Goal: Task Accomplishment & Management: Manage account settings

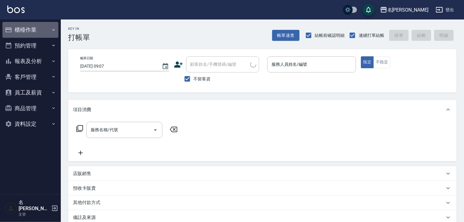
click at [26, 25] on button "櫃檯作業" at bounding box center [30, 30] width 56 height 16
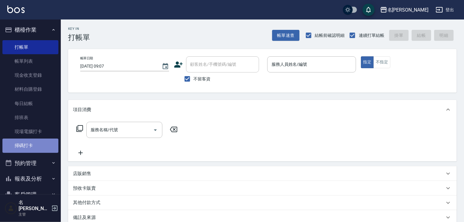
click at [39, 150] on link "掃碼打卡" at bounding box center [30, 145] width 56 height 14
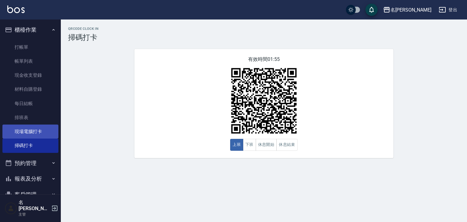
click at [53, 137] on link "現場電腦打卡" at bounding box center [30, 131] width 56 height 14
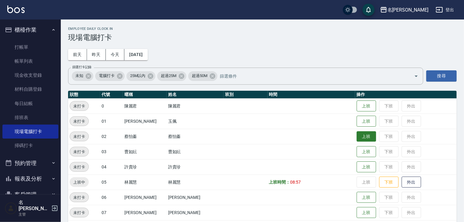
click at [357, 139] on button "上班" at bounding box center [366, 136] width 19 height 11
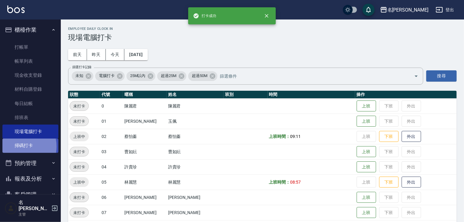
click at [16, 146] on link "掃碼打卡" at bounding box center [30, 145] width 56 height 14
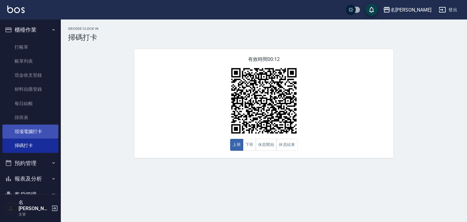
click at [31, 135] on link "現場電腦打卡" at bounding box center [30, 131] width 56 height 14
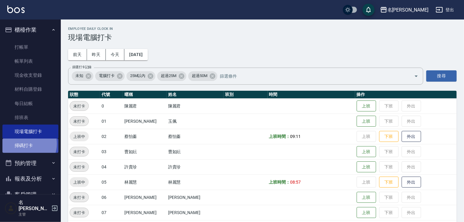
click at [25, 144] on link "掃碼打卡" at bounding box center [30, 145] width 56 height 14
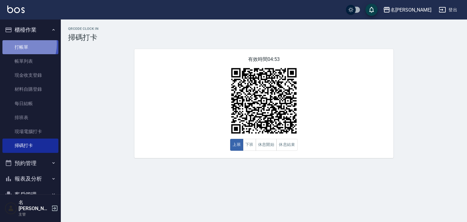
click at [17, 44] on link "打帳單" at bounding box center [30, 47] width 56 height 14
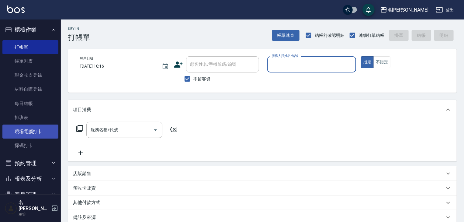
click at [39, 133] on link "現場電腦打卡" at bounding box center [30, 131] width 56 height 14
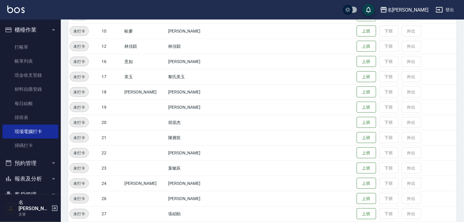
scroll to position [260, 0]
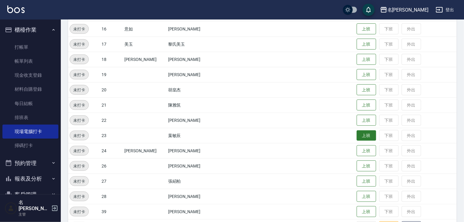
click at [361, 135] on button "上班" at bounding box center [366, 135] width 19 height 11
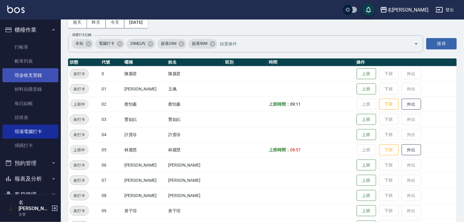
scroll to position [0, 0]
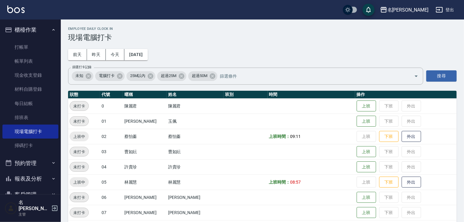
click at [17, 35] on button "櫃檯作業" at bounding box center [30, 30] width 56 height 16
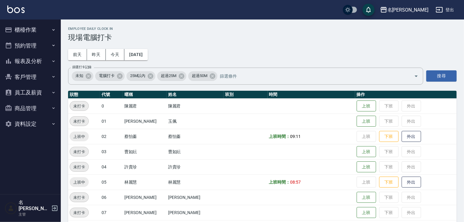
click at [16, 46] on button "預約管理" at bounding box center [30, 46] width 56 height 16
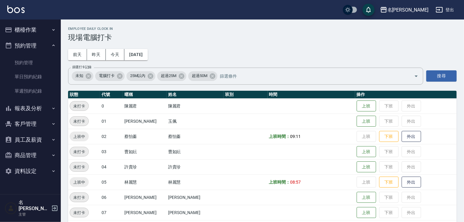
click at [19, 34] on button "櫃檯作業" at bounding box center [30, 30] width 56 height 16
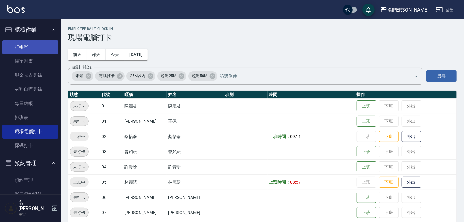
click at [19, 45] on link "打帳單" at bounding box center [30, 47] width 56 height 14
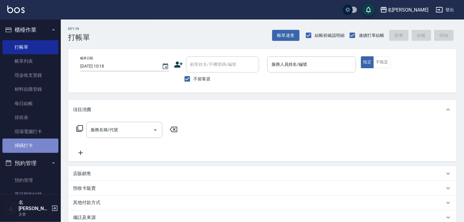
click at [35, 146] on link "掃碼打卡" at bounding box center [30, 145] width 56 height 14
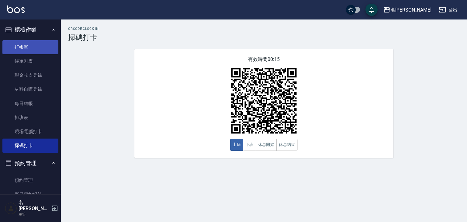
click at [23, 47] on link "打帳單" at bounding box center [30, 47] width 56 height 14
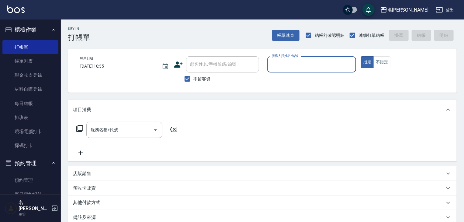
click at [329, 63] on input "服務人員姓名/編號" at bounding box center [311, 64] width 83 height 11
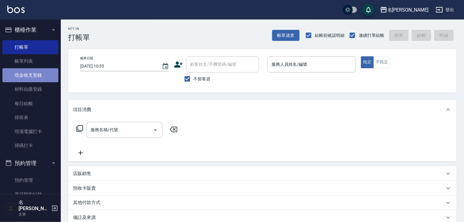
click at [38, 72] on link "現金收支登錄" at bounding box center [30, 75] width 56 height 14
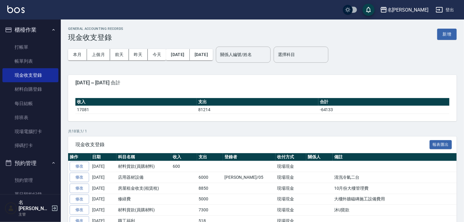
drag, startPoint x: 459, startPoint y: 13, endPoint x: 358, endPoint y: 60, distance: 111.9
click at [358, 60] on div "本月 上個月 前天 昨天 今天 2025/10/01 2025/10/10 關係人編號/姓名 關係人編號/姓名 選擇科目 選擇科目" at bounding box center [262, 55] width 389 height 26
click at [450, 35] on button "新增" at bounding box center [447, 34] width 19 height 11
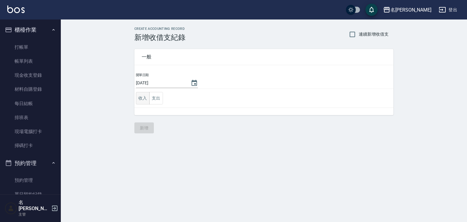
click at [142, 97] on button "收入" at bounding box center [143, 98] width 14 height 12
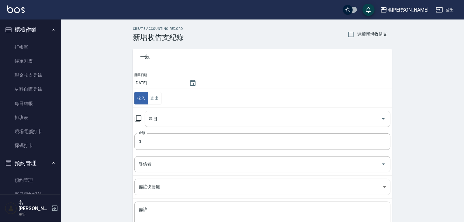
click at [162, 119] on input "科目" at bounding box center [263, 118] width 231 height 11
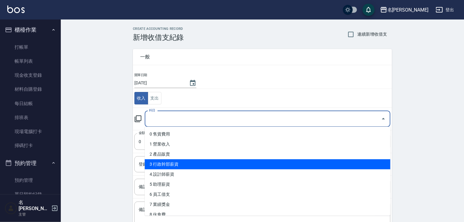
scroll to position [97, 0]
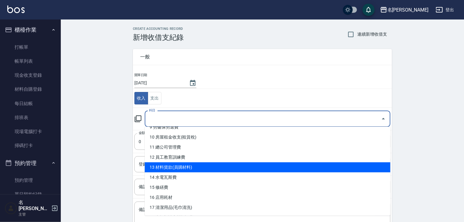
click at [190, 166] on li "13 材料貨款(員購材料)" at bounding box center [268, 167] width 246 height 10
type input "13 材料貨款(員購材料)"
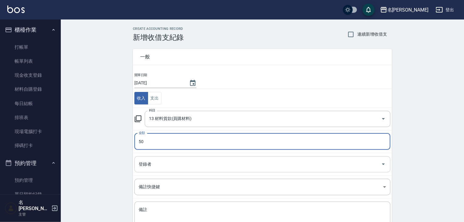
type input "50"
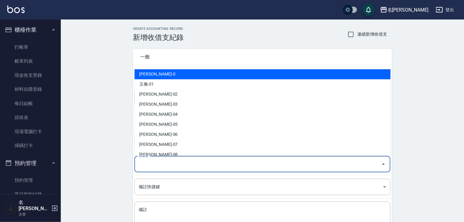
click at [158, 166] on input "登錄者" at bounding box center [258, 164] width 242 height 11
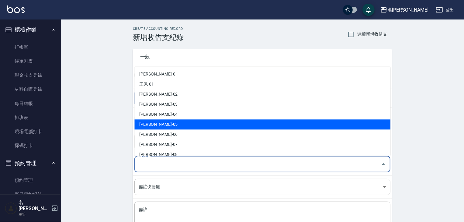
click at [178, 123] on li "林麗慧-05" at bounding box center [262, 125] width 256 height 10
type input "林麗慧-05"
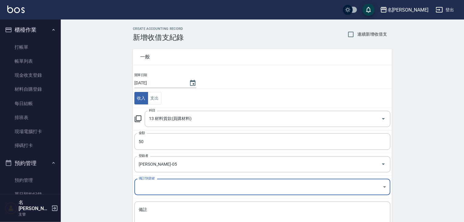
scroll to position [46, 0]
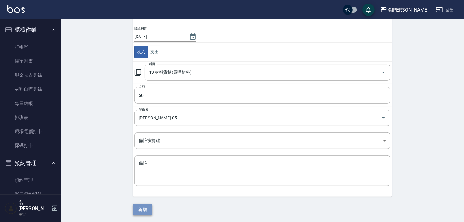
click at [145, 206] on button "新增" at bounding box center [142, 209] width 19 height 11
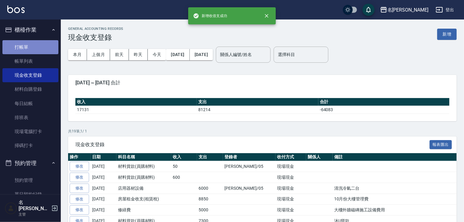
click at [37, 43] on link "打帳單" at bounding box center [30, 47] width 56 height 14
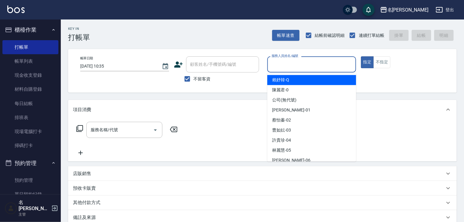
click at [324, 60] on input "服務人員姓名/編號" at bounding box center [311, 64] width 83 height 11
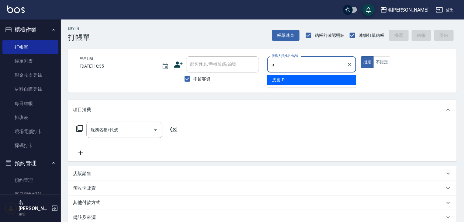
click at [281, 76] on div "皮皮 -P" at bounding box center [311, 80] width 89 height 10
click at [129, 124] on div "服務名稱/代號" at bounding box center [124, 130] width 76 height 16
type input "皮皮-P"
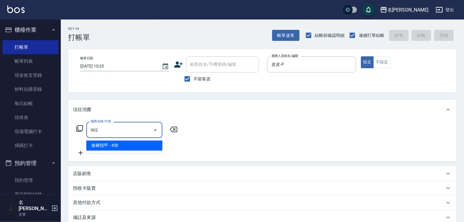
click at [140, 148] on span "修腳指甲 - 450" at bounding box center [124, 146] width 76 height 10
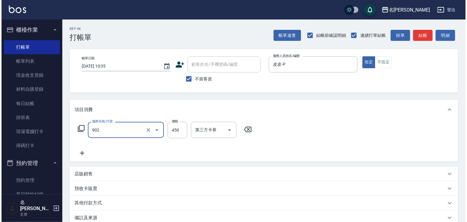
scroll to position [71, 0]
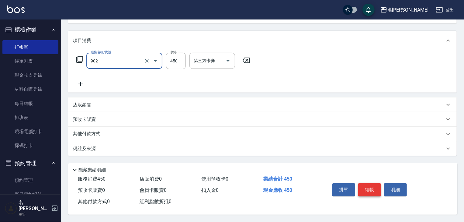
type input "修腳指甲(902)"
click at [369, 187] on button "結帳" at bounding box center [369, 189] width 23 height 13
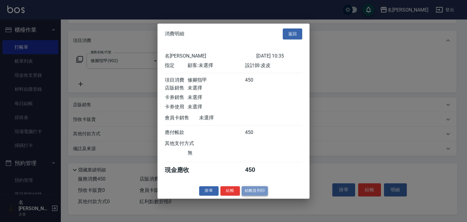
click at [257, 195] on button "結帳並列印" at bounding box center [255, 190] width 26 height 9
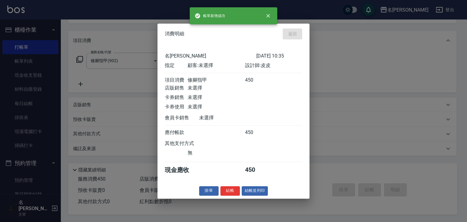
type input "2025/10/10 10:36"
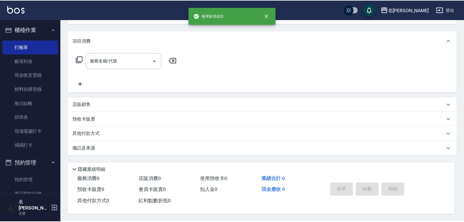
scroll to position [0, 0]
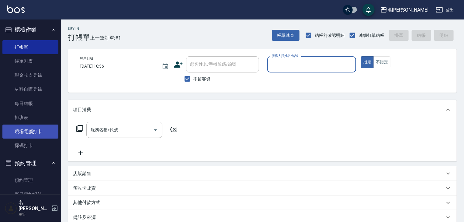
click at [40, 127] on link "現場電腦打卡" at bounding box center [30, 131] width 56 height 14
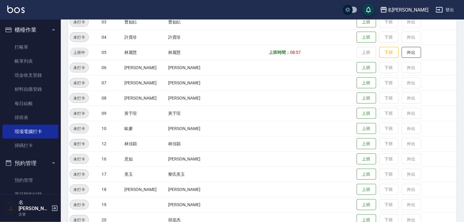
scroll to position [292, 0]
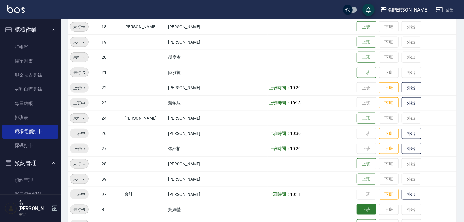
click at [361, 211] on button "上班" at bounding box center [366, 209] width 19 height 11
click at [19, 14] on link at bounding box center [15, 9] width 17 height 9
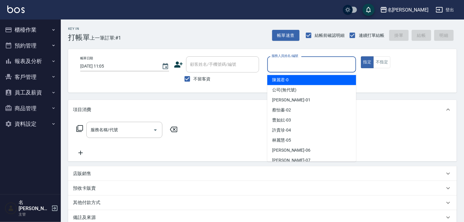
click at [307, 62] on input "服務人員姓名/編號" at bounding box center [311, 64] width 83 height 11
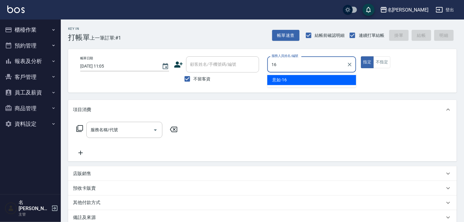
type input "意如-16"
type button "true"
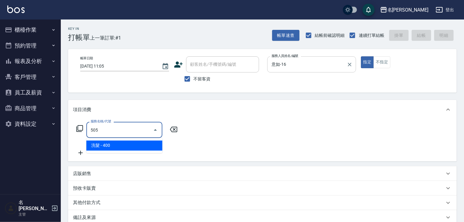
type input "洗髮(505)"
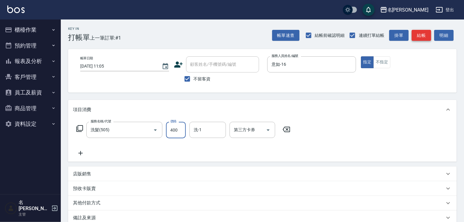
click at [428, 36] on button "結帳" at bounding box center [421, 35] width 19 height 11
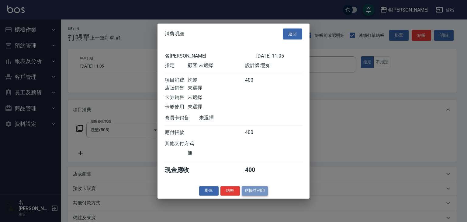
click at [267, 192] on button "結帳並列印" at bounding box center [255, 190] width 26 height 9
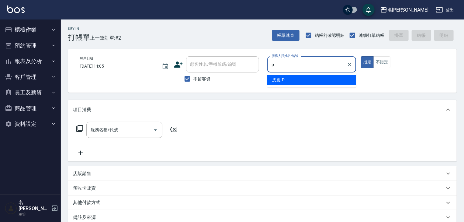
type input "皮皮-P"
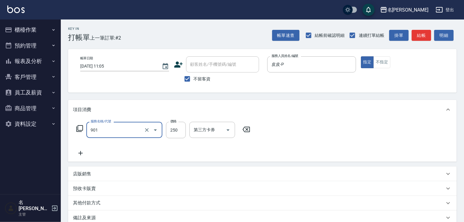
type input "修手指甲(901)"
click at [420, 40] on button "結帳" at bounding box center [421, 35] width 19 height 11
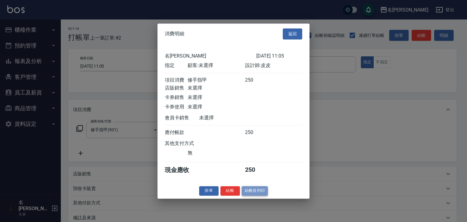
click at [259, 191] on button "結帳並列印" at bounding box center [255, 190] width 26 height 9
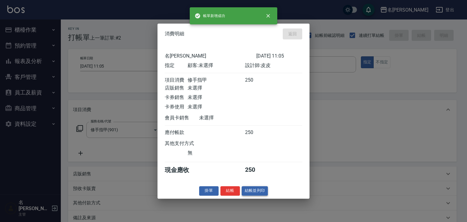
type input "2025/10/10 11:08"
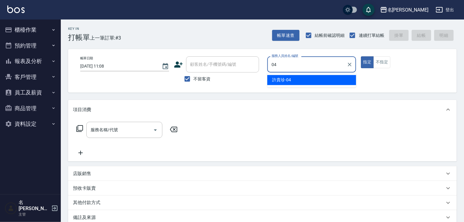
type input "[PERSON_NAME]-04"
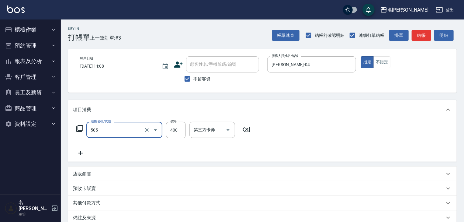
type input "洗髮(505)"
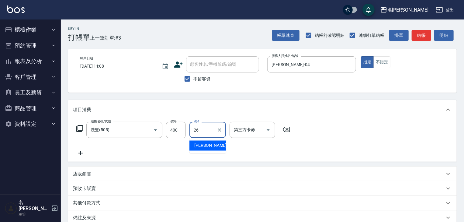
type input "方羿筑-26"
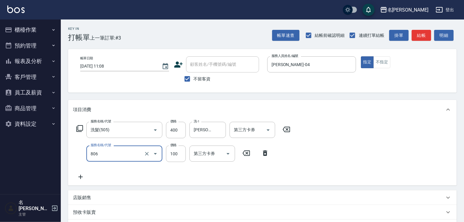
type input "電棒(806)"
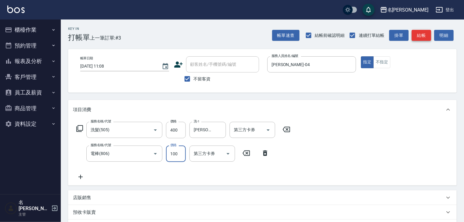
click at [427, 38] on button "結帳" at bounding box center [421, 35] width 19 height 11
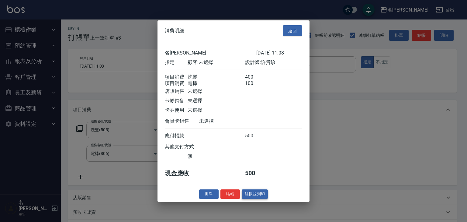
click at [250, 196] on button "結帳並列印" at bounding box center [255, 193] width 26 height 9
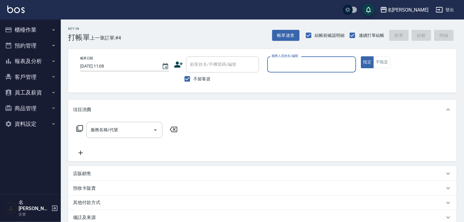
click at [31, 26] on button "櫃檯作業" at bounding box center [30, 30] width 56 height 16
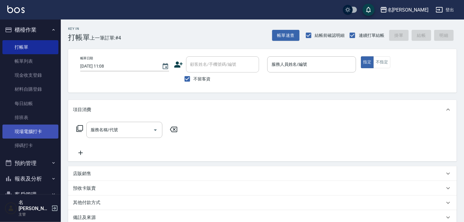
click at [40, 131] on link "現場電腦打卡" at bounding box center [30, 131] width 56 height 14
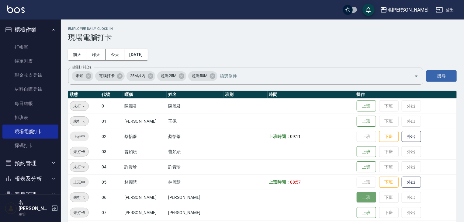
click at [357, 195] on button "上班" at bounding box center [366, 197] width 19 height 11
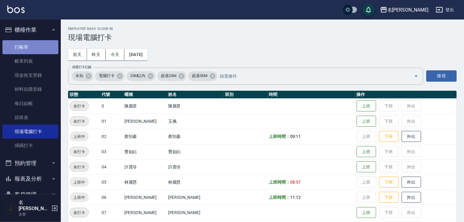
click at [31, 45] on link "打帳單" at bounding box center [30, 47] width 56 height 14
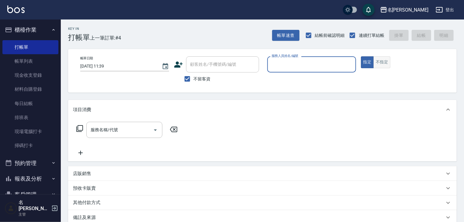
click at [381, 60] on button "不指定" at bounding box center [382, 62] width 17 height 12
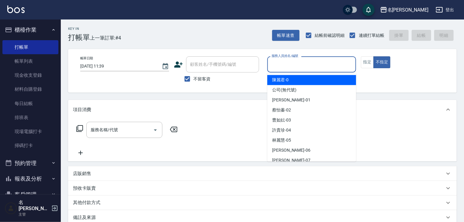
click at [321, 68] on input "服務人員姓名/編號" at bounding box center [311, 64] width 83 height 11
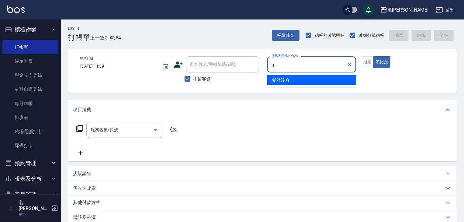
type input "賴妤韓-Q"
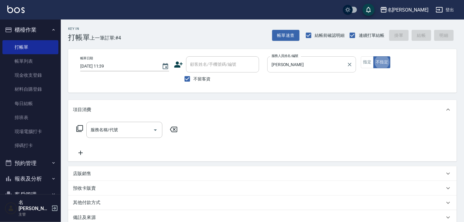
type button "false"
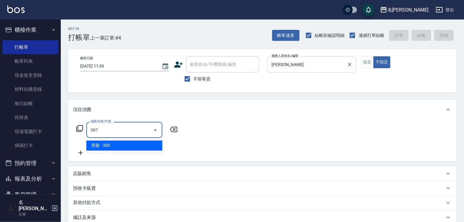
type input "剪髮(307)"
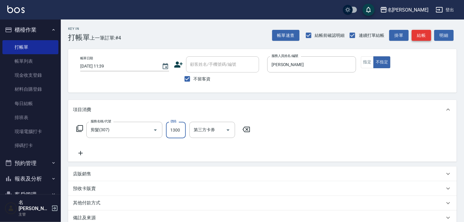
type input "1300"
click at [428, 35] on button "結帳" at bounding box center [421, 35] width 19 height 11
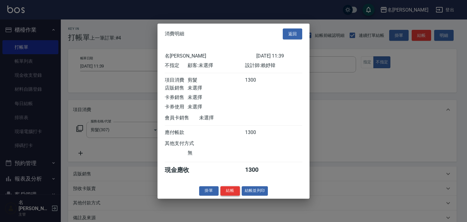
click at [240, 195] on button "結帳" at bounding box center [230, 190] width 19 height 9
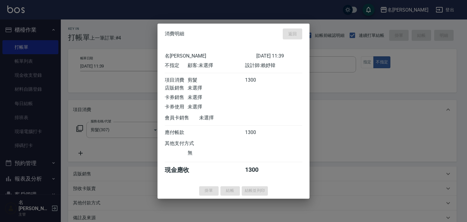
type input "2025/10/10 12:02"
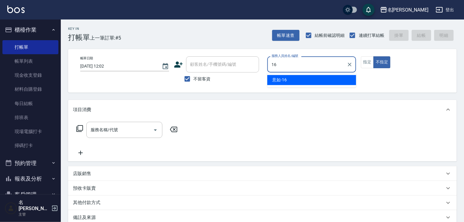
type input "意如-16"
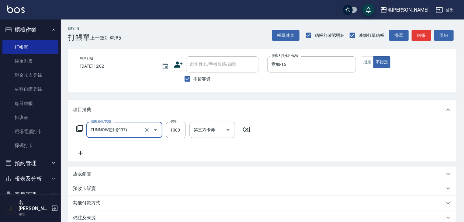
type input "FUNNOW使用(997)"
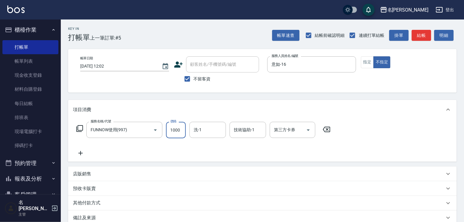
click at [180, 132] on input "1000" at bounding box center [176, 130] width 20 height 16
type input "999"
click at [298, 134] on input "第三方卡券" at bounding box center [288, 129] width 31 height 11
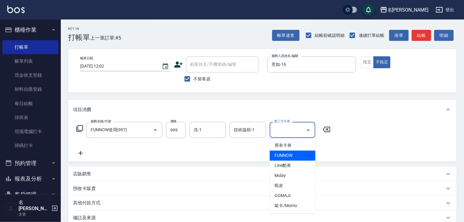
click at [286, 158] on span "FUNNOW" at bounding box center [293, 156] width 46 height 10
type input "FUNNOW"
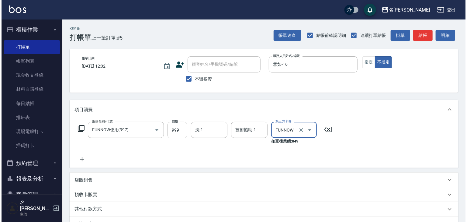
scroll to position [77, 0]
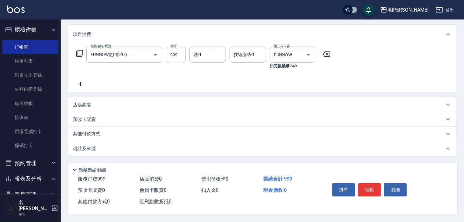
drag, startPoint x: 370, startPoint y: 194, endPoint x: 366, endPoint y: 194, distance: 4.6
click at [370, 194] on div "掛單 結帳 明細" at bounding box center [369, 190] width 79 height 19
click at [374, 188] on button "結帳" at bounding box center [369, 189] width 23 height 13
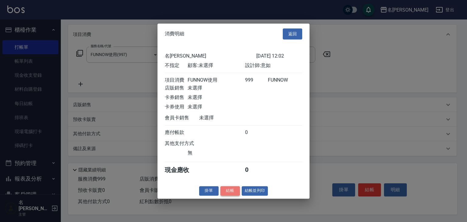
click at [232, 195] on button "結帳" at bounding box center [230, 190] width 19 height 9
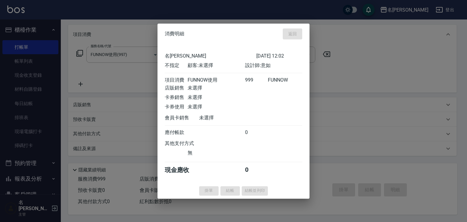
type input "2025/10/10 12:07"
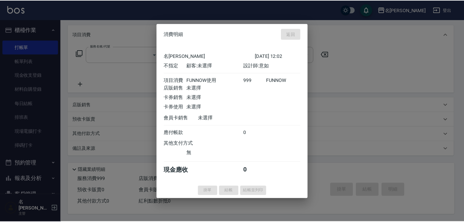
scroll to position [0, 0]
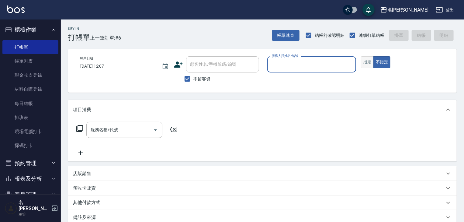
click at [365, 61] on button "指定" at bounding box center [367, 62] width 13 height 12
click at [322, 71] on div "服務人員姓名/編號" at bounding box center [311, 64] width 89 height 16
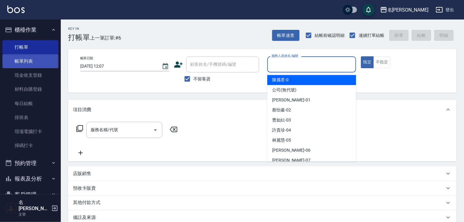
click at [24, 62] on link "帳單列表" at bounding box center [30, 61] width 56 height 14
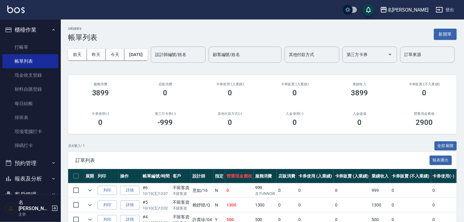
scroll to position [95, 0]
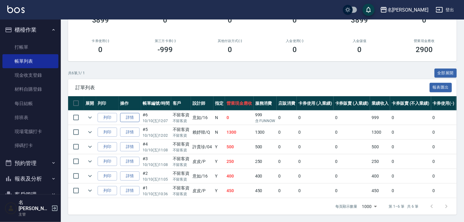
click at [134, 113] on link "詳情" at bounding box center [129, 117] width 19 height 9
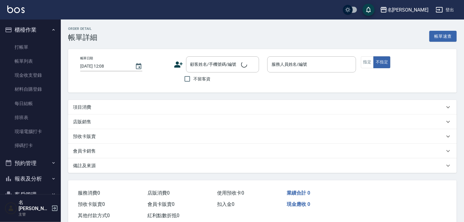
type input "2025/10/10 12:07"
checkbox input "true"
type input "意如-16"
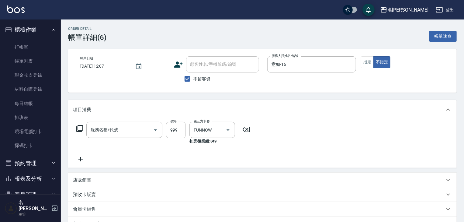
type input "FUNNOW使用(997)"
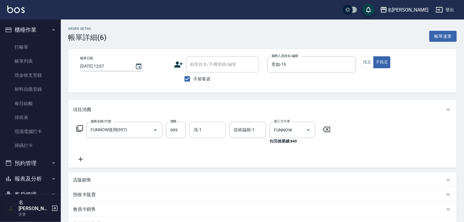
click at [208, 129] on input "洗-1" at bounding box center [207, 129] width 31 height 11
type input "張紹柏-27"
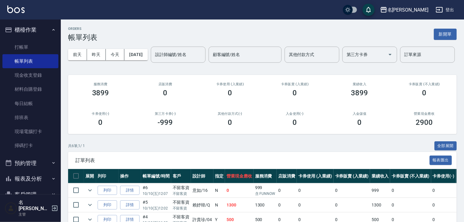
click at [16, 10] on img at bounding box center [15, 9] width 17 height 8
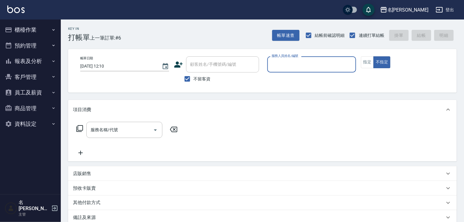
click at [326, 58] on div "服務人員姓名/編號" at bounding box center [311, 64] width 89 height 16
click at [371, 65] on button "指定" at bounding box center [367, 62] width 13 height 12
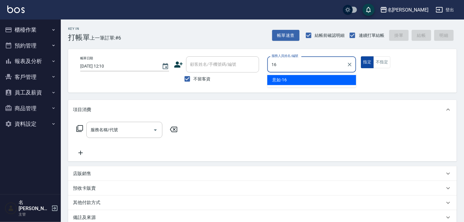
type input "意如-16"
type button "true"
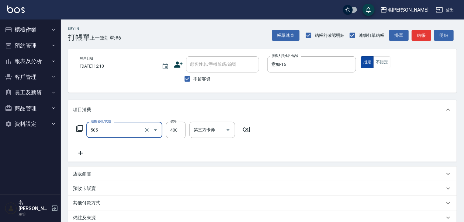
type input "洗髮(505)"
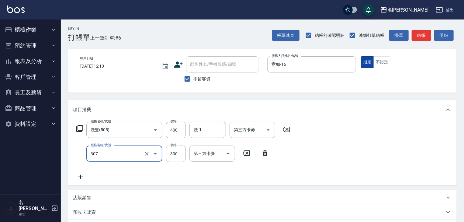
type input "剪髮(307)"
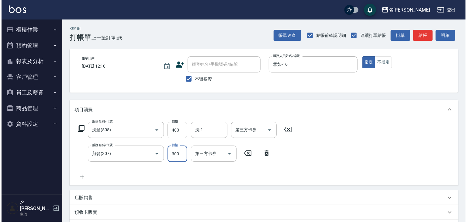
scroll to position [95, 0]
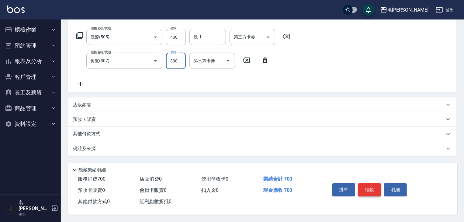
click at [372, 187] on button "結帳" at bounding box center [369, 189] width 23 height 13
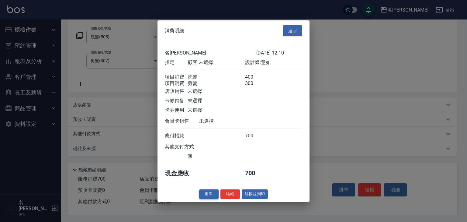
click at [218, 197] on button "掛單" at bounding box center [208, 193] width 19 height 9
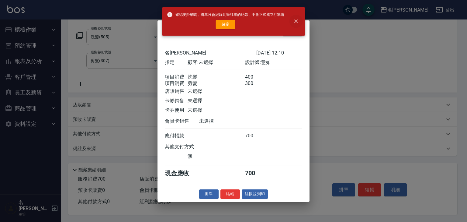
click at [296, 22] on icon "close" at bounding box center [296, 21] width 6 height 6
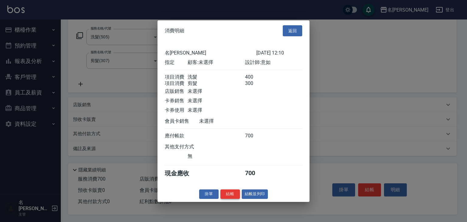
click at [235, 198] on button "結帳" at bounding box center [230, 193] width 19 height 9
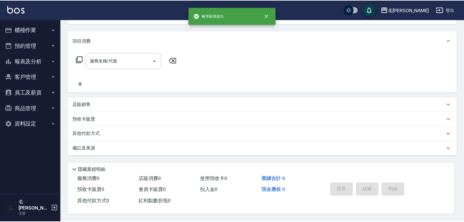
scroll to position [0, 0]
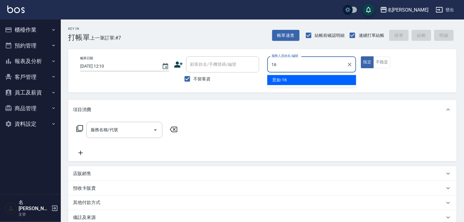
type input "1"
type input "吳姵瑩-B"
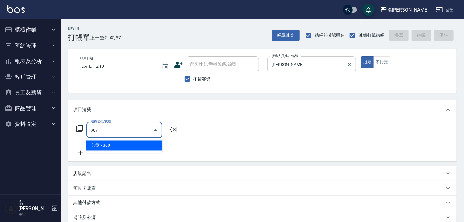
type input "剪髮(307)"
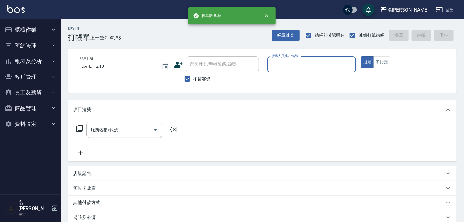
click at [30, 26] on button "櫃檯作業" at bounding box center [30, 30] width 56 height 16
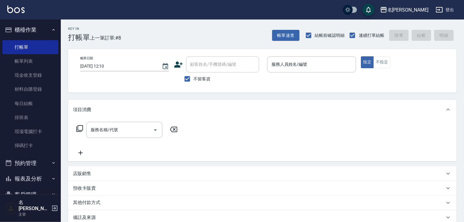
drag, startPoint x: 27, startPoint y: 58, endPoint x: 230, endPoint y: 94, distance: 206.0
click at [27, 58] on link "帳單列表" at bounding box center [30, 61] width 56 height 14
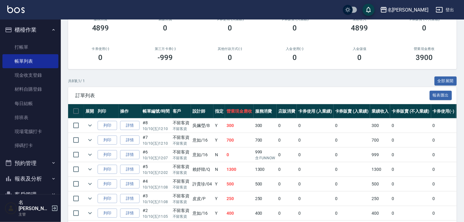
scroll to position [10, 0]
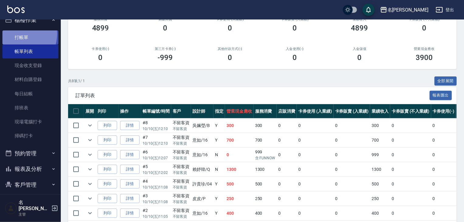
click at [19, 33] on link "打帳單" at bounding box center [30, 37] width 56 height 14
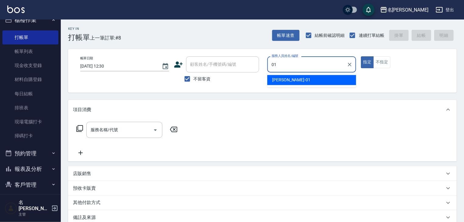
type input "Joyce-01"
type button "true"
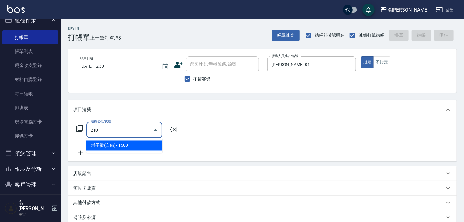
type input "離子燙(自備)(210)"
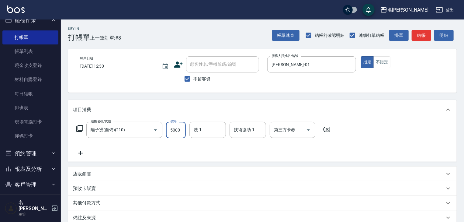
type input "5000"
click at [82, 152] on icon at bounding box center [80, 152] width 15 height 7
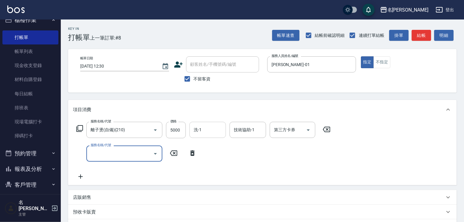
click at [209, 134] on input "洗-1" at bounding box center [207, 129] width 31 height 11
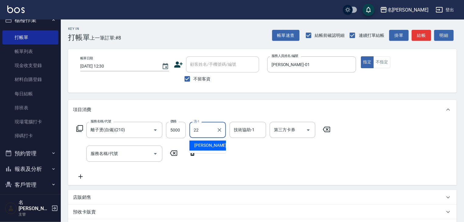
type input "王婕宇-22"
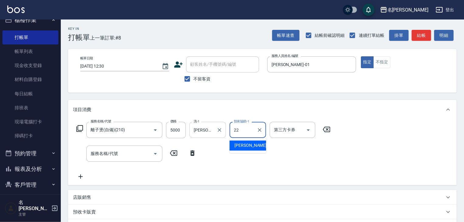
type input "王婕宇-22"
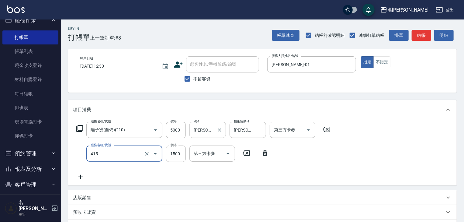
type input "染髮1500↑(415)"
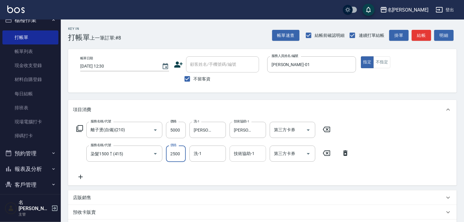
type input "2500"
click at [247, 158] on input "技術協助-1" at bounding box center [247, 153] width 31 height 11
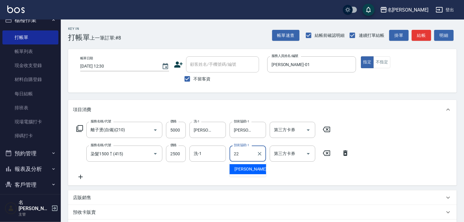
type input "王婕宇-22"
click at [203, 204] on div "店販銷售" at bounding box center [262, 197] width 389 height 15
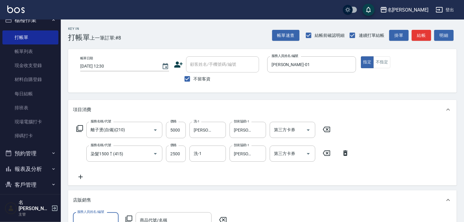
scroll to position [97, 0]
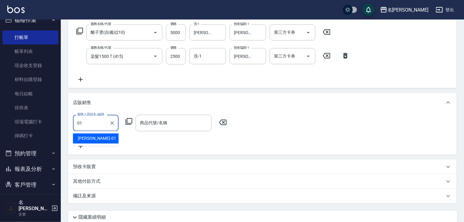
type input "Joyce-01"
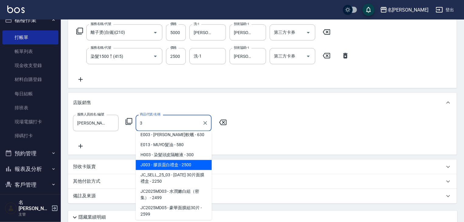
scroll to position [254, 0]
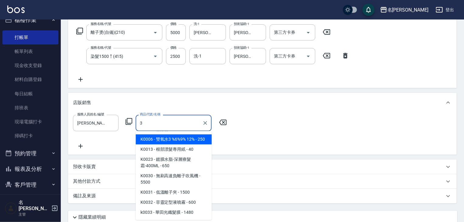
click at [157, 122] on input "3" at bounding box center [168, 122] width 61 height 11
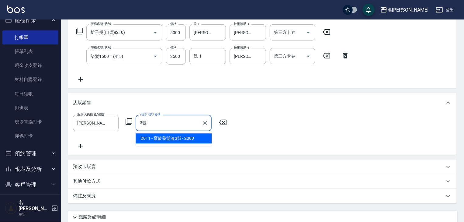
click at [158, 135] on span "D011 - 寶齡養髮液3號 - 2000" at bounding box center [174, 138] width 76 height 10
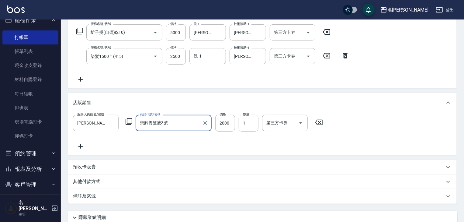
type input "寶齡養髮液3號"
click at [82, 148] on icon at bounding box center [80, 146] width 15 height 7
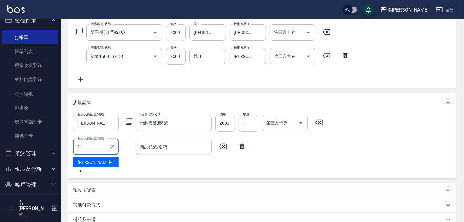
type input "Joyce-01"
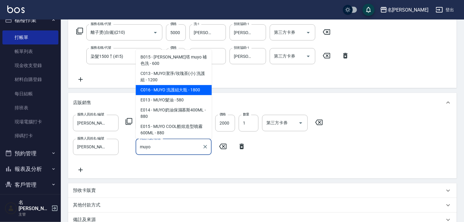
click at [174, 85] on span "C016 - MUYO 洗護組大瓶 - 1800" at bounding box center [174, 90] width 76 height 10
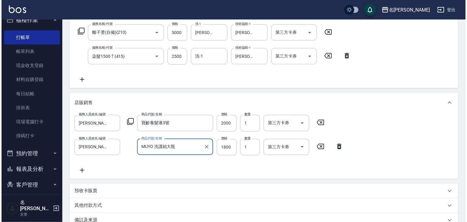
scroll to position [171, 0]
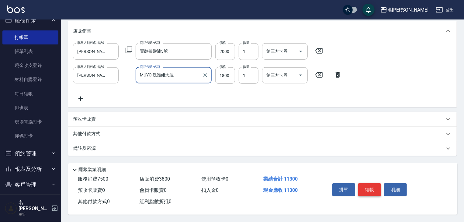
type input "MUYO 洗護組大瓶"
click at [372, 190] on button "結帳" at bounding box center [369, 189] width 23 height 13
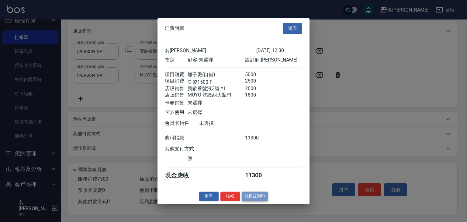
click at [250, 199] on button "結帳並列印" at bounding box center [255, 195] width 26 height 9
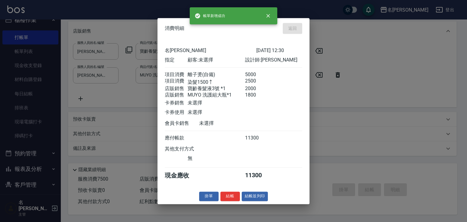
type input "2025/10/10 12:48"
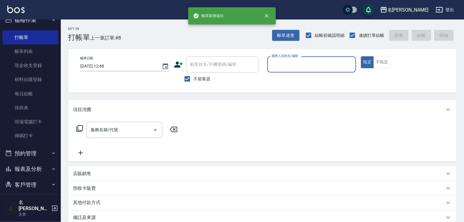
scroll to position [0, 0]
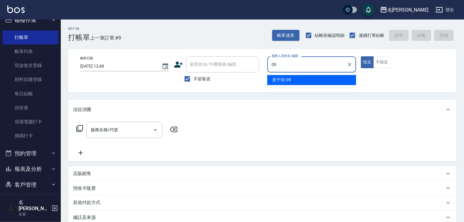
type input "黃于瑄-09"
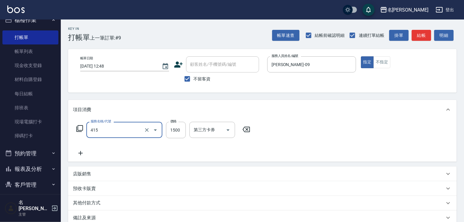
type input "染髮1500↑(415)"
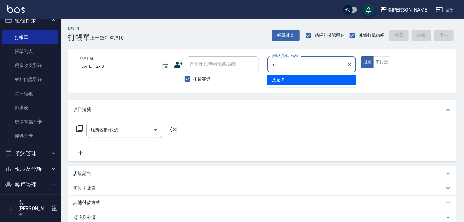
type input "皮皮-P"
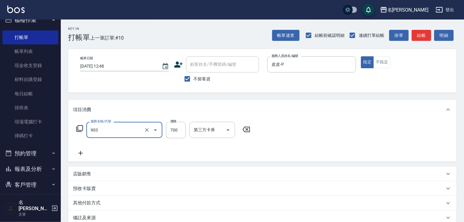
type input "修腳+手(903)"
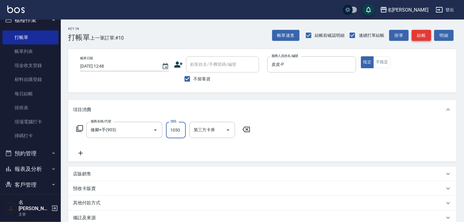
type input "1050"
click at [419, 33] on button "結帳" at bounding box center [421, 35] width 19 height 11
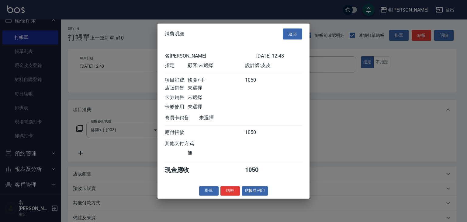
click at [264, 198] on div "消費明細 返回 名留林森 2025/10/10 12:48 指定 顧客: 未選擇 設計師: 皮皮 項目消費 修腳+手 1050 店販銷售 未選擇 卡券銷售 未…" at bounding box center [234, 110] width 152 height 175
click at [265, 195] on button "結帳並列印" at bounding box center [255, 190] width 26 height 9
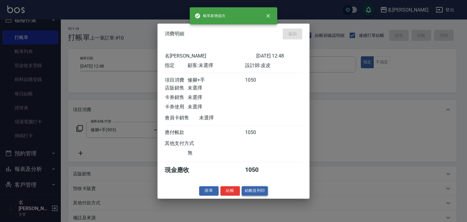
type input "2025/10/10 12:49"
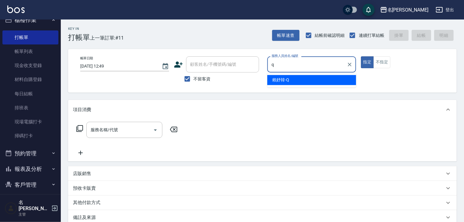
type input "賴妤韓-Q"
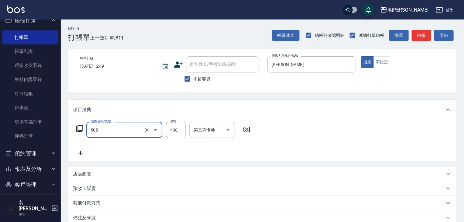
type input "洗髮(505)"
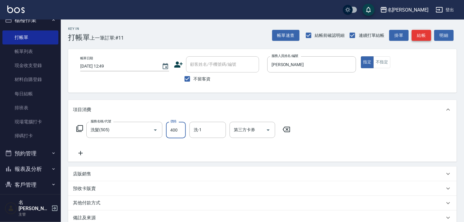
click at [428, 37] on button "結帳" at bounding box center [421, 35] width 19 height 11
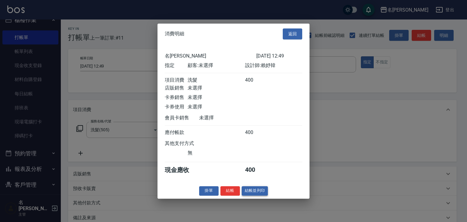
click at [260, 193] on button "結帳並列印" at bounding box center [255, 190] width 26 height 9
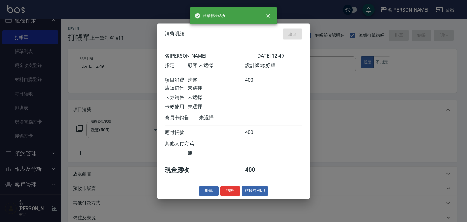
type input "2025/10/10 12:50"
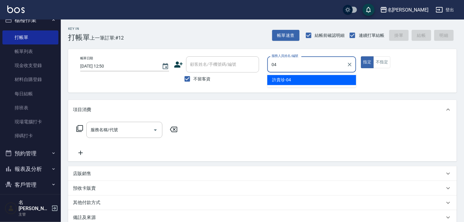
type input "[PERSON_NAME]-04"
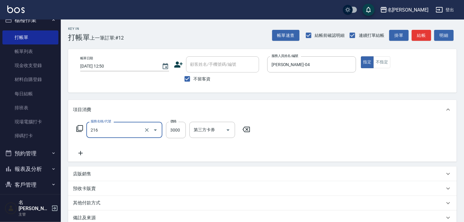
type input "陶瓷、溫朔燙(自備)(216)"
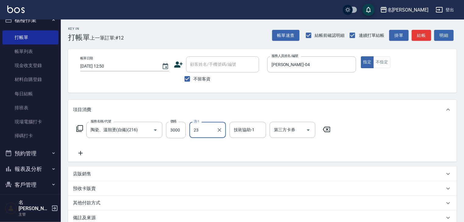
type input "葉敏辰-23"
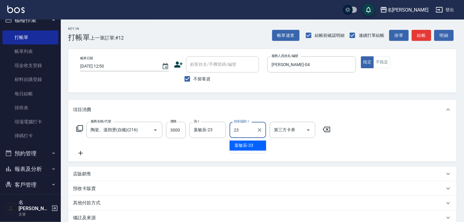
type input "葉敏辰-23"
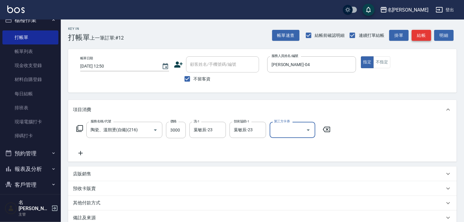
click at [415, 39] on button "結帳" at bounding box center [421, 35] width 19 height 11
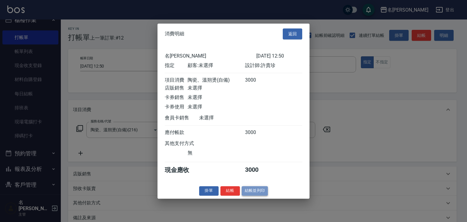
click at [260, 195] on button "結帳並列印" at bounding box center [255, 190] width 26 height 9
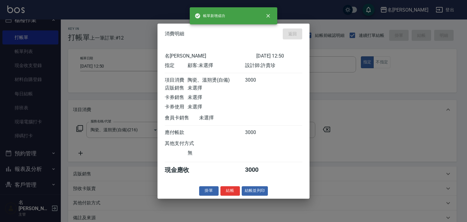
type input "2025/10/10 12:56"
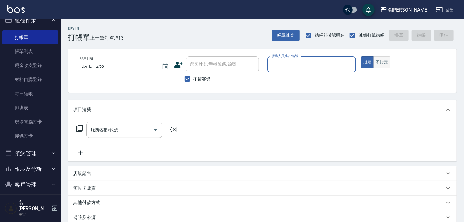
click at [376, 61] on button "不指定" at bounding box center [382, 62] width 17 height 12
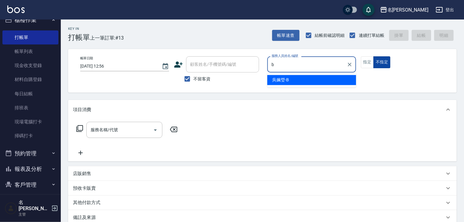
type input "吳姵瑩-B"
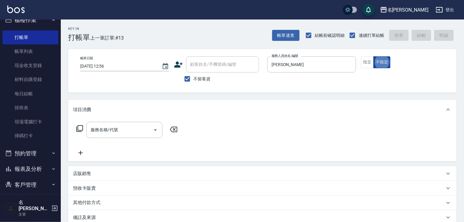
type button "false"
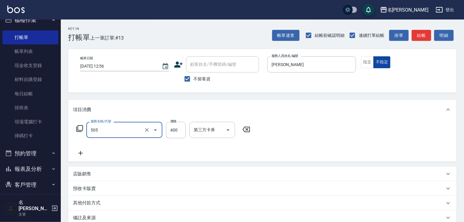
type input "洗髮(505)"
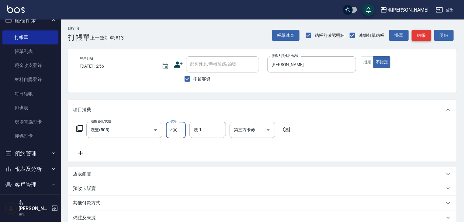
click at [425, 31] on button "結帳" at bounding box center [421, 35] width 19 height 11
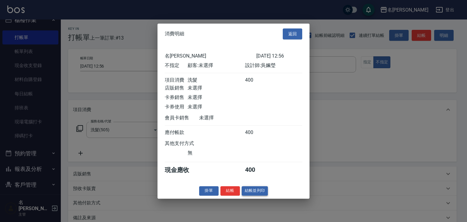
click at [263, 193] on button "結帳並列印" at bounding box center [255, 190] width 26 height 9
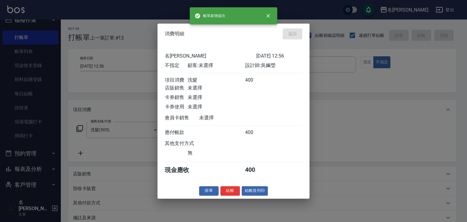
type input "2025/10/10 12:57"
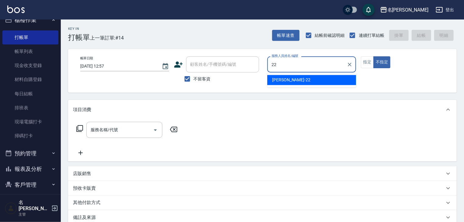
type input "王婕宇-22"
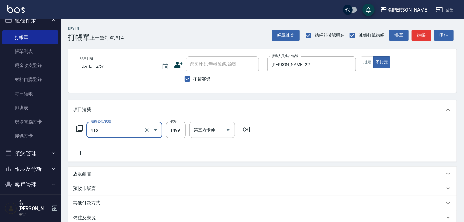
type input "染髮1499↓(416)"
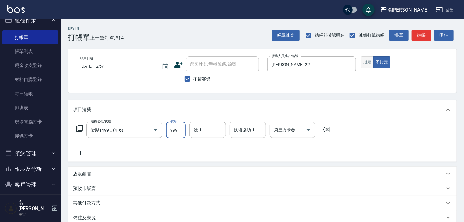
type input "999"
drag, startPoint x: 370, startPoint y: 57, endPoint x: 408, endPoint y: 35, distance: 43.6
click at [370, 58] on button "指定" at bounding box center [367, 62] width 13 height 12
click at [421, 38] on button "結帳" at bounding box center [421, 35] width 19 height 11
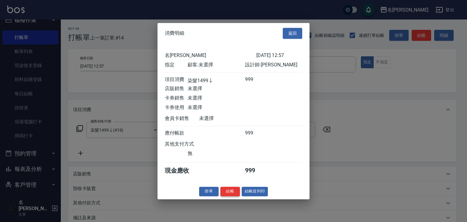
click at [231, 196] on button "結帳" at bounding box center [230, 191] width 19 height 9
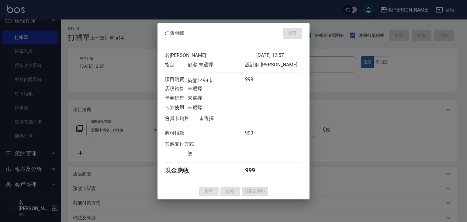
type input "2025/10/10 13:01"
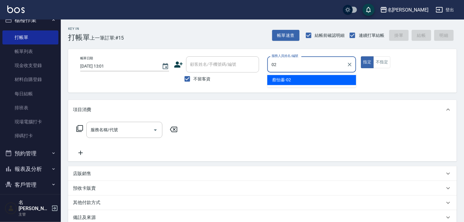
type input "蔡怡蓁-02"
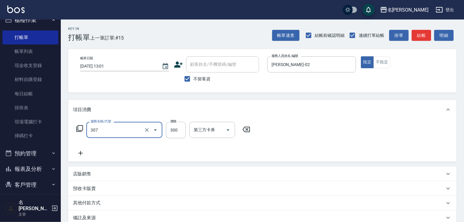
type input "剪髮(307)"
type input "400"
click at [424, 34] on button "結帳" at bounding box center [421, 35] width 19 height 11
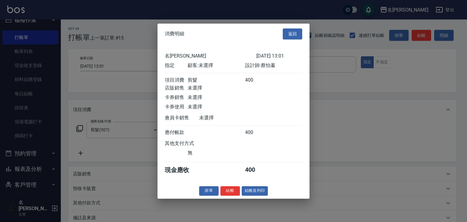
click at [262, 198] on div "消費明細 返回 名留林森 2025/10/10 13:01 指定 顧客: 未選擇 設計師: 蔡怡蓁 項目消費 剪髮 400 店販銷售 未選擇 卡券銷售 未選擇…" at bounding box center [234, 110] width 152 height 175
click at [264, 195] on button "結帳並列印" at bounding box center [255, 190] width 26 height 9
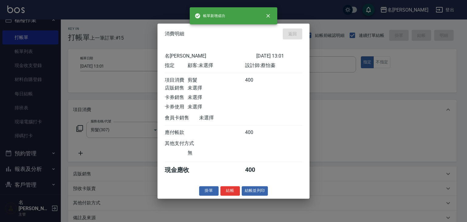
type input "2025/10/10 13:09"
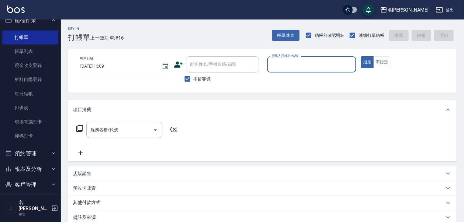
drag, startPoint x: 19, startPoint y: 53, endPoint x: 229, endPoint y: 120, distance: 220.3
click at [19, 53] on link "帳單列表" at bounding box center [30, 51] width 56 height 14
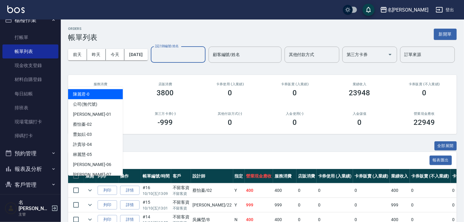
click at [154, 60] on input "設計師編號/姓名" at bounding box center [178, 54] width 49 height 11
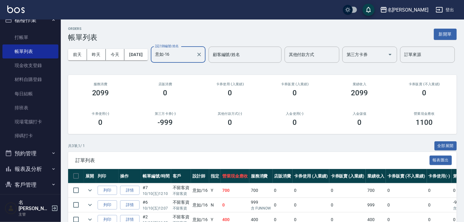
scroll to position [51, 0]
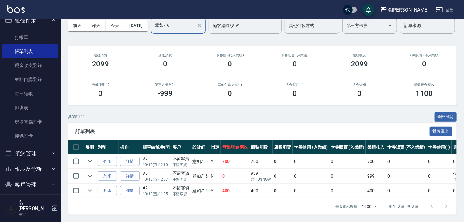
type input "意如-16"
click at [24, 12] on div "名留林森 登出" at bounding box center [232, 9] width 464 height 19
click at [23, 12] on img at bounding box center [15, 9] width 17 height 8
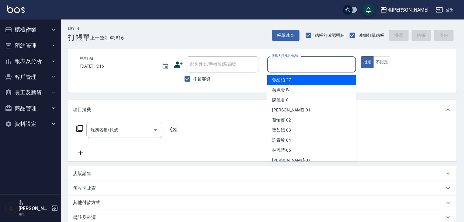
click at [344, 63] on input "服務人員姓名/編號" at bounding box center [311, 64] width 83 height 11
type input "皮皮-P"
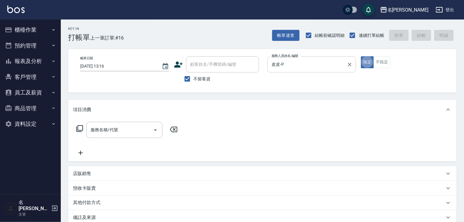
type button "true"
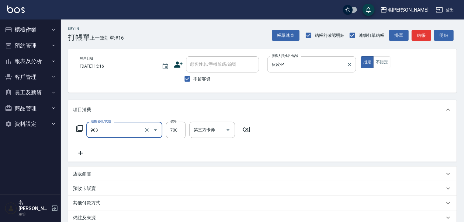
type input "修腳+手(903)"
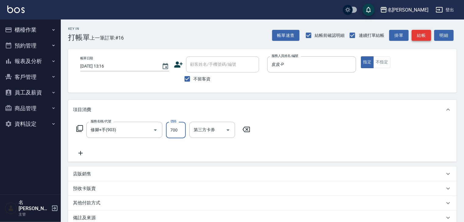
click at [428, 32] on button "結帳" at bounding box center [421, 35] width 19 height 11
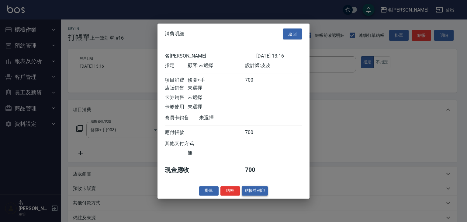
click at [253, 195] on button "結帳並列印" at bounding box center [255, 190] width 26 height 9
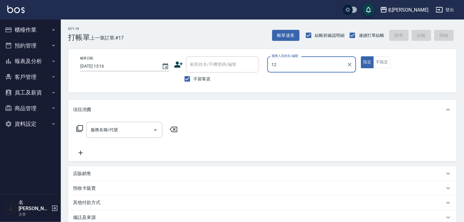
type input "林佳穎-12"
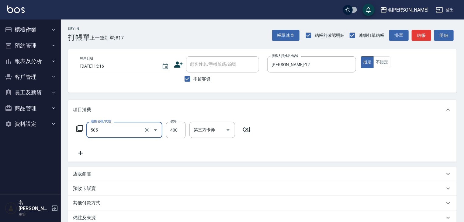
type input "洗髮(505)"
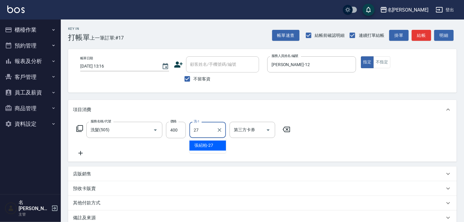
type input "張紹柏-27"
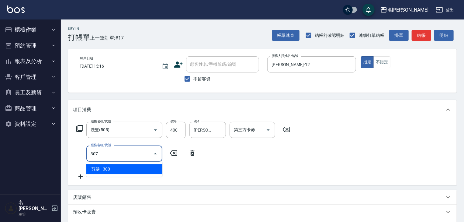
type input "剪髮(307)"
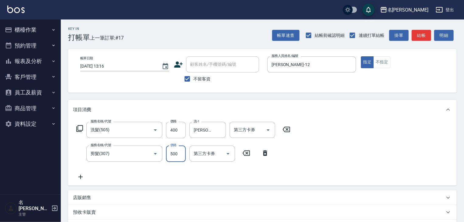
type input "500"
drag, startPoint x: 196, startPoint y: 194, endPoint x: 224, endPoint y: 199, distance: 28.5
click at [198, 195] on div "店販銷售" at bounding box center [262, 197] width 389 height 15
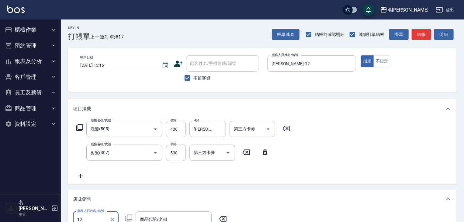
type input "林佳穎-12"
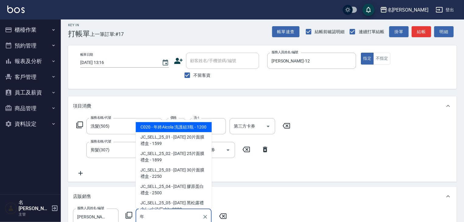
click at [160, 132] on span "C020 - 年終Aicola 洗護組3瓶 - 1200" at bounding box center [174, 127] width 76 height 10
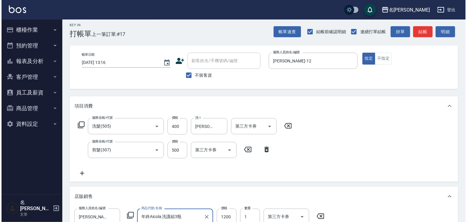
scroll to position [147, 0]
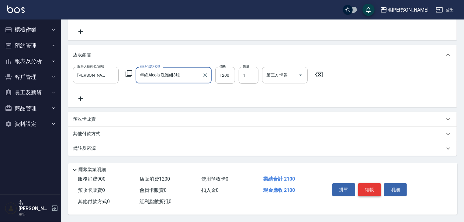
type input "年終Aicola 洗護組3瓶"
click at [364, 184] on button "結帳" at bounding box center [369, 189] width 23 height 13
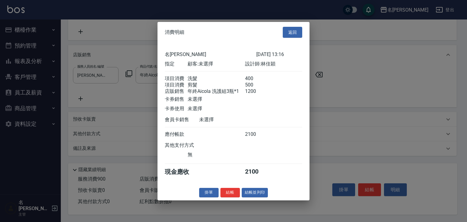
click at [260, 190] on div "消費明細 返回 名留林森 2025/10/10 13:16 指定 顧客: 未選擇 設計師: 林佳穎 項目消費 洗髮 400 項目消費 剪髮 500 店販銷售 …" at bounding box center [234, 111] width 152 height 178
click at [263, 194] on button "結帳並列印" at bounding box center [255, 192] width 26 height 9
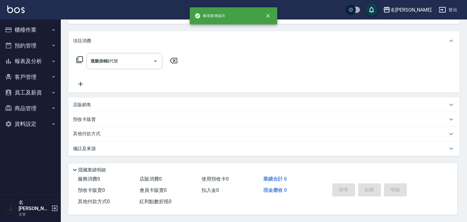
type input "2025/10/10 13:23"
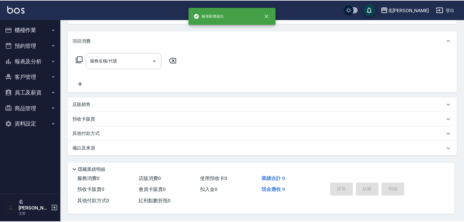
scroll to position [0, 0]
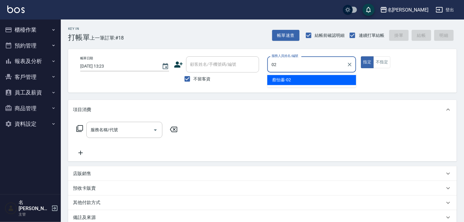
type input "蔡怡蓁-02"
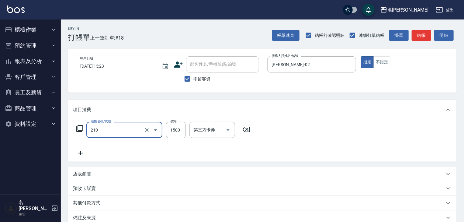
type input "離子燙(自備)(210)"
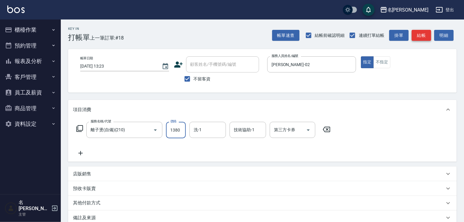
type input "1380"
click at [430, 35] on button "結帳" at bounding box center [421, 35] width 19 height 11
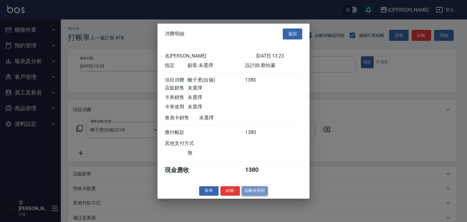
click at [258, 195] on button "結帳並列印" at bounding box center [255, 190] width 26 height 9
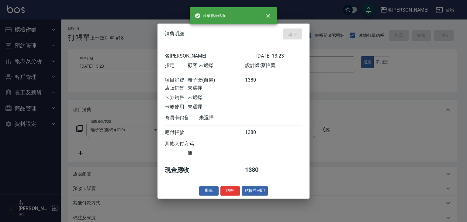
type input "2025/10/10 13:35"
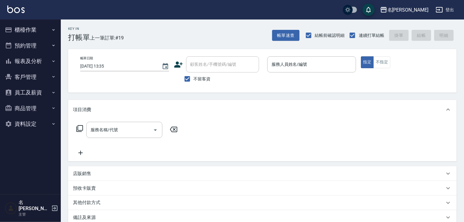
click at [98, 12] on div "名留林森 登出" at bounding box center [232, 9] width 464 height 19
click at [324, 61] on input "服務人員姓名/編號" at bounding box center [311, 64] width 83 height 11
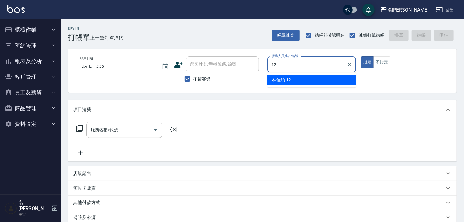
type input "林佳穎-12"
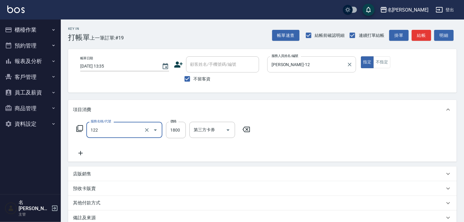
type input "草本髮泥(小)(122)"
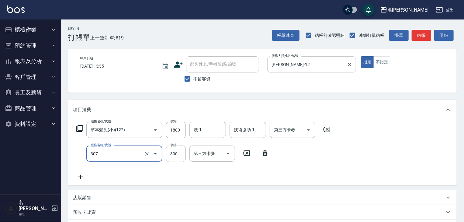
type input "剪髮(307)"
type input "500"
click at [202, 131] on input "洗-1" at bounding box center [207, 129] width 31 height 11
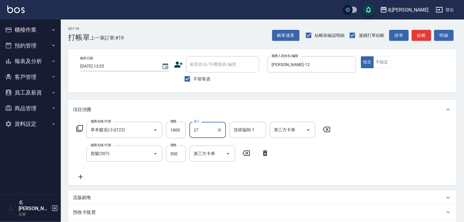
type input "張紹柏-27"
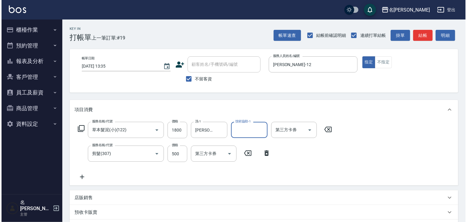
scroll to position [95, 0]
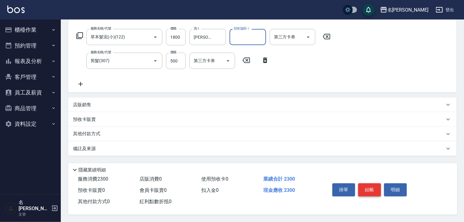
click at [365, 188] on button "結帳" at bounding box center [369, 189] width 23 height 13
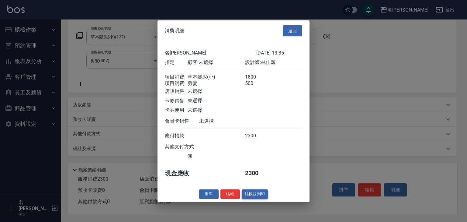
click at [257, 198] on button "結帳並列印" at bounding box center [255, 193] width 26 height 9
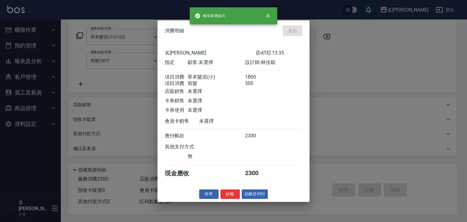
type input "2025/10/10 14:07"
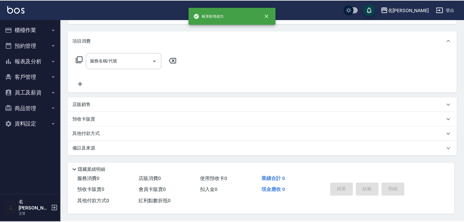
scroll to position [0, 0]
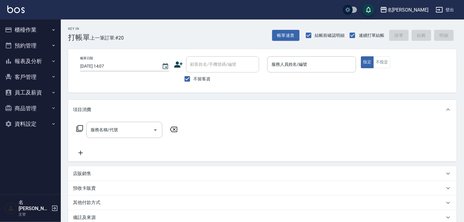
click at [11, 7] on img at bounding box center [15, 9] width 17 height 8
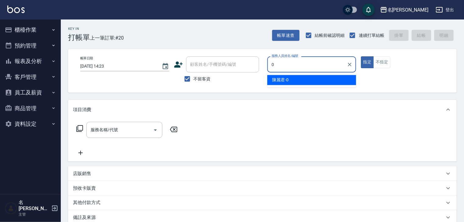
type input "陳麗君-0"
type button "true"
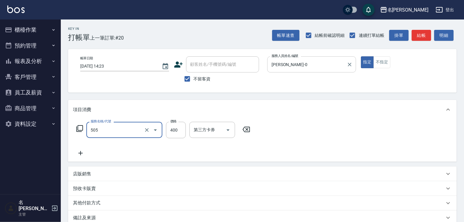
type input "洗髮(505)"
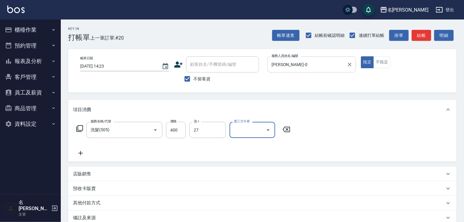
type input "張紹柏-27"
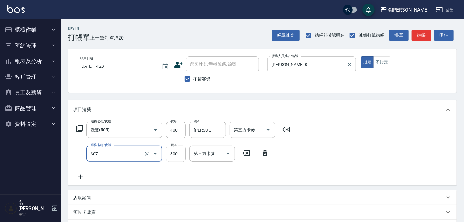
type input "剪髮(307)"
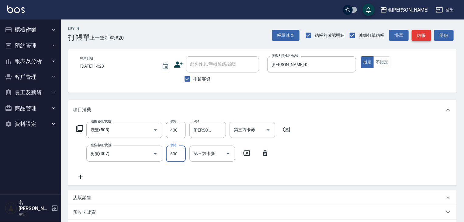
type input "600"
click at [415, 34] on button "結帳" at bounding box center [421, 35] width 19 height 11
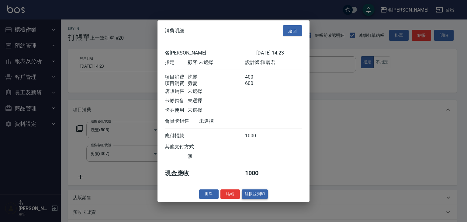
click at [266, 195] on button "結帳並列印" at bounding box center [255, 193] width 26 height 9
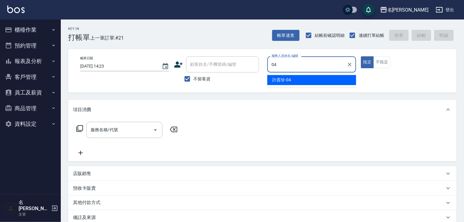
type input "[PERSON_NAME]-04"
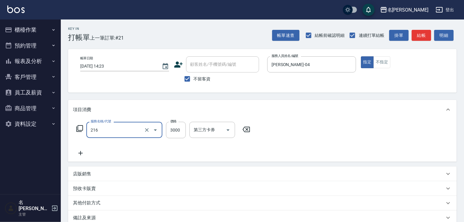
type input "陶瓷、溫朔燙(自備)(216)"
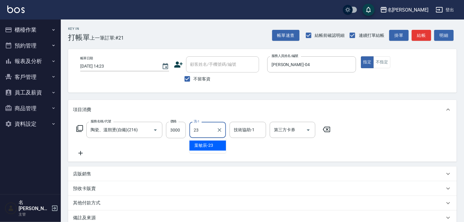
type input "葉敏辰-23"
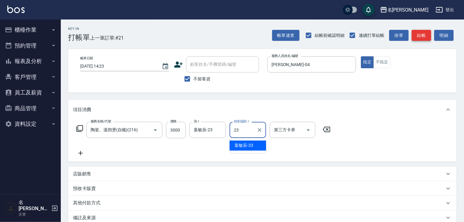
type input "23"
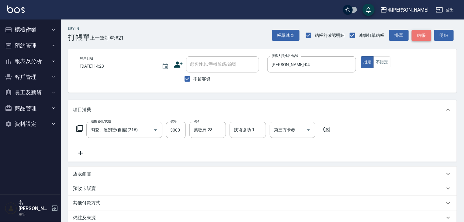
click at [427, 34] on button "結帳" at bounding box center [421, 35] width 19 height 11
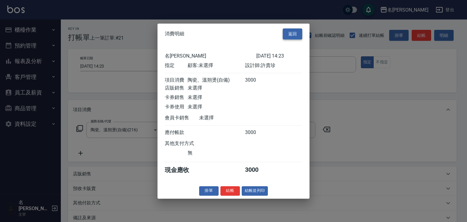
click at [287, 31] on button "返回" at bounding box center [292, 33] width 19 height 11
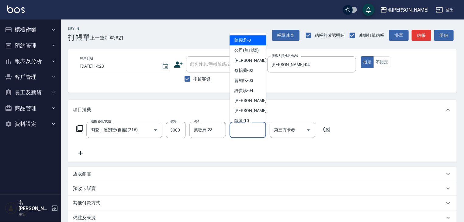
click at [242, 126] on div "技術協助-1 技術協助-1" at bounding box center [248, 130] width 37 height 16
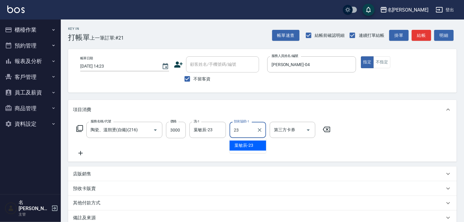
type input "葉敏辰-23"
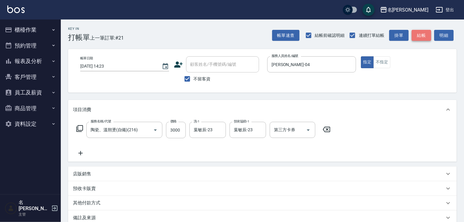
click at [426, 36] on button "結帳" at bounding box center [421, 35] width 19 height 11
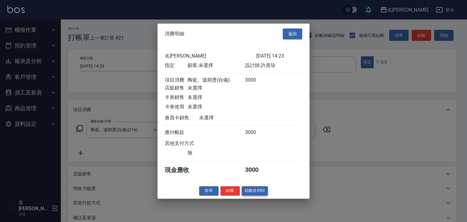
click at [257, 195] on button "結帳並列印" at bounding box center [255, 190] width 26 height 9
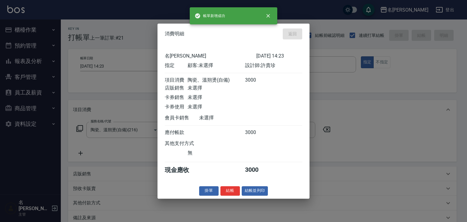
type input "2025/10/10 14:27"
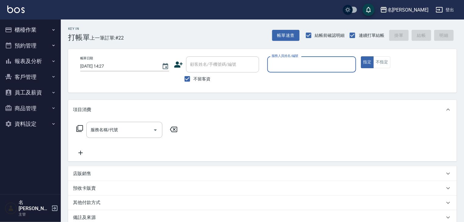
type input "ㄆ"
type input "賴妤韓-Q"
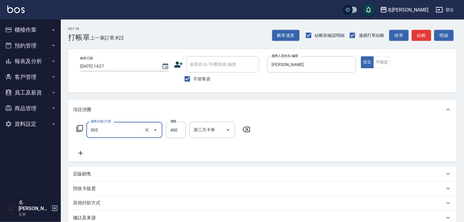
type input "洗髮(505)"
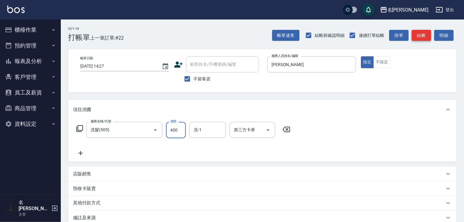
click at [426, 33] on button "結帳" at bounding box center [421, 35] width 19 height 11
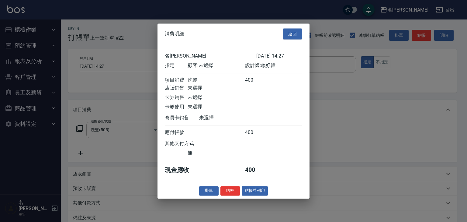
click at [252, 189] on div "消費明細 返回 名留林森 2025/10/10 14:27 指定 顧客: 未選擇 設計師: 賴妤韓 項目消費 洗髮 400 店販銷售 未選擇 卡券銷售 未選擇…" at bounding box center [234, 110] width 152 height 175
click at [253, 190] on button "結帳並列印" at bounding box center [255, 190] width 26 height 9
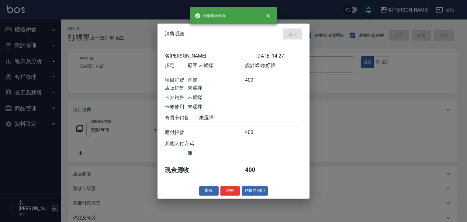
type input "2025/10/10 14:28"
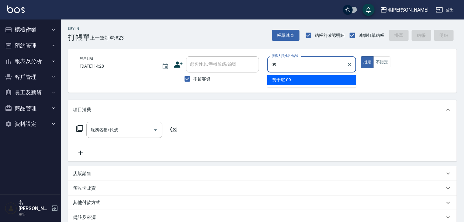
type input "黃于瑄-09"
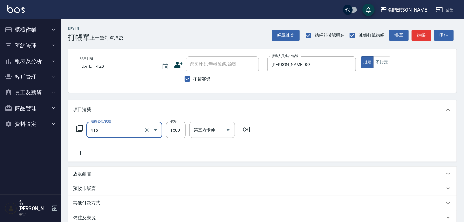
type input "染髮1500↑(415)"
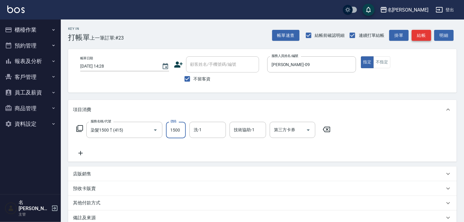
click at [424, 37] on button "結帳" at bounding box center [421, 35] width 19 height 11
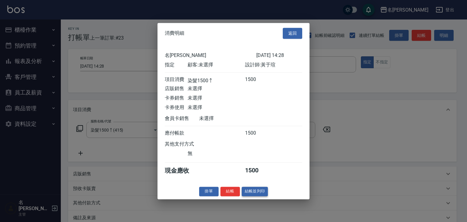
click at [246, 193] on button "結帳並列印" at bounding box center [255, 191] width 26 height 9
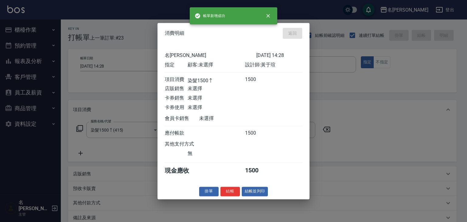
type input "2025/10/10 14:29"
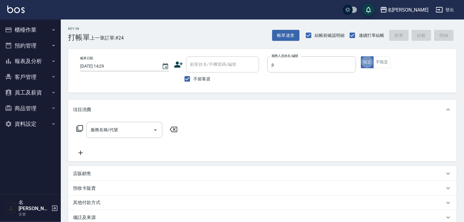
type input "皮皮-P"
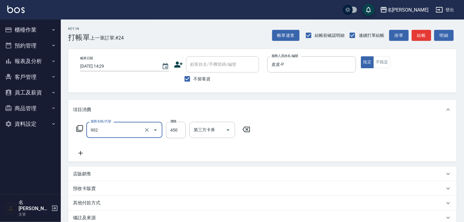
type input "修腳指甲(902)"
click at [418, 41] on div "帳單速查 結帳前確認明細 連續打單結帳 掛單 結帳 明細" at bounding box center [364, 35] width 185 height 13
click at [416, 40] on button "結帳" at bounding box center [421, 35] width 19 height 11
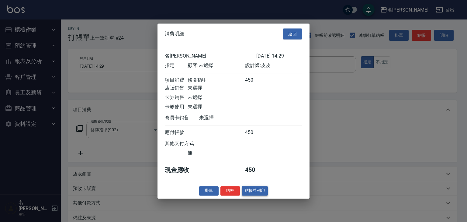
click at [265, 191] on button "結帳並列印" at bounding box center [255, 190] width 26 height 9
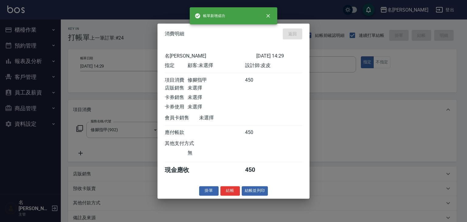
type input "2025/10/10 14:46"
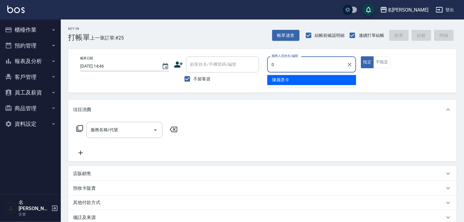
type input "陳麗君-0"
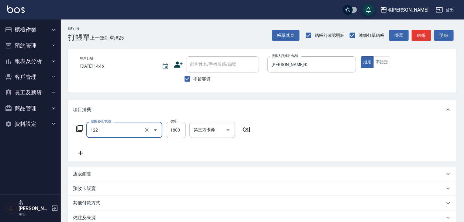
type input "草本髮泥(小)(122)"
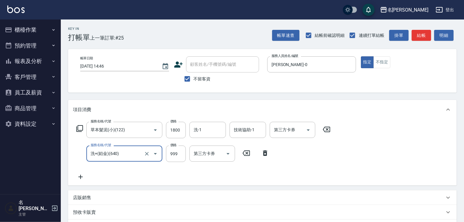
type input "洗+(鉑金)(640)"
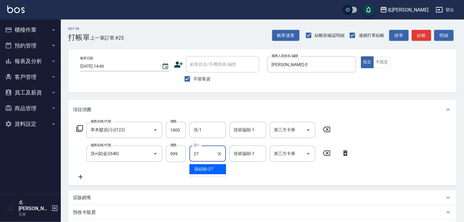
type input "張紹柏-27"
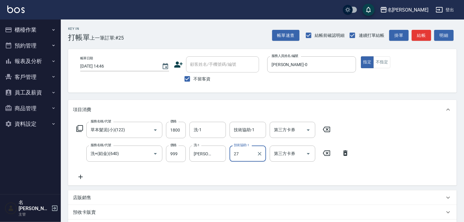
type input "張紹柏-27"
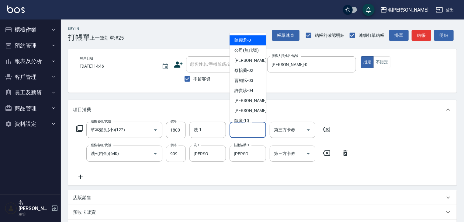
click at [250, 125] on div "技術協助-1 技術協助-1" at bounding box center [248, 130] width 37 height 16
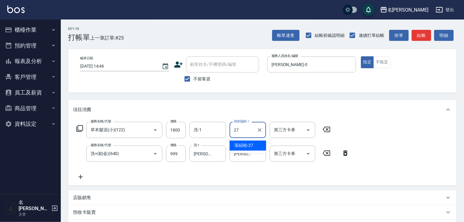
type input "張紹柏-27"
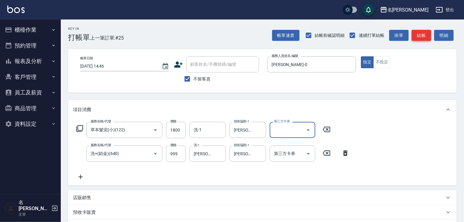
click at [421, 36] on button "結帳" at bounding box center [421, 35] width 19 height 11
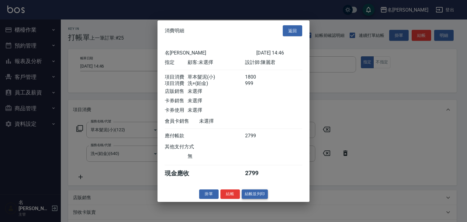
click at [260, 198] on button "結帳並列印" at bounding box center [255, 193] width 26 height 9
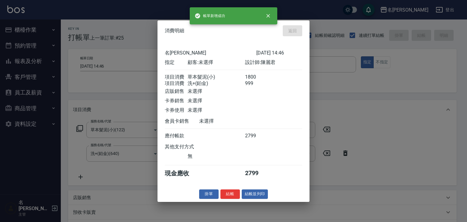
type input "2025/10/10 15:04"
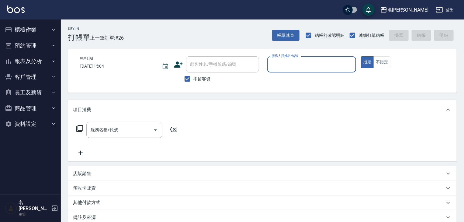
type input "1"
type input "阿龔-06"
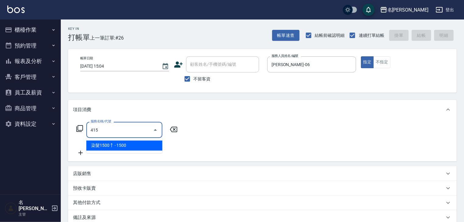
type input "染髮1500↑(415)"
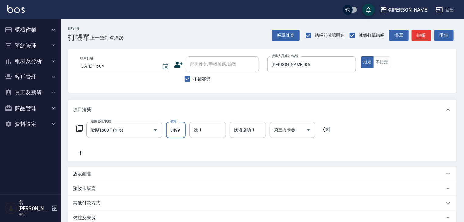
type input "3499"
type input "方羿筑-26"
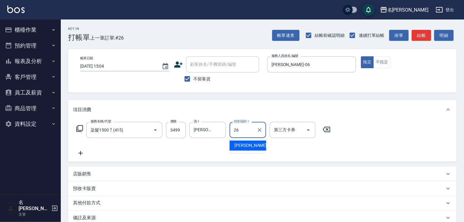
type input "方羿筑-26"
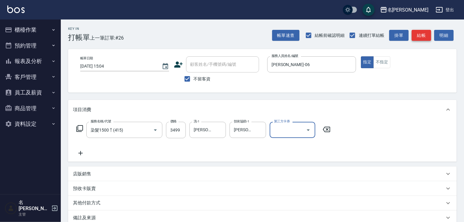
click at [420, 34] on button "結帳" at bounding box center [421, 35] width 19 height 11
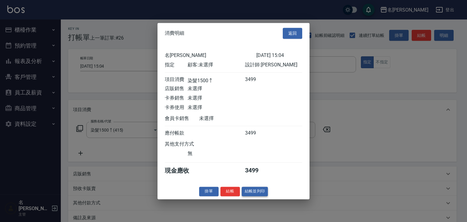
click at [261, 190] on button "結帳並列印" at bounding box center [255, 191] width 26 height 9
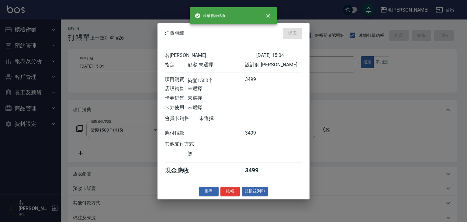
type input "2025/10/10 15:13"
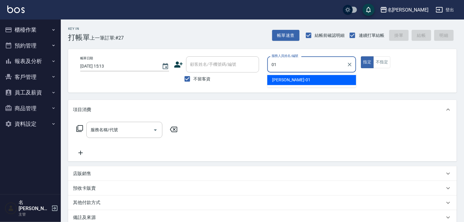
type input "Joyce-01"
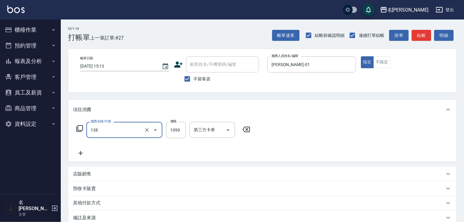
type input "蘊活頭皮(138)"
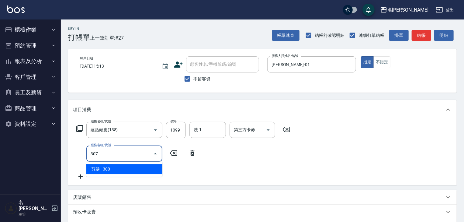
type input "剪髮(307)"
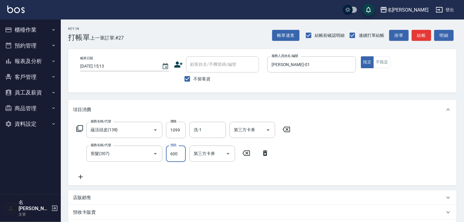
type input "600"
click at [117, 200] on div "店販銷售" at bounding box center [259, 197] width 372 height 6
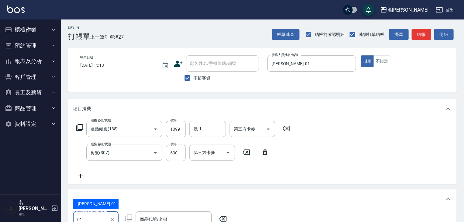
type input "Joyce-01"
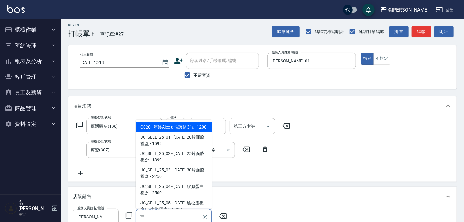
click at [180, 132] on span "C020 - 年終Aicola 洗護組3瓶 - 1200" at bounding box center [174, 127] width 76 height 10
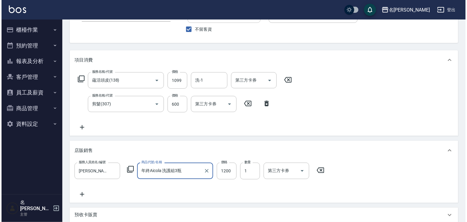
scroll to position [147, 0]
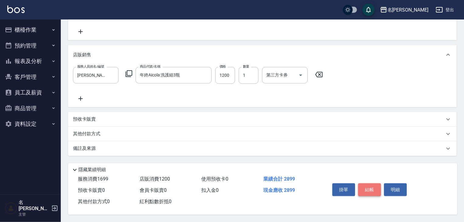
click at [372, 186] on button "結帳" at bounding box center [369, 189] width 23 height 13
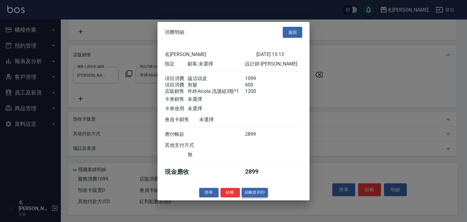
click at [259, 197] on button "結帳並列印" at bounding box center [255, 192] width 26 height 9
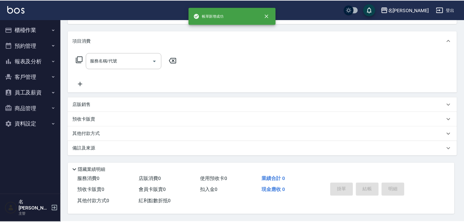
scroll to position [0, 0]
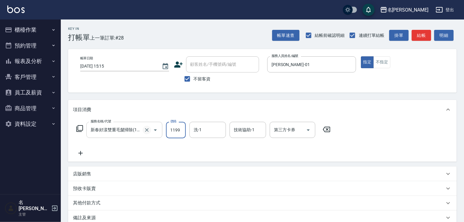
click at [146, 128] on icon "Clear" at bounding box center [147, 130] width 6 height 6
click at [83, 154] on icon at bounding box center [80, 152] width 15 height 7
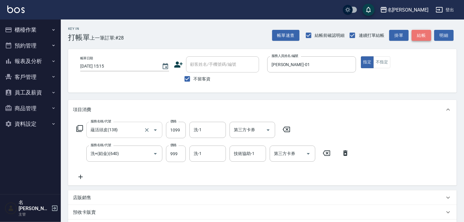
click at [416, 38] on button "結帳" at bounding box center [421, 35] width 19 height 11
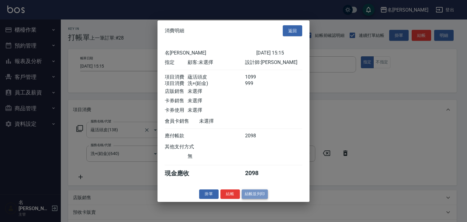
click at [254, 196] on button "結帳並列印" at bounding box center [255, 193] width 26 height 9
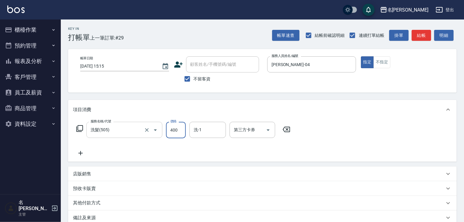
click at [17, 6] on img at bounding box center [15, 9] width 17 height 8
click at [426, 39] on button "結帳" at bounding box center [421, 35] width 19 height 11
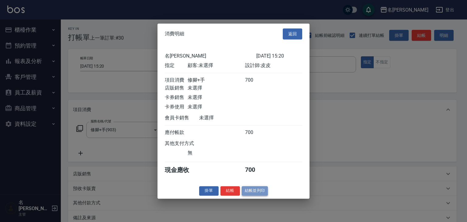
click at [260, 195] on button "結帳並列印" at bounding box center [255, 190] width 26 height 9
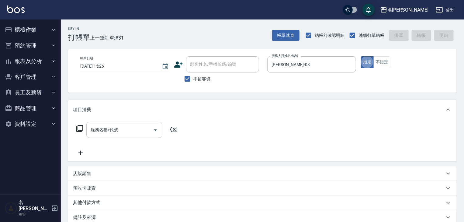
click at [125, 128] on input "服務名稱/代號" at bounding box center [119, 129] width 61 height 11
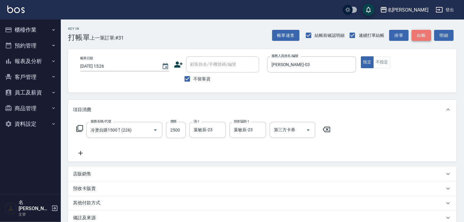
click at [423, 36] on button "結帳" at bounding box center [421, 35] width 19 height 11
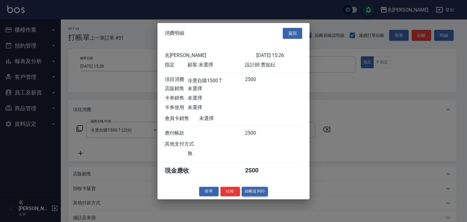
click at [263, 192] on button "結帳並列印" at bounding box center [255, 191] width 26 height 9
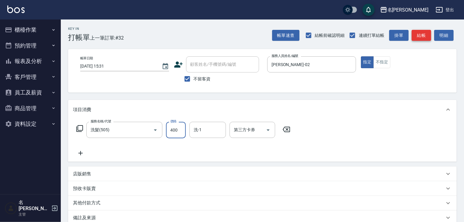
click at [417, 34] on button "結帳" at bounding box center [421, 35] width 19 height 11
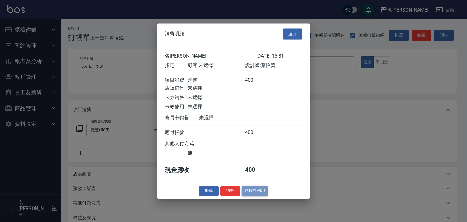
click at [259, 195] on button "結帳並列印" at bounding box center [255, 190] width 26 height 9
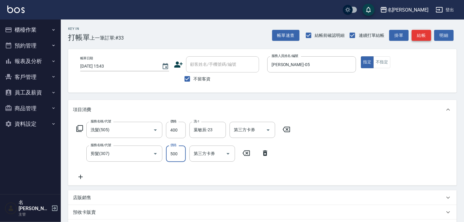
click at [416, 31] on button "結帳" at bounding box center [421, 35] width 19 height 11
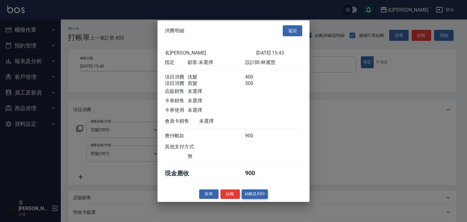
click at [264, 199] on button "結帳並列印" at bounding box center [255, 193] width 26 height 9
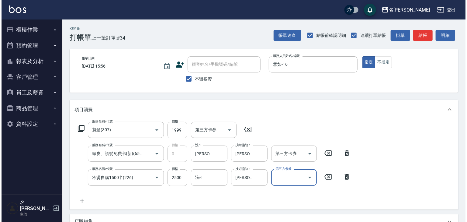
scroll to position [119, 0]
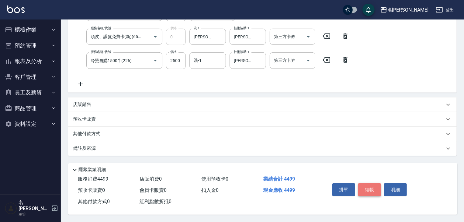
click at [381, 190] on button "結帳" at bounding box center [369, 189] width 23 height 13
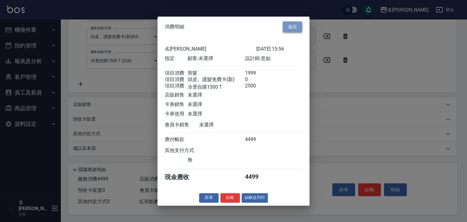
click at [290, 26] on button "返回" at bounding box center [292, 26] width 19 height 11
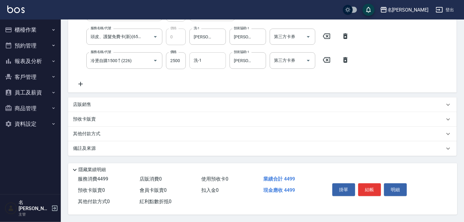
click at [214, 55] on input "洗-1" at bounding box center [207, 60] width 31 height 11
click at [368, 183] on button "結帳" at bounding box center [369, 189] width 23 height 13
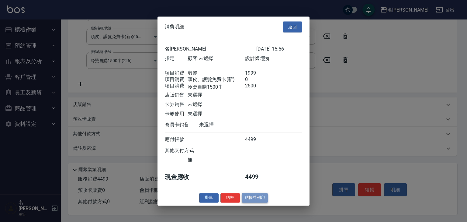
click at [254, 201] on button "結帳並列印" at bounding box center [255, 197] width 26 height 9
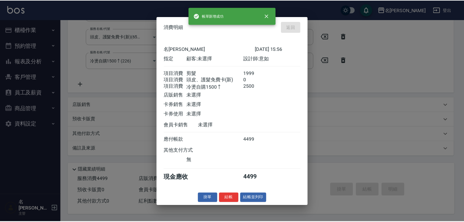
scroll to position [0, 0]
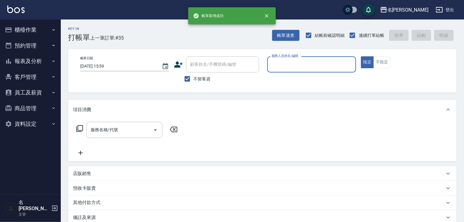
click at [300, 63] on input "服務人員姓名/編號" at bounding box center [311, 64] width 83 height 11
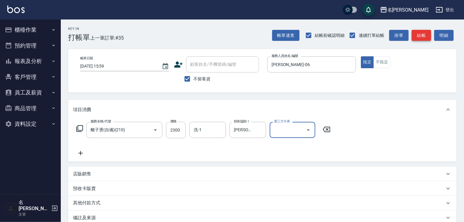
click at [425, 35] on button "結帳" at bounding box center [421, 35] width 19 height 11
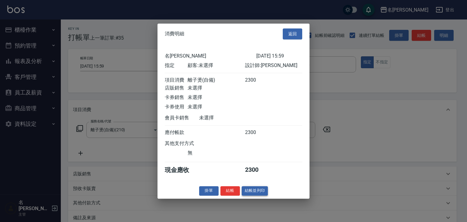
click at [257, 193] on button "結帳並列印" at bounding box center [255, 190] width 26 height 9
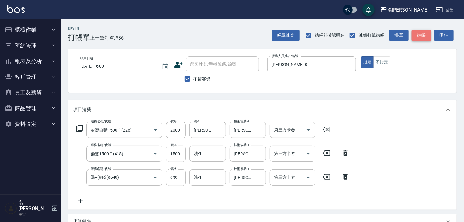
click at [427, 37] on button "結帳" at bounding box center [421, 35] width 19 height 11
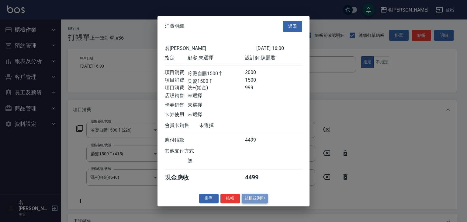
click at [256, 202] on button "結帳並列印" at bounding box center [255, 198] width 26 height 9
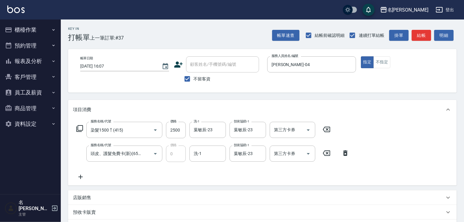
click at [350, 153] on icon at bounding box center [345, 152] width 15 height 7
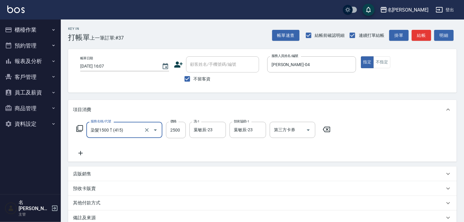
click at [81, 151] on icon at bounding box center [81, 153] width 4 height 4
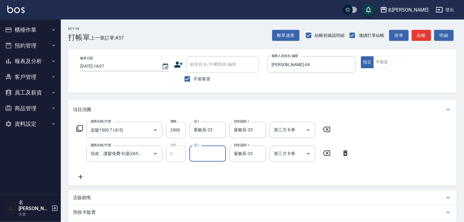
click at [172, 132] on input "2500" at bounding box center [176, 130] width 20 height 16
click at [176, 132] on input "2500" at bounding box center [176, 130] width 20 height 16
click at [173, 131] on input "2500" at bounding box center [176, 130] width 20 height 16
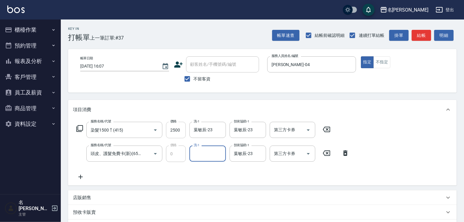
click at [175, 129] on input "2500" at bounding box center [176, 130] width 20 height 16
click at [175, 130] on input "2500" at bounding box center [176, 130] width 20 height 16
click at [82, 176] on icon at bounding box center [80, 176] width 15 height 7
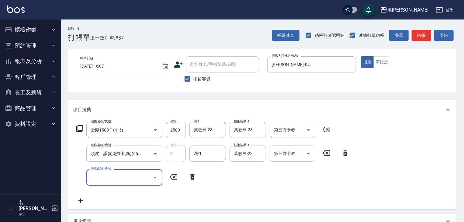
click at [175, 132] on input "2500" at bounding box center [176, 130] width 20 height 16
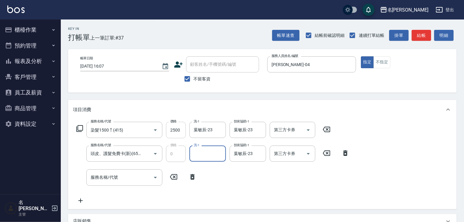
click at [175, 132] on input "2500" at bounding box center [176, 130] width 20 height 16
click at [329, 130] on icon at bounding box center [326, 129] width 15 height 7
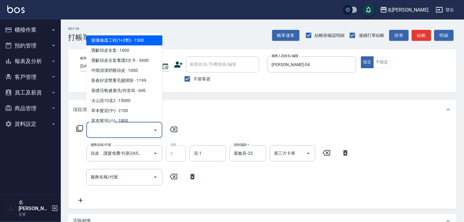
click at [123, 133] on input "服務名稱/代號" at bounding box center [119, 129] width 61 height 11
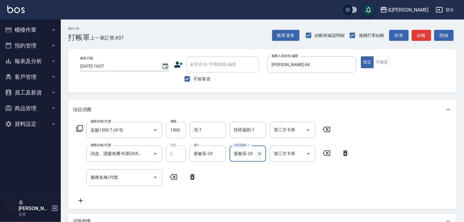
click at [179, 130] on input "1500" at bounding box center [176, 130] width 20 height 16
click at [326, 129] on icon at bounding box center [326, 129] width 15 height 7
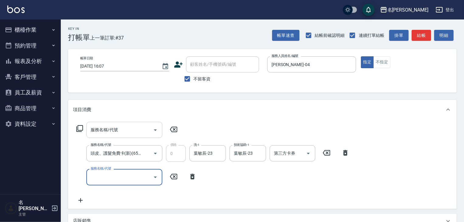
click at [131, 130] on input "服務名稱/代號" at bounding box center [119, 129] width 61 height 11
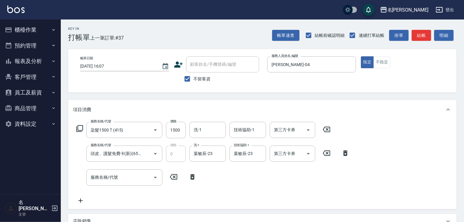
click at [13, 10] on img at bounding box center [15, 9] width 17 height 8
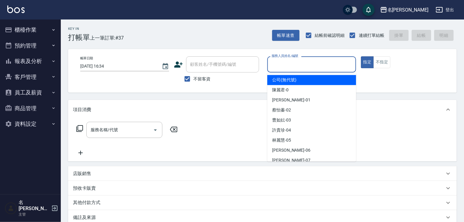
click at [289, 68] on input "服務人員姓名/編號" at bounding box center [311, 64] width 83 height 11
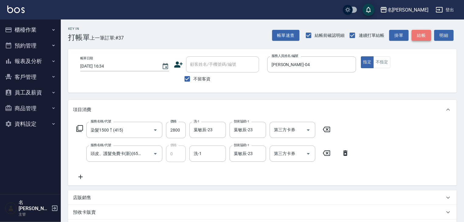
click at [423, 32] on button "結帳" at bounding box center [421, 35] width 19 height 11
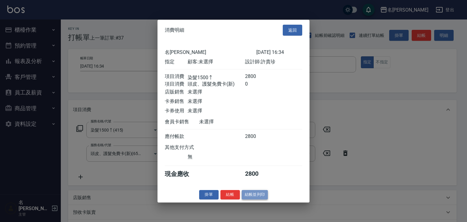
click at [261, 195] on button "結帳並列印" at bounding box center [255, 194] width 26 height 9
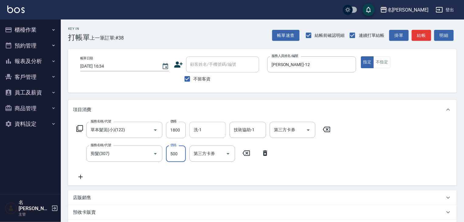
click at [212, 128] on input "洗-1" at bounding box center [207, 129] width 31 height 11
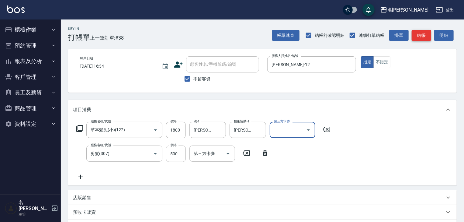
click at [428, 38] on button "結帳" at bounding box center [421, 35] width 19 height 11
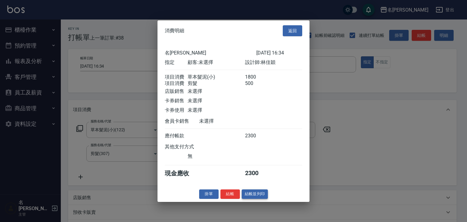
click at [264, 199] on button "結帳並列印" at bounding box center [255, 193] width 26 height 9
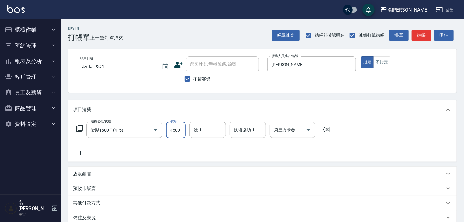
scroll to position [71, 0]
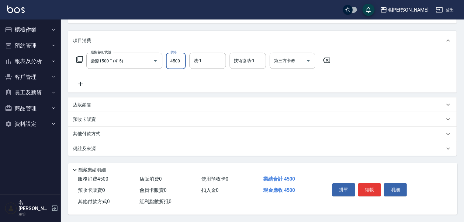
click at [99, 131] on p "其他付款方式" at bounding box center [88, 134] width 30 height 7
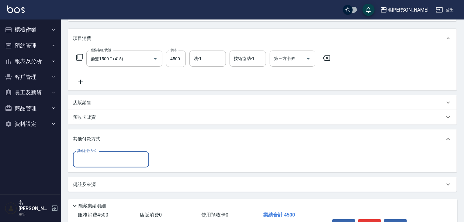
scroll to position [0, 0]
click at [108, 162] on input "其他付款方式" at bounding box center [111, 159] width 71 height 11
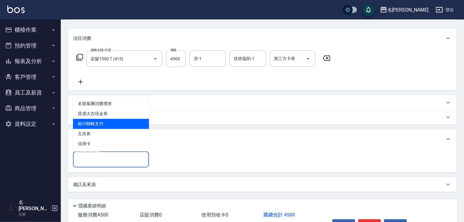
click at [101, 127] on span "銀行轉帳支付" at bounding box center [111, 124] width 76 height 10
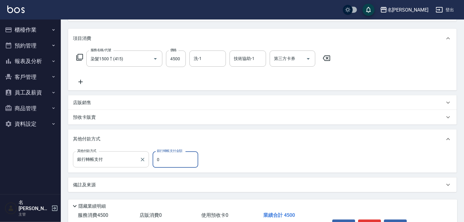
drag, startPoint x: 168, startPoint y: 161, endPoint x: 147, endPoint y: 164, distance: 21.0
click at [147, 164] on div "其他付款方式 銀行轉帳支付 其他付款方式 銀行轉帳支付金額 0 銀行轉帳支付金額" at bounding box center [137, 159] width 129 height 16
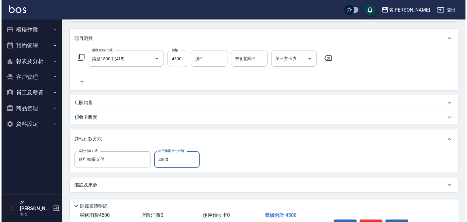
scroll to position [110, 0]
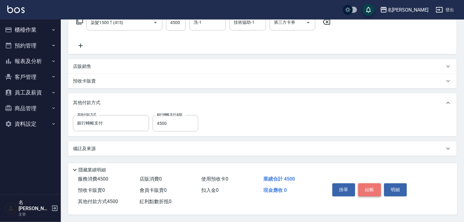
click at [369, 190] on button "結帳" at bounding box center [369, 189] width 23 height 13
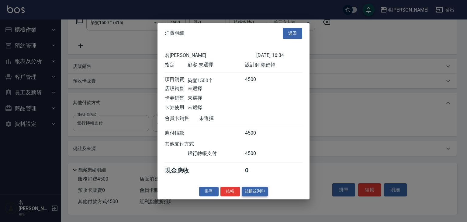
click at [250, 193] on button "結帳並列印" at bounding box center [255, 191] width 26 height 9
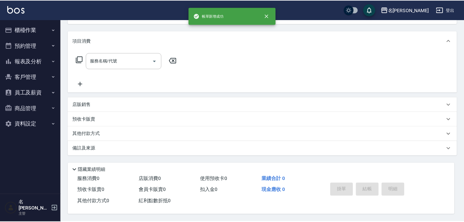
scroll to position [0, 0]
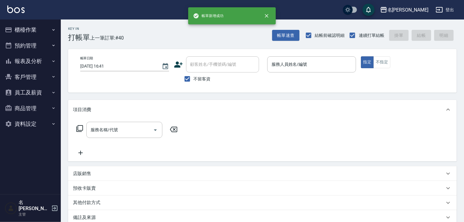
click at [290, 93] on div "Key In 打帳單 上一筆訂單:#40 帳單速查 結帳前確認明細 連續打單結帳 掛單 結帳 明細 帳單日期 2025/10/10 16:41 顧客姓名/手機…" at bounding box center [262, 154] width 403 height 271
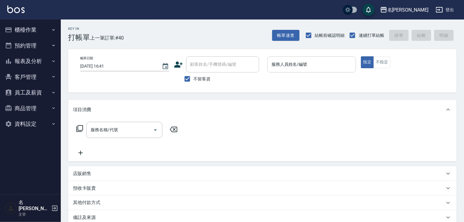
click at [291, 57] on div "服務人員姓名/編號" at bounding box center [311, 64] width 89 height 16
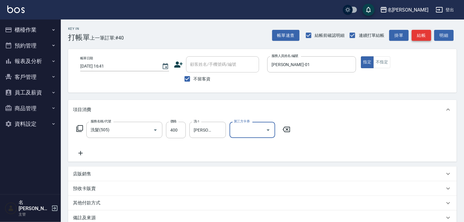
click at [426, 38] on button "結帳" at bounding box center [421, 35] width 19 height 11
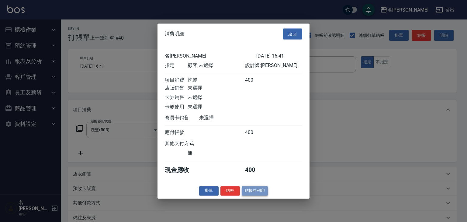
click at [261, 195] on button "結帳並列印" at bounding box center [255, 190] width 26 height 9
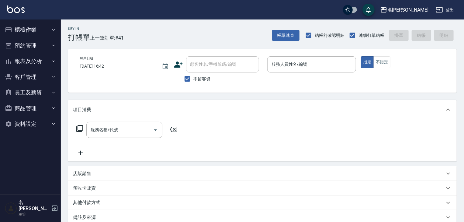
click at [308, 103] on div "項目消費" at bounding box center [262, 109] width 389 height 19
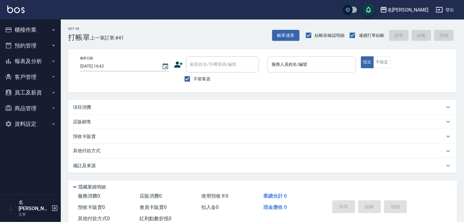
click at [290, 60] on div "服務人員姓名/編號 服務人員姓名/編號" at bounding box center [311, 64] width 89 height 16
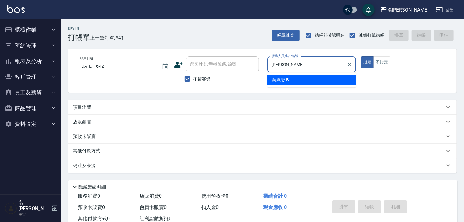
click at [361, 56] on button "指定" at bounding box center [367, 62] width 13 height 12
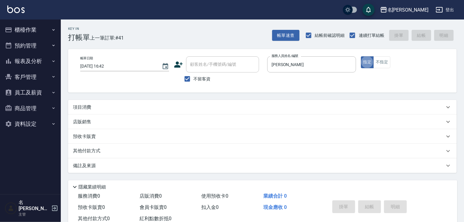
click at [262, 110] on div "項目消費" at bounding box center [262, 107] width 389 height 15
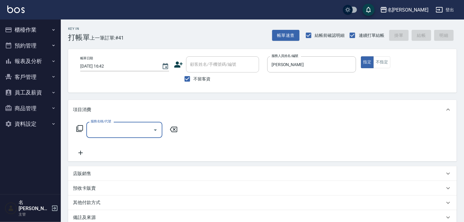
click at [139, 131] on input "服務名稱/代號" at bounding box center [119, 129] width 61 height 11
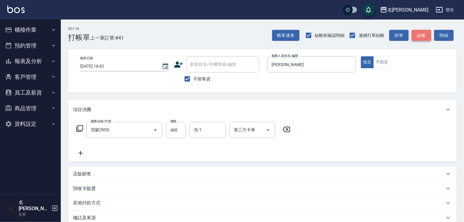
click at [423, 35] on button "結帳" at bounding box center [421, 35] width 19 height 11
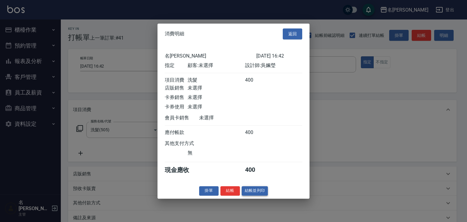
click at [261, 193] on button "結帳並列印" at bounding box center [255, 190] width 26 height 9
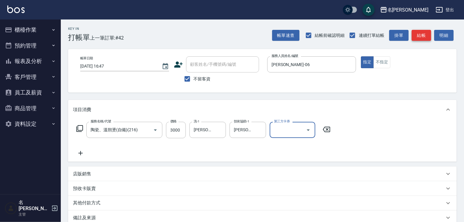
click at [424, 34] on button "結帳" at bounding box center [421, 35] width 19 height 11
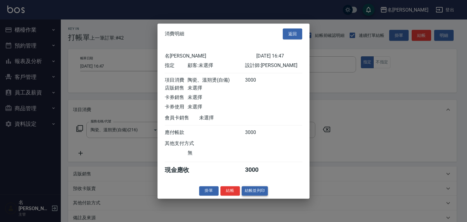
click at [253, 191] on button "結帳並列印" at bounding box center [255, 190] width 26 height 9
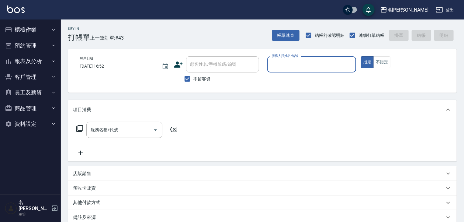
click at [30, 30] on button "櫃檯作業" at bounding box center [30, 30] width 56 height 16
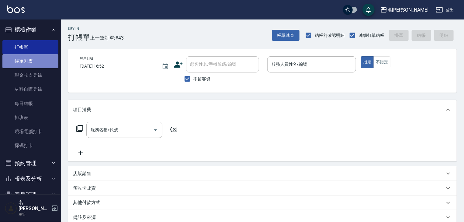
click at [33, 59] on link "帳單列表" at bounding box center [30, 61] width 56 height 14
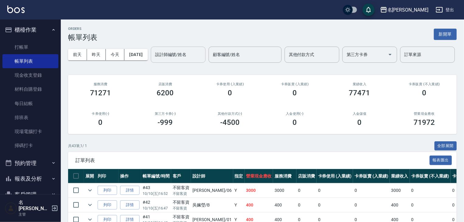
click at [154, 60] on input "設計師編號/姓名" at bounding box center [178, 54] width 49 height 11
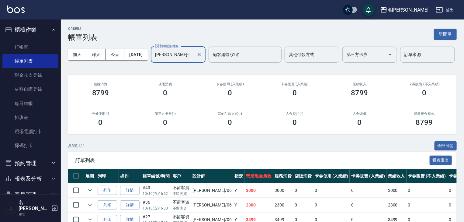
scroll to position [51, 0]
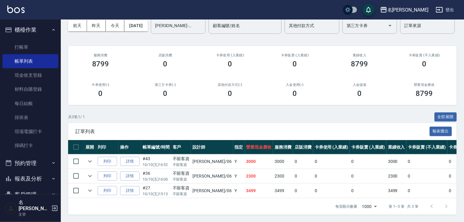
click at [9, 16] on div "名留林森 登出" at bounding box center [232, 9] width 464 height 19
click at [15, 10] on img at bounding box center [15, 9] width 17 height 8
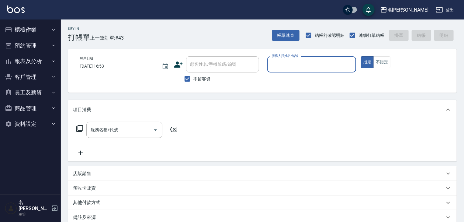
click at [323, 65] on input "服務人員姓名/編號" at bounding box center [311, 64] width 83 height 11
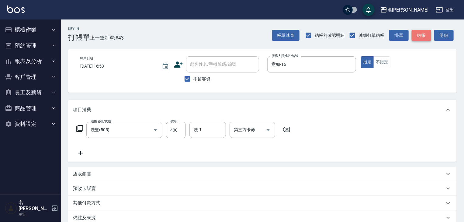
click at [421, 37] on button "結帳" at bounding box center [421, 35] width 19 height 11
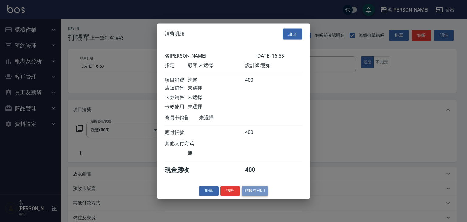
click at [242, 191] on button "結帳並列印" at bounding box center [255, 190] width 26 height 9
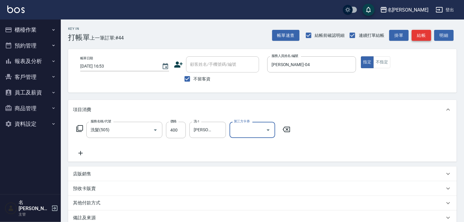
click at [415, 38] on button "結帳" at bounding box center [421, 35] width 19 height 11
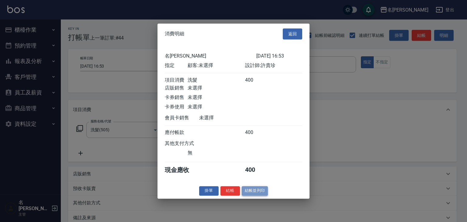
click at [267, 192] on button "結帳並列印" at bounding box center [255, 190] width 26 height 9
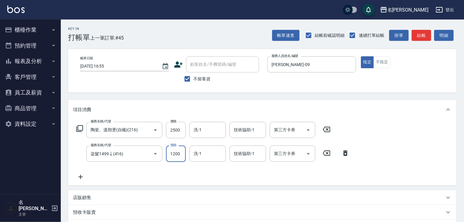
click at [421, 44] on div "Key In 打帳單 上一筆訂單:#45 帳單速查 結帳前確認明細 連續打單結帳 掛單 結帳 明細 帳單日期 2025/10/10 16:55 顧客姓名/手機…" at bounding box center [262, 166] width 403 height 295
click at [423, 34] on button "結帳" at bounding box center [421, 35] width 19 height 11
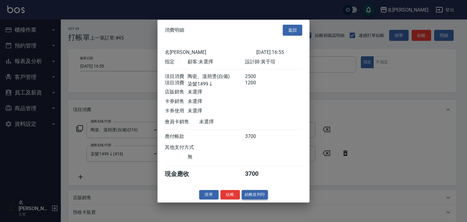
click at [266, 199] on button "結帳並列印" at bounding box center [255, 194] width 26 height 9
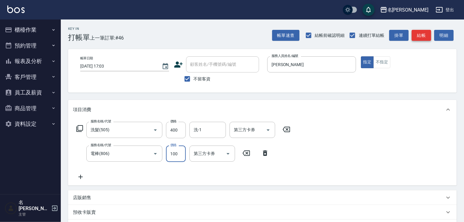
click at [427, 38] on button "結帳" at bounding box center [421, 35] width 19 height 11
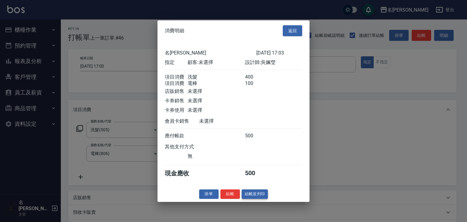
click at [247, 199] on button "結帳並列印" at bounding box center [255, 193] width 26 height 9
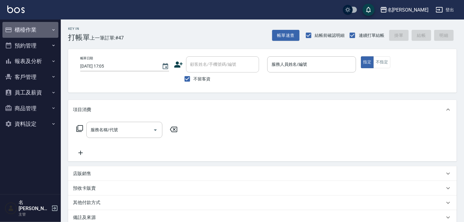
click at [22, 28] on button "櫃檯作業" at bounding box center [30, 30] width 56 height 16
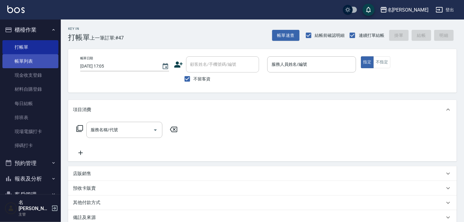
click at [36, 63] on link "帳單列表" at bounding box center [30, 61] width 56 height 14
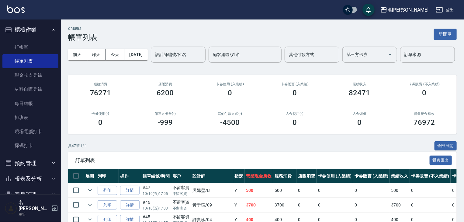
click at [32, 183] on button "報表及分析" at bounding box center [30, 179] width 56 height 16
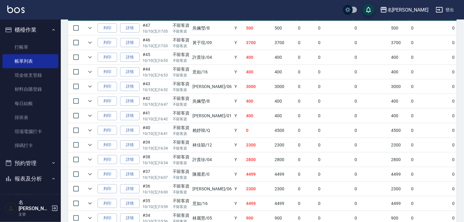
scroll to position [97, 0]
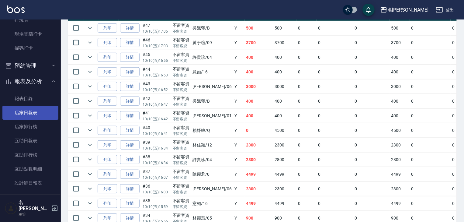
click at [34, 110] on link "店家日報表" at bounding box center [30, 113] width 56 height 14
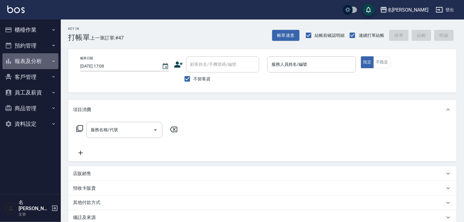
click at [40, 61] on button "報表及分析" at bounding box center [30, 61] width 56 height 16
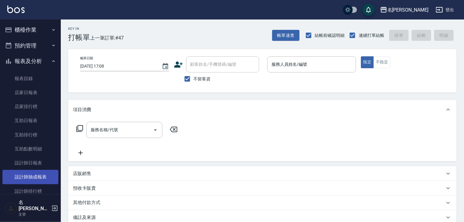
scroll to position [113, 0]
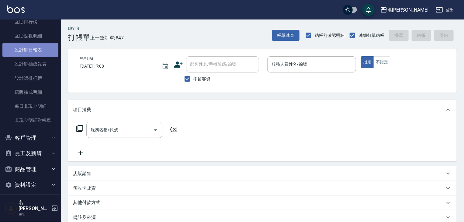
click at [40, 55] on link "設計師日報表" at bounding box center [30, 50] width 56 height 14
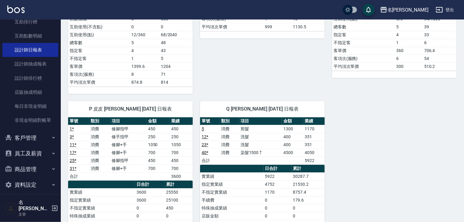
scroll to position [941, 0]
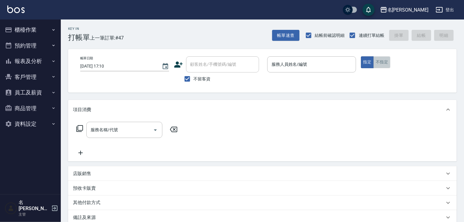
click at [385, 63] on button "不指定" at bounding box center [382, 62] width 17 height 12
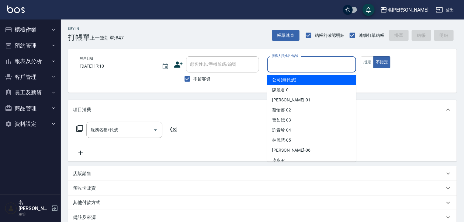
click at [334, 69] on input "服務人員姓名/編號" at bounding box center [311, 64] width 83 height 11
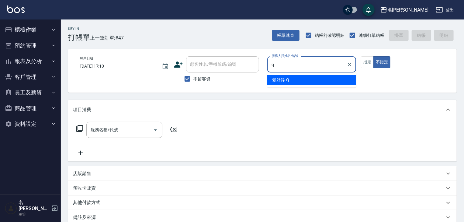
click at [311, 78] on div "賴妤韓 -Q" at bounding box center [311, 80] width 89 height 10
click at [133, 135] on div "服務名稱/代號" at bounding box center [124, 130] width 76 height 16
type input "賴妤韓-Q"
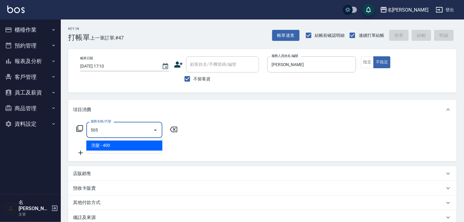
click at [131, 144] on span "洗髮 - 400" at bounding box center [124, 146] width 76 height 10
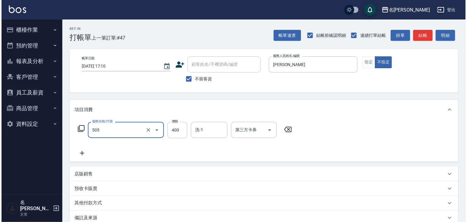
scroll to position [71, 0]
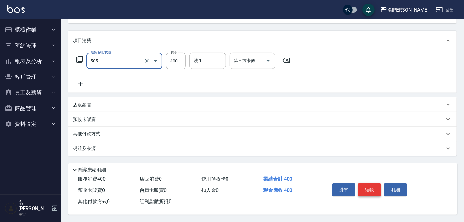
type input "洗髮(505)"
click at [361, 188] on button "結帳" at bounding box center [369, 189] width 23 height 13
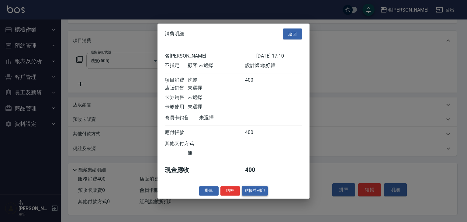
click at [257, 191] on button "結帳並列印" at bounding box center [255, 190] width 26 height 9
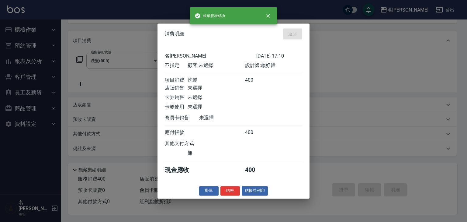
type input "2025/10/10 17:16"
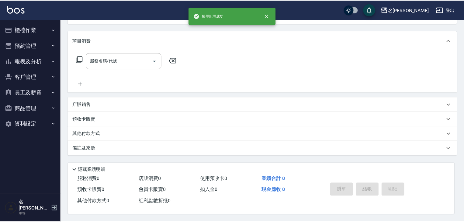
scroll to position [0, 0]
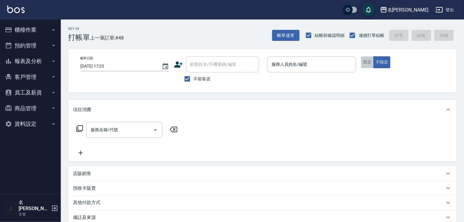
click at [362, 62] on button "指定" at bounding box center [367, 62] width 13 height 12
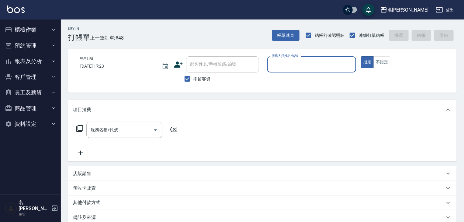
click at [312, 66] on input "服務人員姓名/編號" at bounding box center [311, 64] width 83 height 11
click at [285, 78] on span "歐麥 -10" at bounding box center [279, 80] width 15 height 6
type input "歐麥-10"
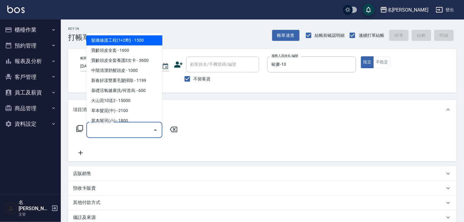
click at [130, 127] on input "服務名稱/代號" at bounding box center [119, 129] width 61 height 11
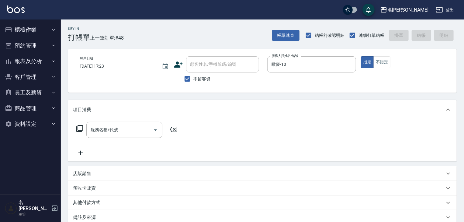
click at [76, 126] on icon at bounding box center [79, 128] width 7 height 7
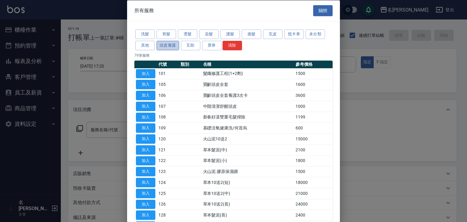
click at [169, 46] on button "頭皮養護" at bounding box center [168, 44] width 23 height 9
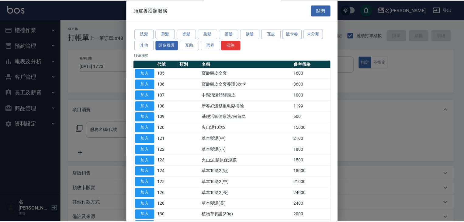
scroll to position [85, 0]
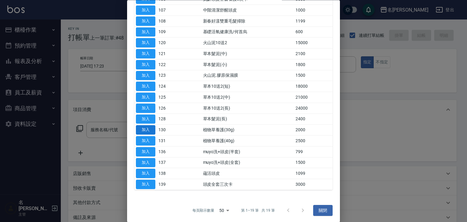
click at [148, 128] on button "加入" at bounding box center [145, 129] width 19 height 9
type input "植物草養護(30g)(130)"
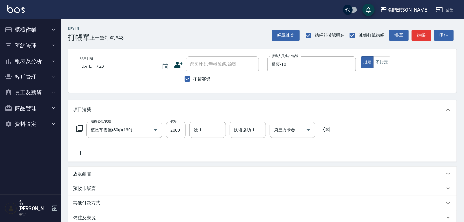
click at [174, 133] on input "2000" at bounding box center [176, 130] width 20 height 16
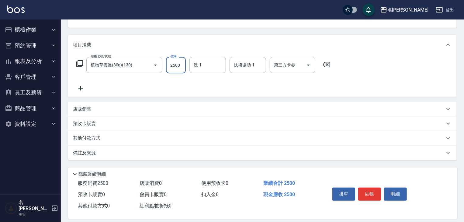
type input "2500"
click at [110, 138] on div "其他付款方式" at bounding box center [259, 138] width 372 height 7
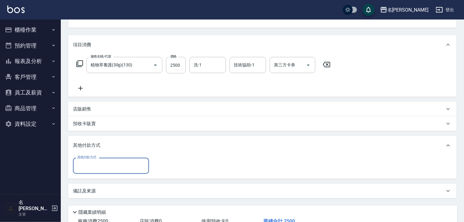
scroll to position [0, 0]
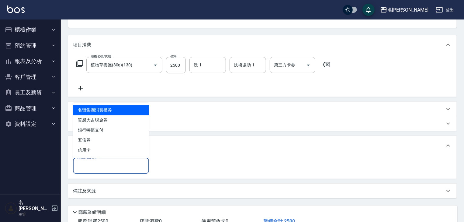
click at [105, 166] on input "其他付款方式" at bounding box center [111, 165] width 71 height 11
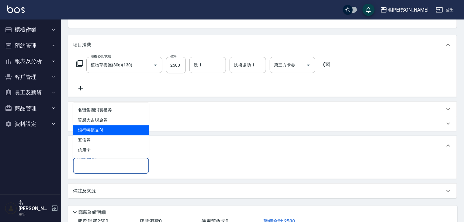
click at [102, 132] on span "銀行轉帳支付" at bounding box center [111, 130] width 76 height 10
type input "銀行轉帳支付"
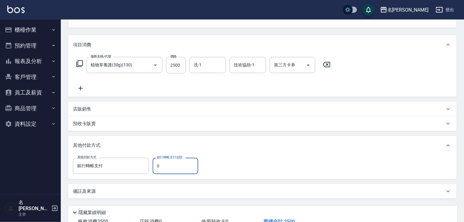
click at [166, 166] on input "0" at bounding box center [176, 166] width 46 height 16
click at [161, 166] on input "0" at bounding box center [176, 166] width 46 height 16
drag, startPoint x: 161, startPoint y: 166, endPoint x: 156, endPoint y: 168, distance: 5.0
click at [156, 168] on input "0" at bounding box center [176, 166] width 46 height 16
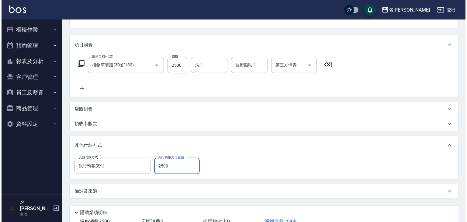
scroll to position [110, 0]
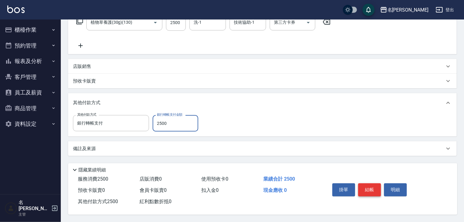
type input "2500"
click at [373, 188] on button "結帳" at bounding box center [369, 189] width 23 height 13
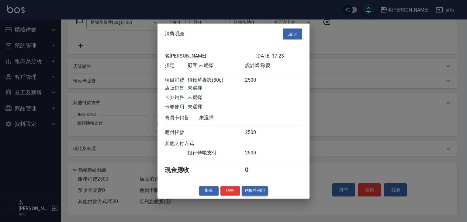
click at [255, 193] on button "結帳並列印" at bounding box center [255, 190] width 26 height 9
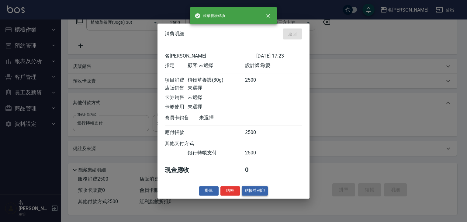
type input "[DATE] 17:24"
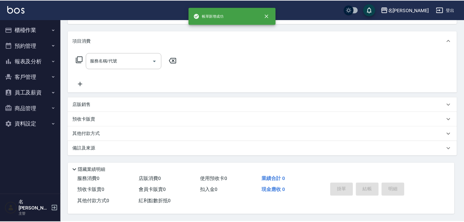
scroll to position [0, 0]
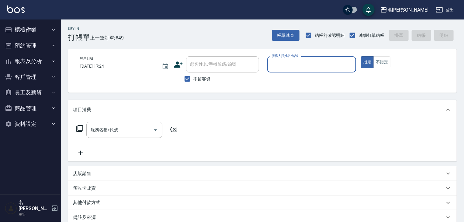
click at [294, 67] on input "服務人員姓名/編號" at bounding box center [311, 64] width 83 height 11
click at [269, 83] on div "皮皮 -P" at bounding box center [311, 80] width 89 height 10
type input "皮皮-P"
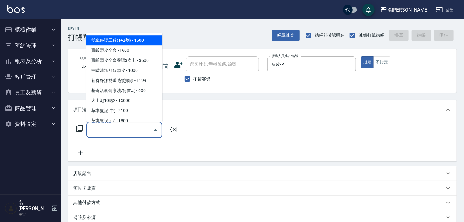
click at [137, 129] on input "服務名稱/代號" at bounding box center [119, 129] width 61 height 11
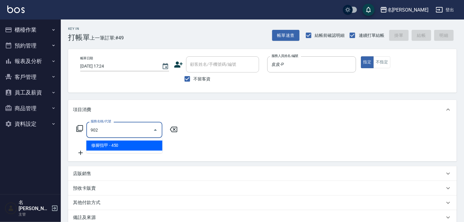
click at [141, 143] on span "修腳指甲 - 450" at bounding box center [124, 146] width 76 height 10
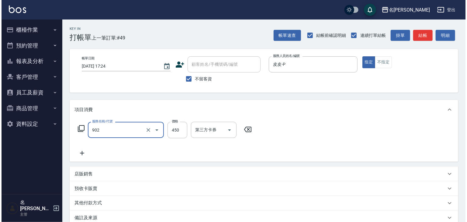
scroll to position [71, 0]
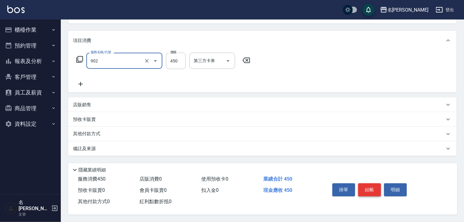
type input "修腳指甲(902)"
click at [373, 187] on button "結帳" at bounding box center [369, 189] width 23 height 13
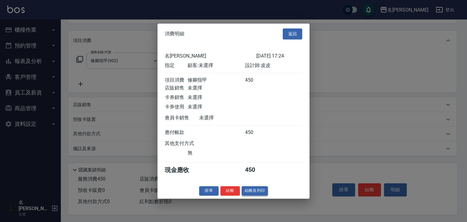
click at [264, 195] on button "結帳並列印" at bounding box center [255, 190] width 26 height 9
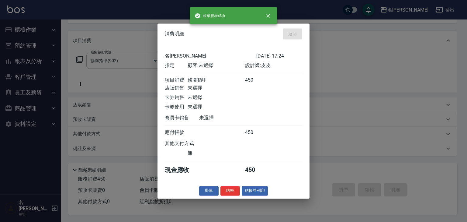
type input "[DATE] 17:28"
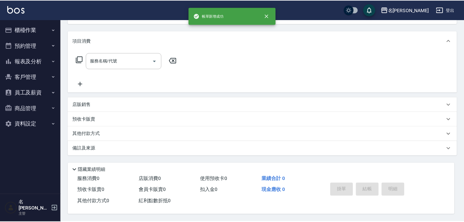
scroll to position [0, 0]
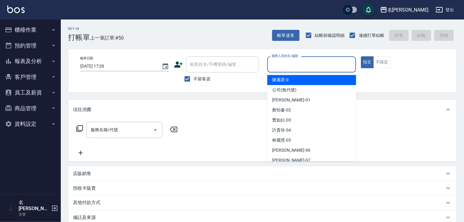
click at [304, 68] on input "服務人員姓名/編號" at bounding box center [311, 64] width 83 height 11
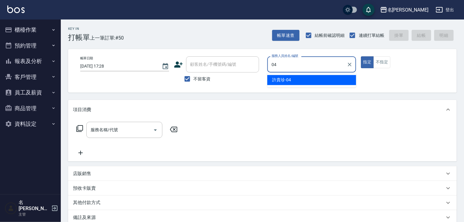
click at [298, 78] on div "[PERSON_NAME]-04" at bounding box center [311, 80] width 89 height 10
type input "[PERSON_NAME]-04"
click at [130, 134] on input "服務名稱/代號" at bounding box center [119, 129] width 61 height 11
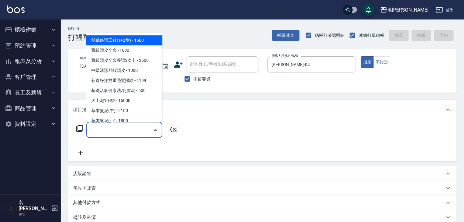
click at [80, 131] on icon at bounding box center [79, 128] width 7 height 7
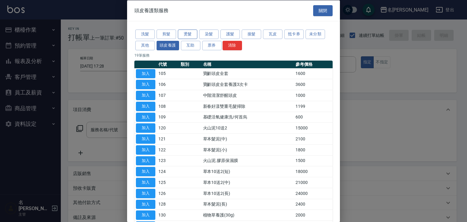
click at [191, 34] on button "燙髮" at bounding box center [187, 34] width 19 height 9
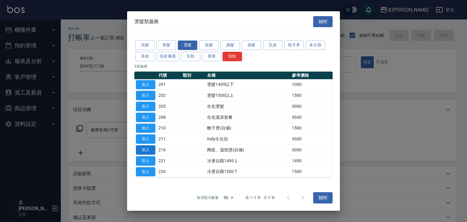
click at [148, 150] on button "加入" at bounding box center [145, 149] width 19 height 9
type input "陶瓷、溫朔燙(自備)(216)"
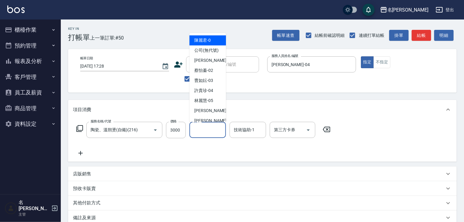
click at [211, 129] on input "洗-1" at bounding box center [207, 129] width 31 height 11
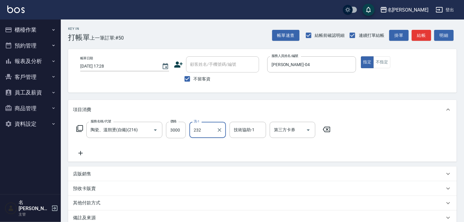
type input "232"
click at [214, 140] on div "服務名稱/代號 陶瓷、溫朔燙(自備)(216) 服務名稱/代號 價格 3000 價格 洗-1 洗-1 技術協助-1 技術協助-1 第三方卡券 第三方卡券" at bounding box center [203, 139] width 261 height 35
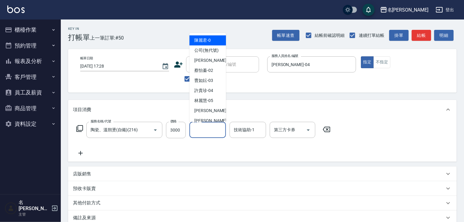
click at [206, 130] on input "洗-1" at bounding box center [207, 129] width 31 height 11
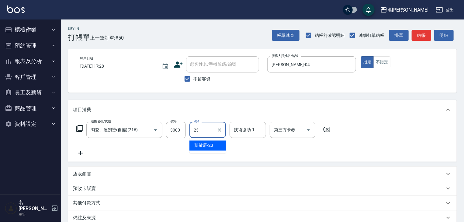
click at [207, 141] on div "[PERSON_NAME]-23" at bounding box center [208, 146] width 37 height 10
type input "葉敏辰-23"
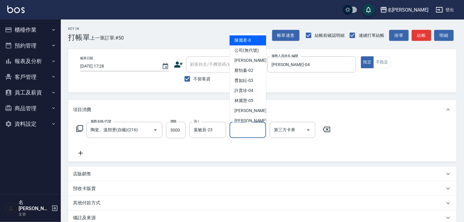
click at [237, 130] on input "技術協助-1" at bounding box center [247, 129] width 31 height 11
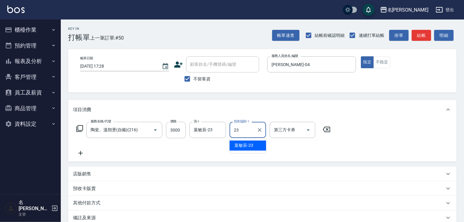
click at [247, 141] on div "[PERSON_NAME]-23" at bounding box center [248, 146] width 37 height 10
type input "葉敏辰-23"
click at [80, 155] on icon at bounding box center [81, 153] width 4 height 4
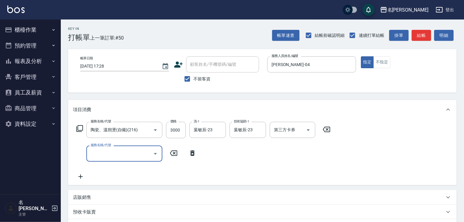
click at [119, 157] on input "服務名稱/代號" at bounding box center [119, 153] width 61 height 11
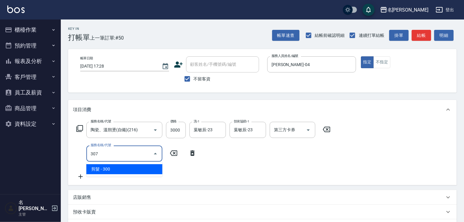
click at [125, 172] on span "剪髮 - 300" at bounding box center [124, 169] width 76 height 10
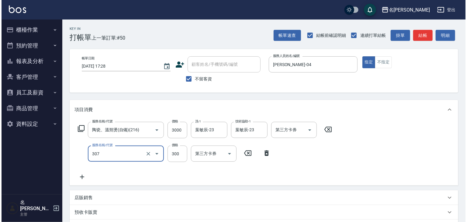
scroll to position [95, 0]
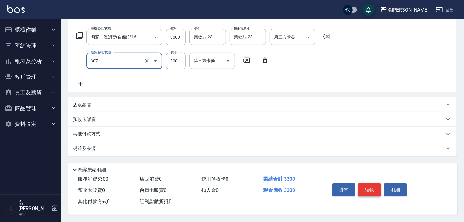
type input "剪髮(307)"
click at [375, 186] on button "結帳" at bounding box center [369, 189] width 23 height 13
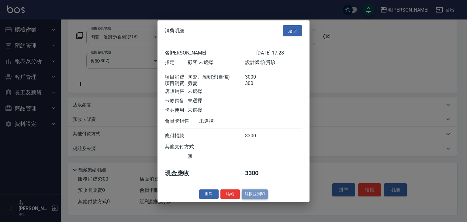
click at [251, 194] on button "結帳並列印" at bounding box center [255, 193] width 26 height 9
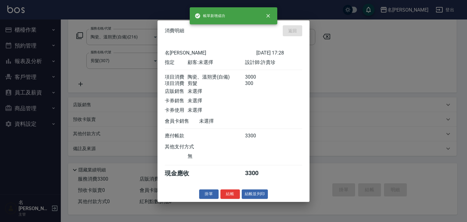
type input "[DATE] 17:37"
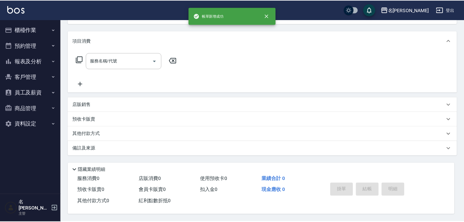
scroll to position [0, 0]
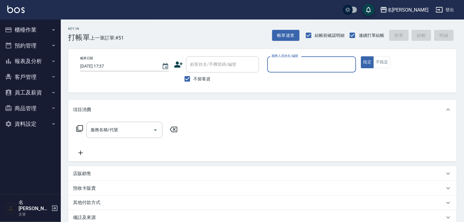
click at [39, 30] on button "櫃檯作業" at bounding box center [30, 30] width 56 height 16
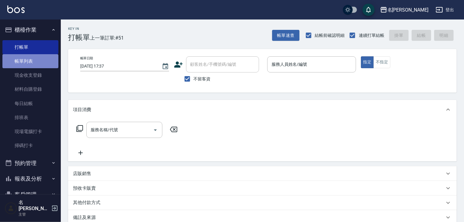
click at [46, 57] on link "帳單列表" at bounding box center [30, 61] width 56 height 14
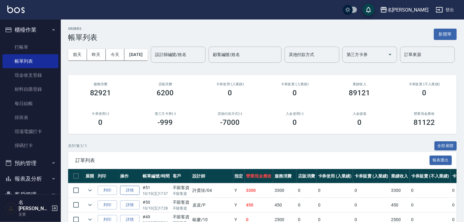
click at [127, 195] on link "詳情" at bounding box center [129, 190] width 19 height 9
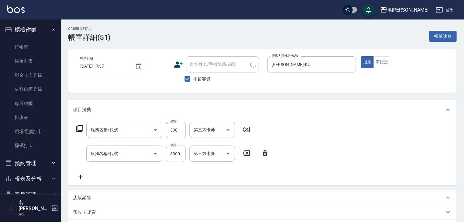
checkbox input "true"
type input "[PERSON_NAME]-04"
type input "剪髮(307)"
type input "陶瓷、溫朔燙(自備)(216)"
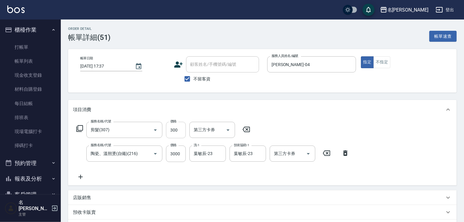
click at [174, 132] on input "300" at bounding box center [176, 130] width 20 height 16
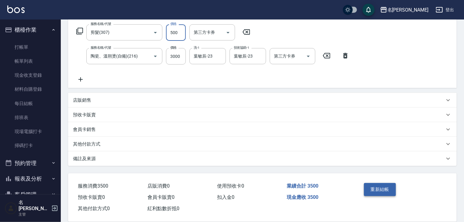
type input "500"
click at [382, 190] on button "重新結帳" at bounding box center [380, 189] width 32 height 13
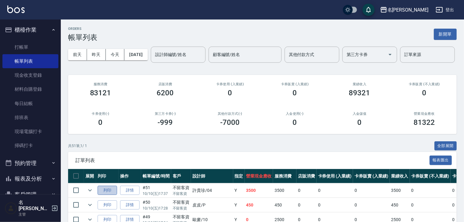
click at [103, 195] on button "列印" at bounding box center [107, 190] width 19 height 9
click at [30, 47] on link "打帳單" at bounding box center [30, 47] width 56 height 14
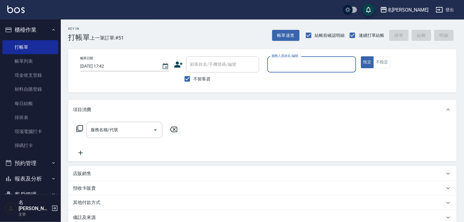
click at [38, 180] on button "報表及分析" at bounding box center [30, 179] width 56 height 16
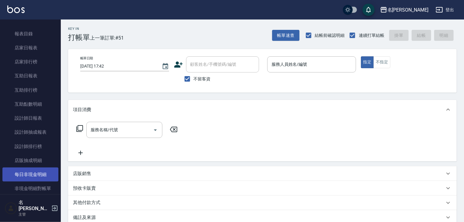
scroll to position [195, 0]
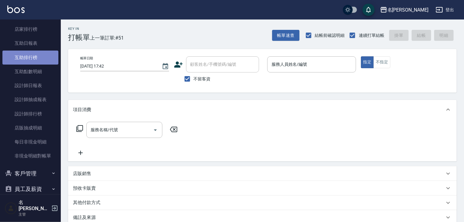
click at [39, 57] on link "互助排行榜" at bounding box center [30, 58] width 56 height 14
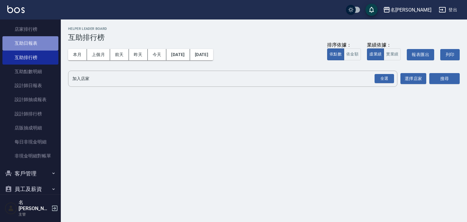
click at [31, 40] on link "互助日報表" at bounding box center [30, 43] width 56 height 14
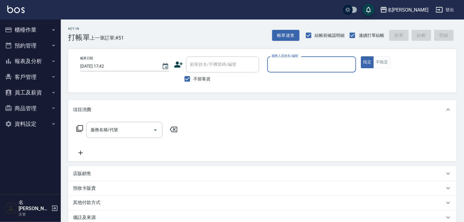
click at [307, 57] on div "服務人員姓名/編號" at bounding box center [311, 64] width 89 height 16
click at [290, 76] on div "Joyce -01" at bounding box center [311, 80] width 89 height 10
type input "Joyce-01"
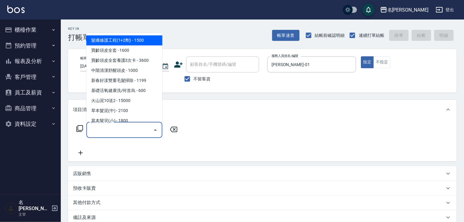
click at [132, 134] on input "服務名稱/代號" at bounding box center [119, 129] width 61 height 11
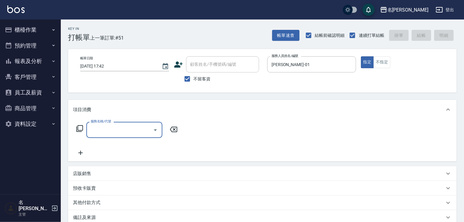
click at [115, 129] on input "服務名稱/代號" at bounding box center [119, 129] width 61 height 11
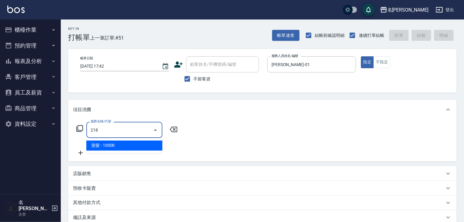
click at [120, 144] on span "接髮 - 10000" at bounding box center [124, 146] width 76 height 10
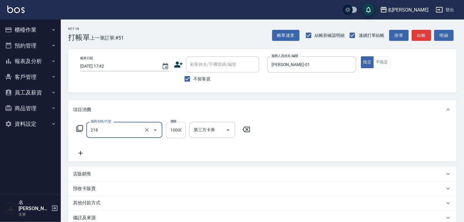
type input "接髮(218)"
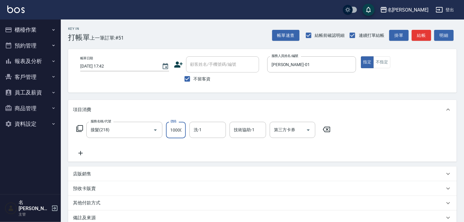
click at [178, 127] on input "10000" at bounding box center [176, 130] width 20 height 16
type input "5000"
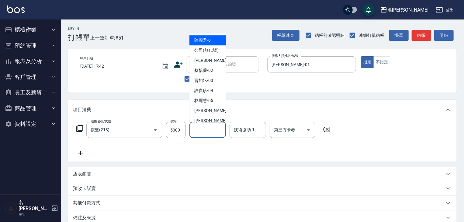
click at [203, 131] on input "洗-1" at bounding box center [207, 129] width 31 height 11
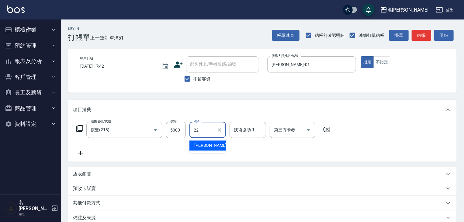
click at [208, 144] on span "王婕宇 -22" at bounding box center [213, 145] width 38 height 6
type input "王婕宇-22"
click at [241, 135] on input "技術協助-1" at bounding box center [247, 129] width 31 height 11
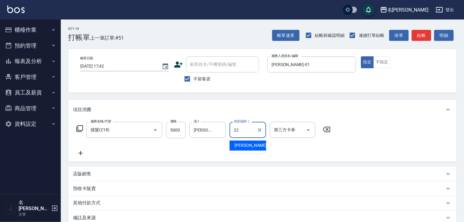
click at [241, 144] on span "王婕宇 -22" at bounding box center [254, 145] width 38 height 6
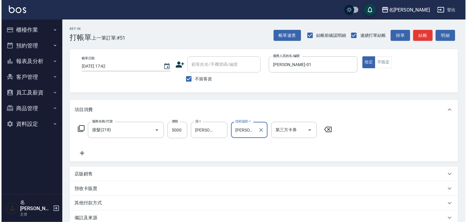
scroll to position [71, 0]
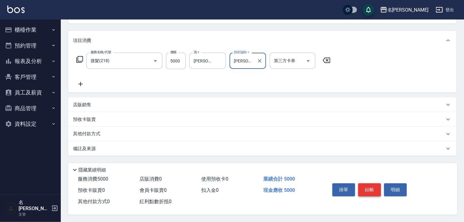
type input "王婕宇-22"
click at [370, 187] on button "結帳" at bounding box center [369, 189] width 23 height 13
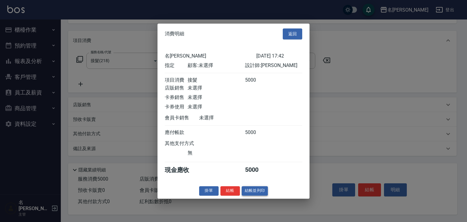
click at [247, 195] on button "結帳並列印" at bounding box center [255, 190] width 26 height 9
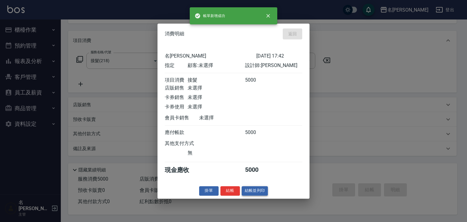
type input "2025/10/10 17:43"
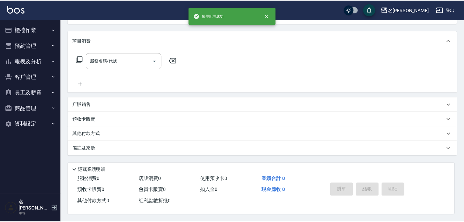
scroll to position [0, 0]
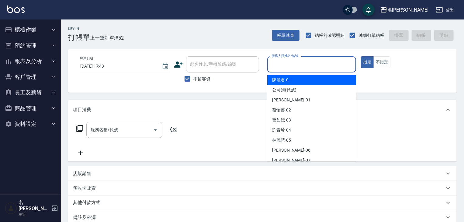
click at [308, 63] on input "服務人員姓名/編號" at bounding box center [311, 64] width 83 height 11
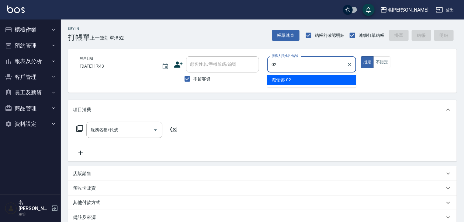
click at [297, 75] on div "蔡怡蓁 -02" at bounding box center [311, 80] width 89 height 10
type input "蔡怡蓁-02"
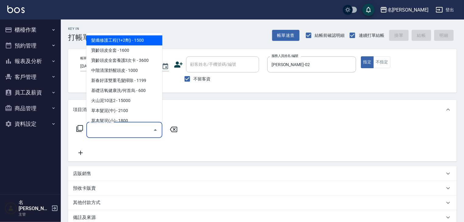
click at [118, 132] on input "服務名稱/代號" at bounding box center [119, 129] width 61 height 11
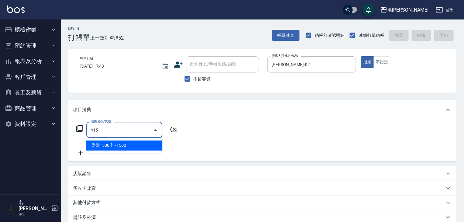
click at [133, 147] on span "染髮1500↑ - 1500" at bounding box center [124, 146] width 76 height 10
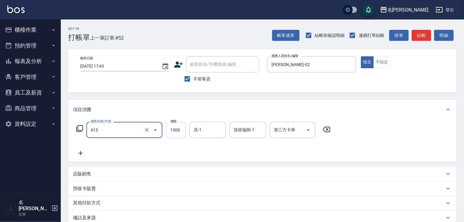
type input "染髮1500↑(415)"
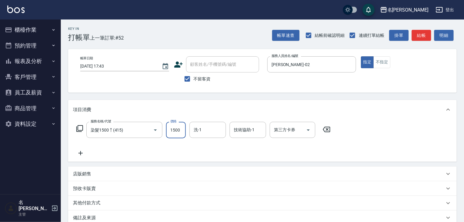
click at [178, 128] on input "1500" at bounding box center [176, 130] width 20 height 16
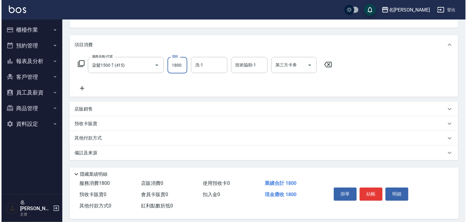
scroll to position [71, 0]
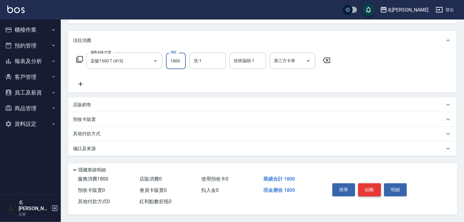
type input "1800"
click at [370, 183] on button "結帳" at bounding box center [369, 189] width 23 height 13
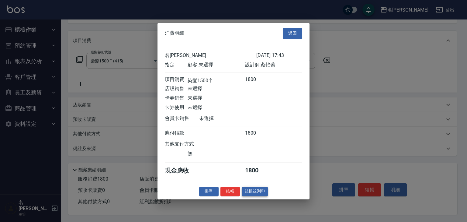
click at [267, 192] on button "結帳並列印" at bounding box center [255, 191] width 26 height 9
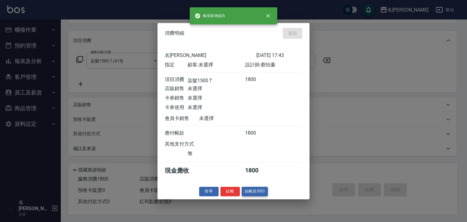
type input "2025/10/10 17:44"
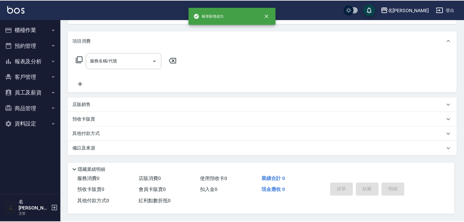
scroll to position [0, 0]
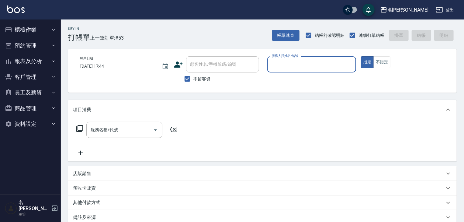
click at [294, 64] on input "服務人員姓名/編號" at bounding box center [311, 64] width 83 height 11
click at [275, 78] on span "歐麥 -10" at bounding box center [279, 80] width 15 height 6
type input "歐麥-10"
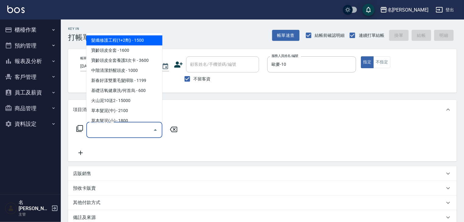
click at [129, 131] on input "服務名稱/代號" at bounding box center [119, 129] width 61 height 11
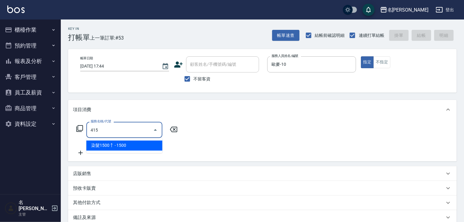
click at [135, 141] on span "染髮1500↑ - 1500" at bounding box center [124, 146] width 76 height 10
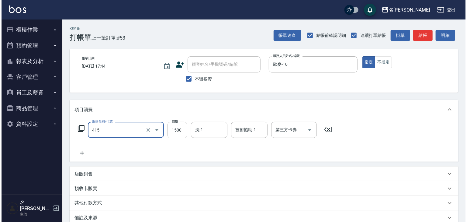
scroll to position [71, 0]
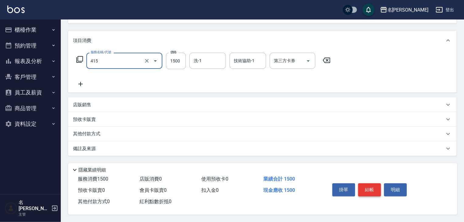
type input "染髮1500↑(415)"
click at [375, 187] on button "結帳" at bounding box center [369, 189] width 23 height 13
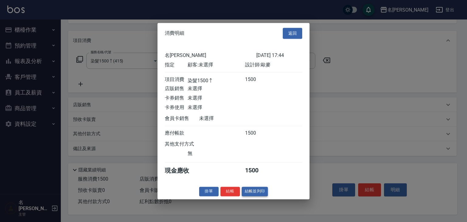
click at [252, 196] on button "結帳並列印" at bounding box center [255, 191] width 26 height 9
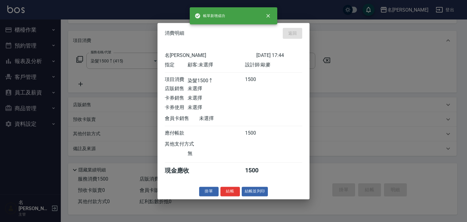
type input "2025/10/10 17:53"
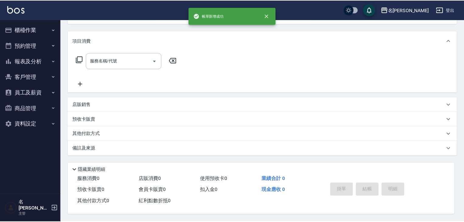
scroll to position [0, 0]
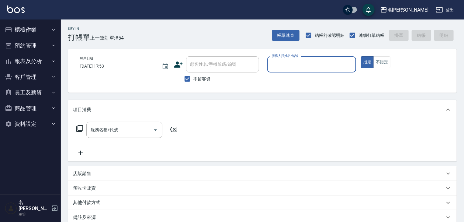
click at [281, 71] on div "服務人員姓名/編號" at bounding box center [311, 64] width 89 height 16
type input "林佳穎-12"
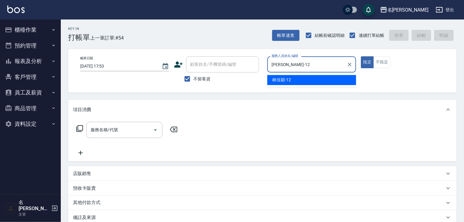
type button "true"
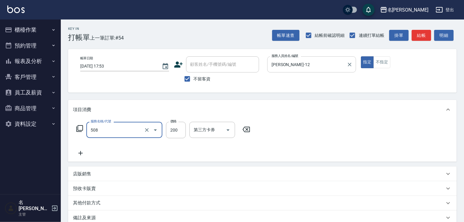
type input "小孩洗髮(508)"
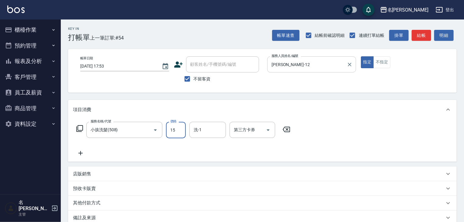
type input "150"
type input "2025/10/10 18:07"
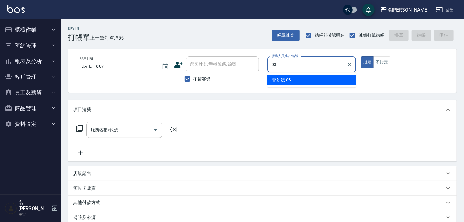
type input "曹如妘-03"
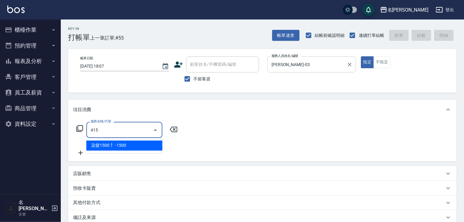
type input "染髮1500↑(415)"
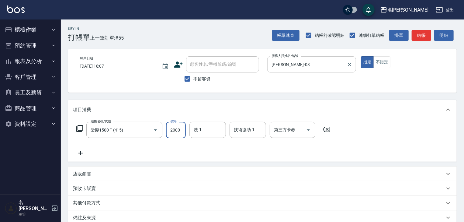
type input "2000"
type input "葉敏辰-23"
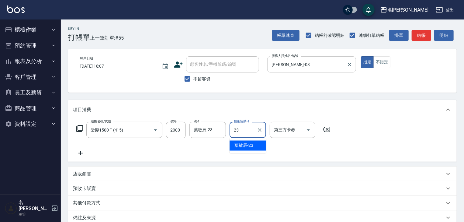
type input "葉敏辰-23"
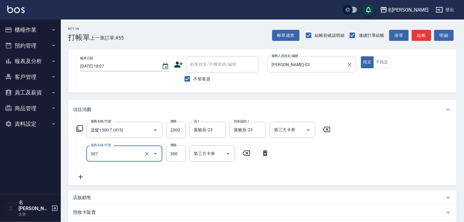
type input "剪髮(307)"
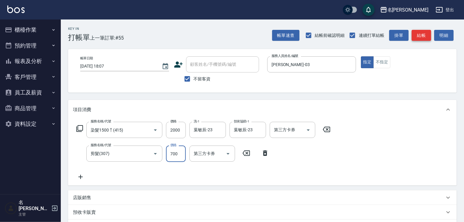
type input "700"
click at [431, 36] on button "結帳" at bounding box center [421, 35] width 19 height 11
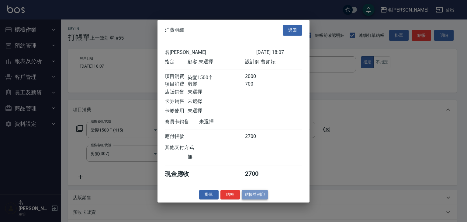
click at [253, 194] on button "結帳並列印" at bounding box center [255, 194] width 26 height 9
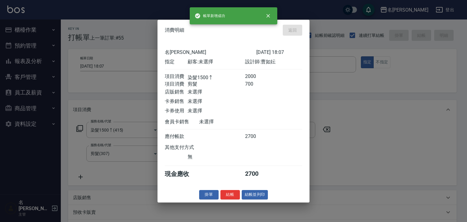
type input "2025/10/10 18:10"
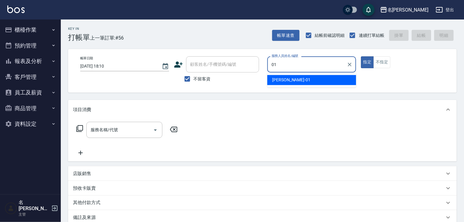
type input "Joyce-01"
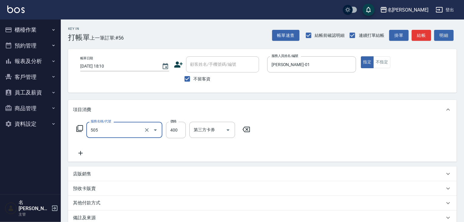
type input "洗髮(505)"
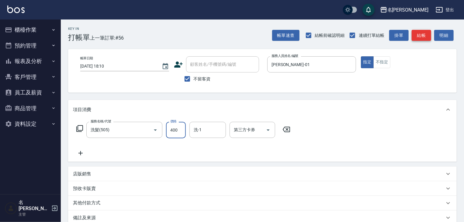
click at [426, 34] on button "結帳" at bounding box center [421, 35] width 19 height 11
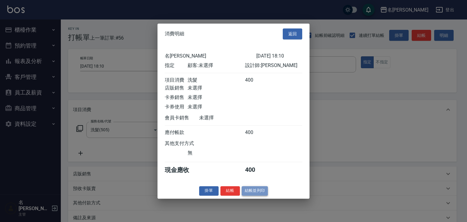
click at [250, 193] on button "結帳並列印" at bounding box center [255, 190] width 26 height 9
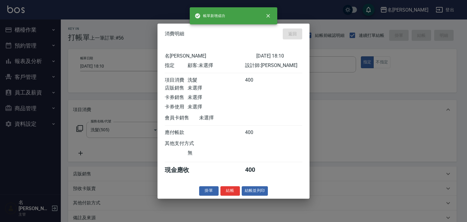
type input "2025/10/10 18:21"
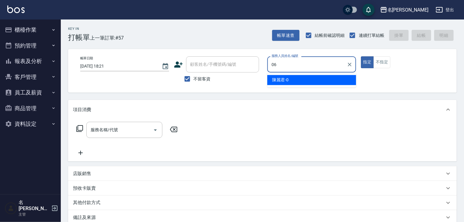
type input "阿龔-06"
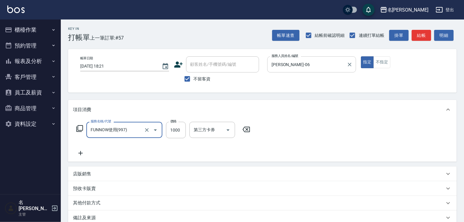
type input "FUNNOW使用(997)"
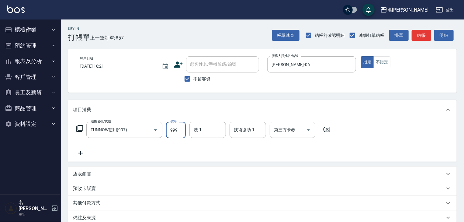
type input "999"
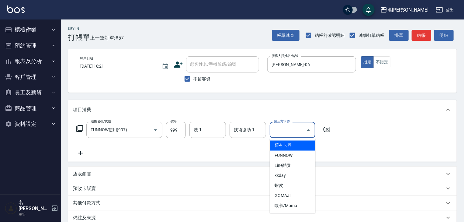
click at [278, 134] on input "第三方卡券" at bounding box center [288, 129] width 31 height 11
click at [297, 156] on span "FUNNOW" at bounding box center [293, 156] width 46 height 10
type input "FUNNOW"
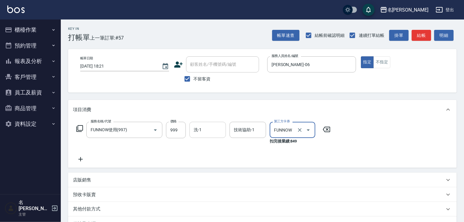
click at [197, 130] on div "洗-1 洗-1" at bounding box center [208, 130] width 37 height 16
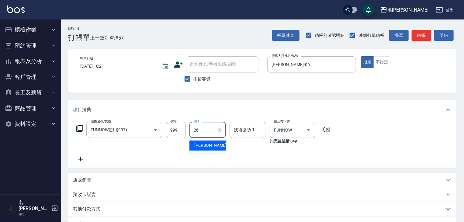
type input "方羿筑-26"
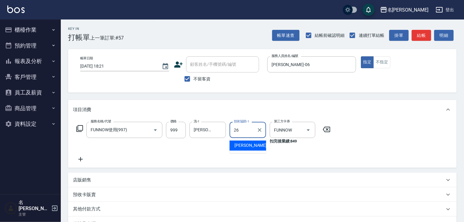
type input "方羿筑-26"
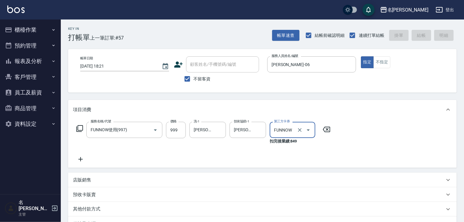
type input "2025/10/10 18:23"
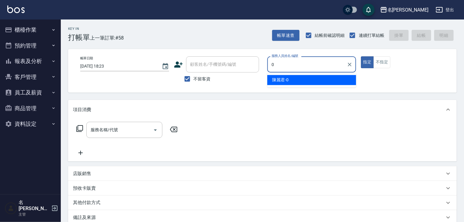
type input "陳麗君-0"
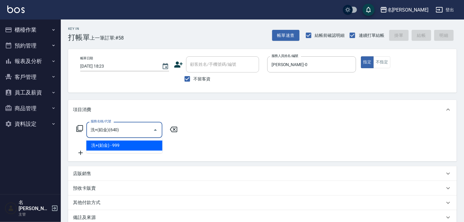
type input "洗+(鉑金)(640)"
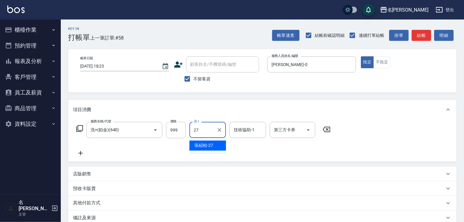
type input "張紹柏-27"
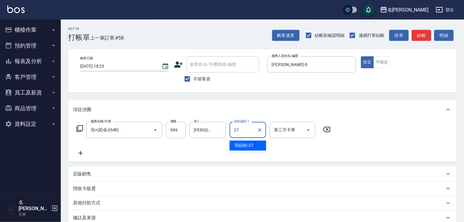
type input "張紹柏-27"
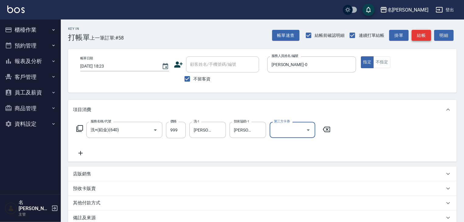
click at [414, 35] on button "結帳" at bounding box center [421, 35] width 19 height 11
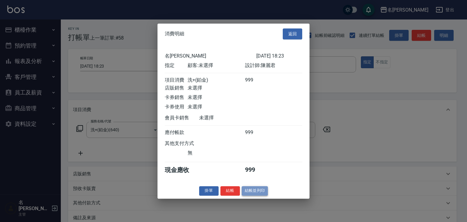
click at [246, 191] on button "結帳並列印" at bounding box center [255, 190] width 26 height 9
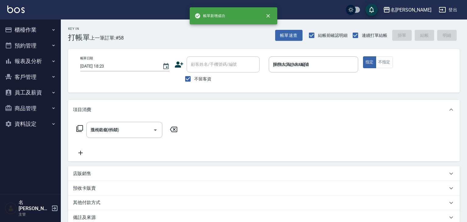
type input "2025/10/10 18:29"
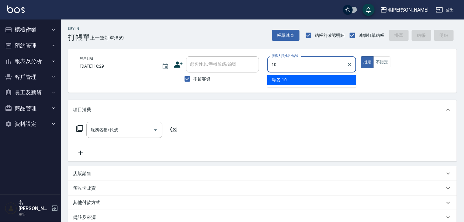
type input "歐麥-10"
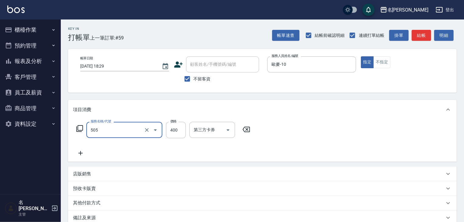
type input "洗髮(505)"
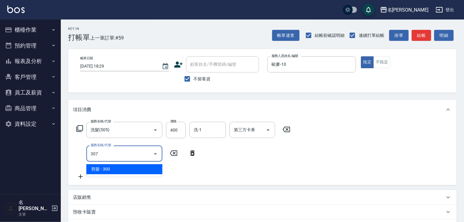
type input "剪髮(307)"
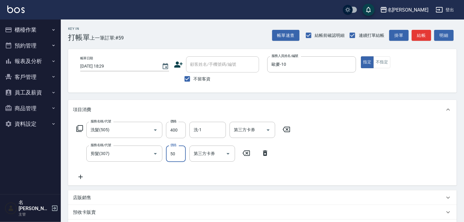
type input "500"
type input "2025/10/10 18:33"
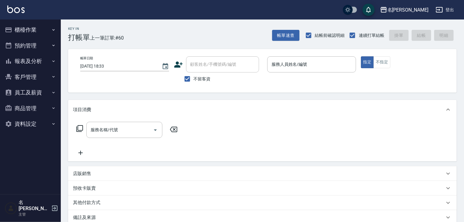
click at [351, 97] on div "Key In 打帳單 上一筆訂單:#60 帳單速查 結帳前確認明細 連續打單結帳 掛單 結帳 明細 帳單日期 2025/10/10 18:33 顧客姓名/手機…" at bounding box center [262, 154] width 403 height 271
click at [341, 72] on div "服務人員姓名/編號" at bounding box center [311, 64] width 89 height 16
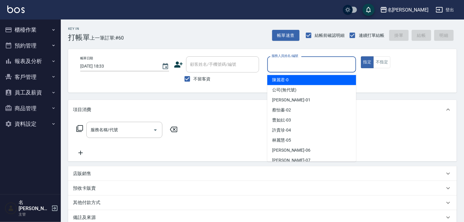
type input "ㄆ"
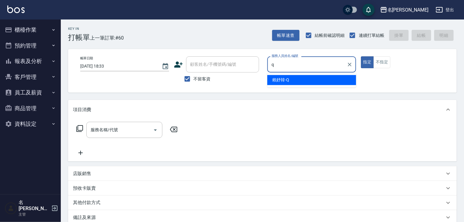
type input "賴妤韓-Q"
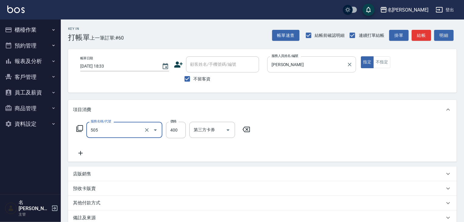
type input "洗髮(505)"
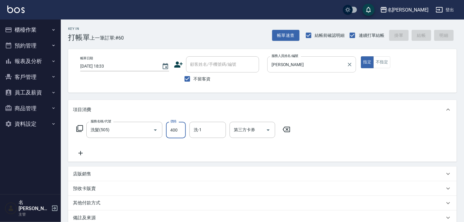
type input "2025/10/10 18:48"
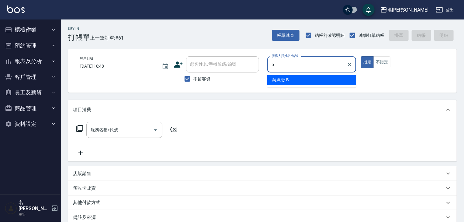
type input "吳姵瑩-B"
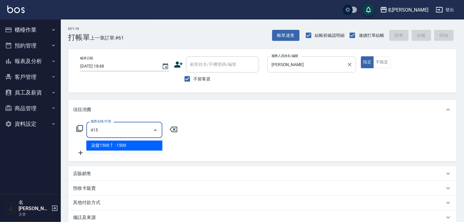
type input "染髮1500↑(415)"
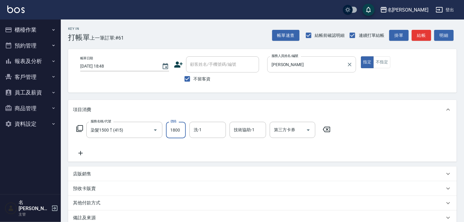
type input "1800"
click at [427, 33] on button "結帳" at bounding box center [421, 35] width 19 height 11
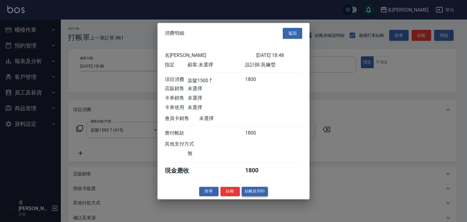
click at [266, 196] on button "結帳並列印" at bounding box center [255, 191] width 26 height 9
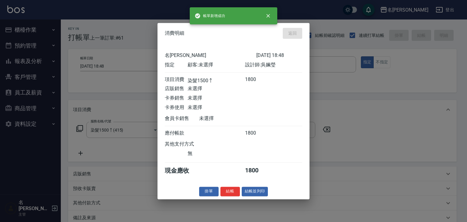
type input "2025/10/10 18:52"
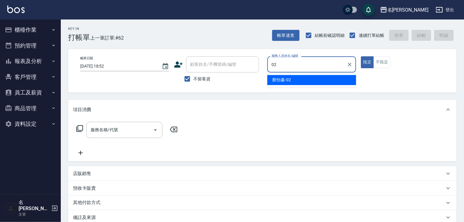
type input "蔡怡蓁-02"
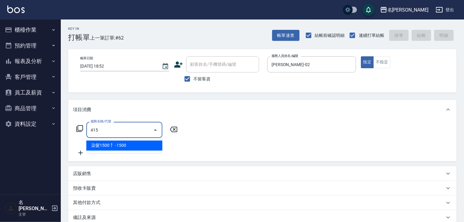
type input "染髮1500↑(415)"
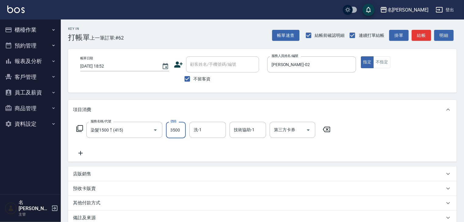
type input "3500"
type input "方羿筑-26"
click at [418, 32] on button "結帳" at bounding box center [421, 35] width 19 height 11
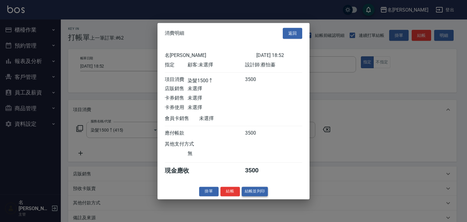
click at [259, 193] on button "結帳並列印" at bounding box center [255, 191] width 26 height 9
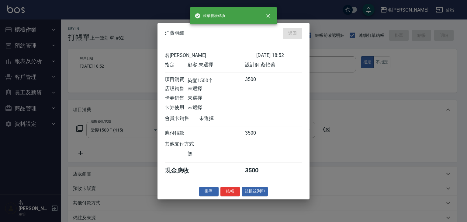
type input "2025/10/10 18:58"
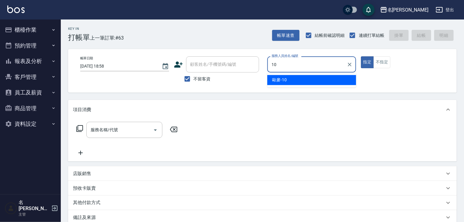
type input "歐麥-10"
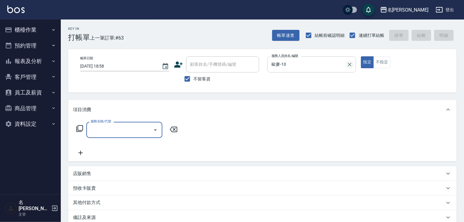
click at [351, 67] on icon "Clear" at bounding box center [350, 64] width 6 height 6
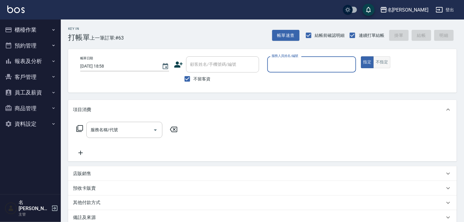
click at [375, 61] on button "不指定" at bounding box center [382, 62] width 17 height 12
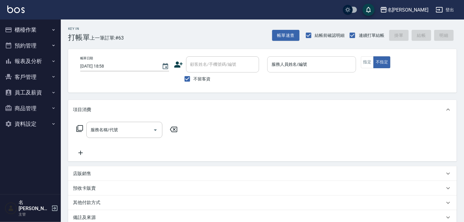
click at [329, 69] on input "服務人員姓名/編號" at bounding box center [311, 64] width 83 height 11
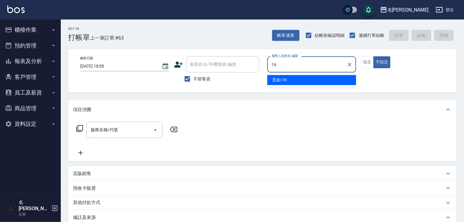
type input "意如-16"
type button "false"
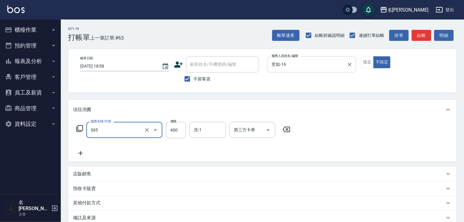
type input "洗髮(505)"
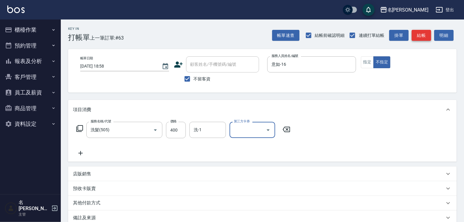
click at [426, 31] on button "結帳" at bounding box center [421, 35] width 19 height 11
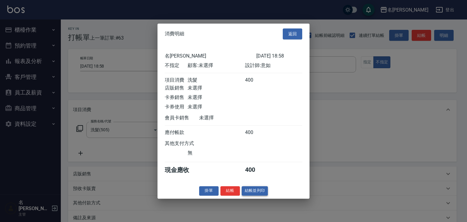
click at [266, 194] on button "結帳並列印" at bounding box center [255, 190] width 26 height 9
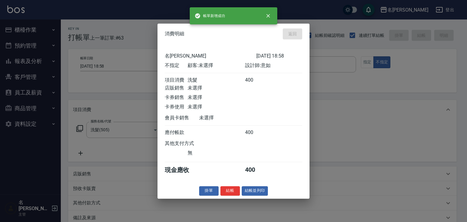
type input "2025/10/10 18:59"
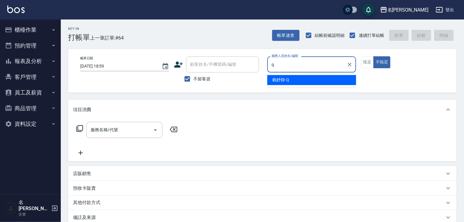
type input "賴妤韓-Q"
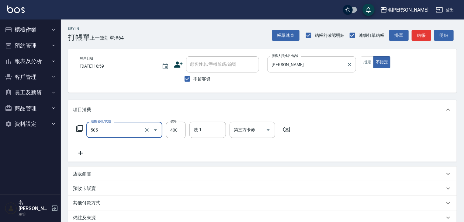
type input "洗髮(505)"
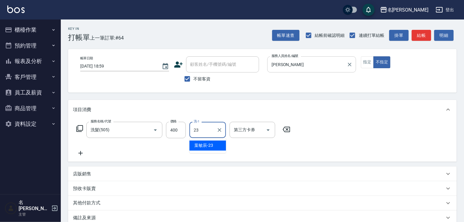
type input "葉敏辰-23"
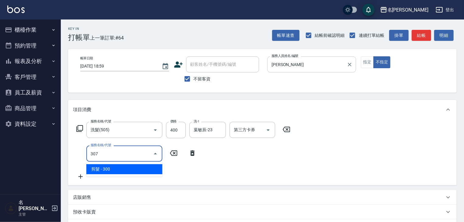
type input "剪髮(307)"
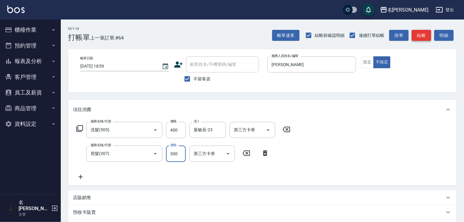
click at [425, 39] on button "結帳" at bounding box center [421, 35] width 19 height 11
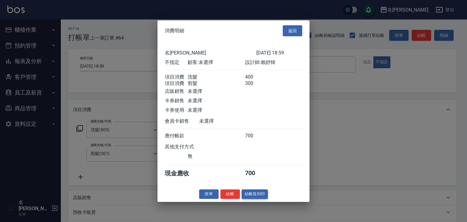
click at [262, 199] on button "結帳並列印" at bounding box center [255, 193] width 26 height 9
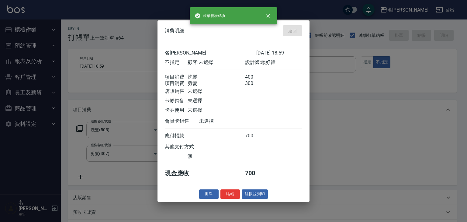
type input "2025/10/10 19:00"
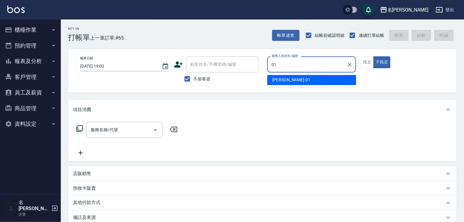
type input "Joyce-01"
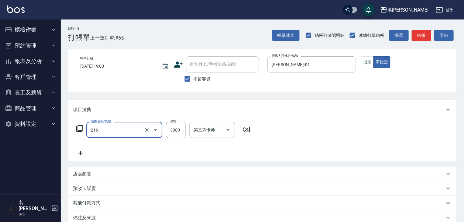
type input "陶瓷、溫朔燙(自備)(216)"
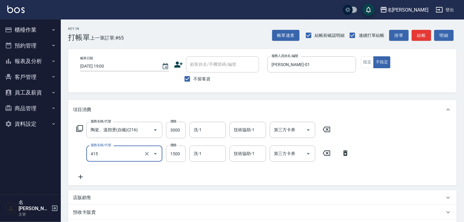
type input "染髮1500↑(415)"
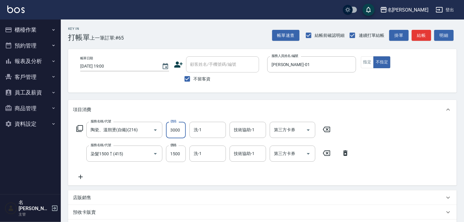
click at [178, 127] on input "3000" at bounding box center [176, 130] width 20 height 16
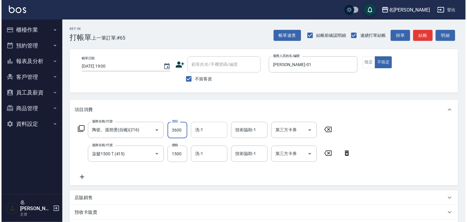
scroll to position [95, 0]
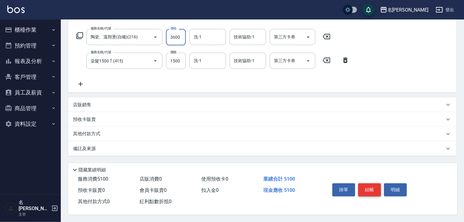
type input "3600"
click at [368, 189] on button "結帳" at bounding box center [369, 189] width 23 height 13
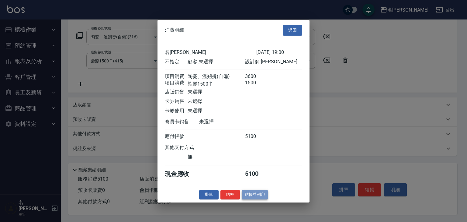
click at [263, 199] on button "結帳並列印" at bounding box center [255, 194] width 26 height 9
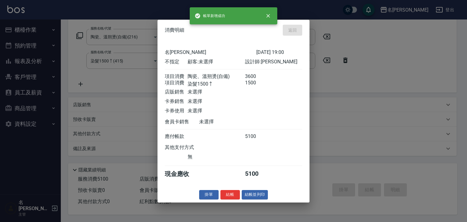
type input "2025/10/10 19:05"
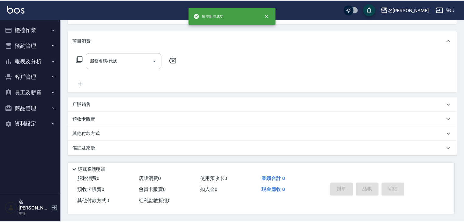
scroll to position [0, 0]
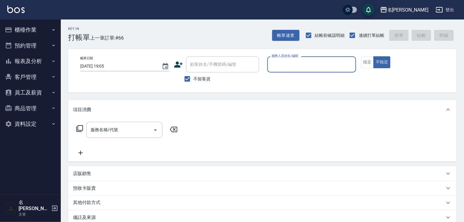
click at [41, 32] on button "櫃檯作業" at bounding box center [30, 30] width 56 height 16
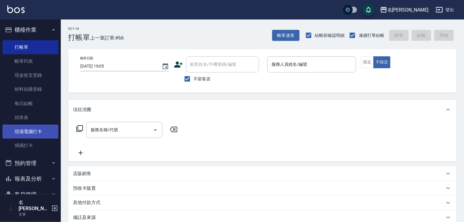
click at [40, 135] on link "現場電腦打卡" at bounding box center [30, 131] width 56 height 14
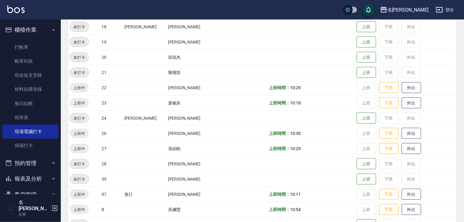
scroll to position [386, 0]
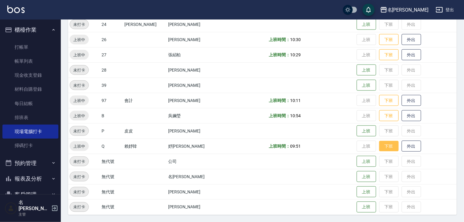
click at [379, 146] on button "下班" at bounding box center [388, 146] width 19 height 11
click at [21, 11] on img at bounding box center [15, 9] width 17 height 8
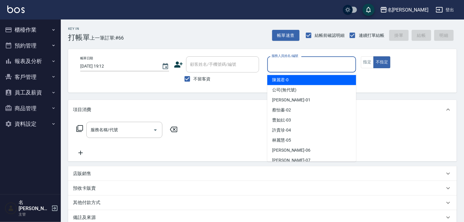
click at [316, 60] on input "服務人員姓名/編號" at bounding box center [311, 64] width 83 height 11
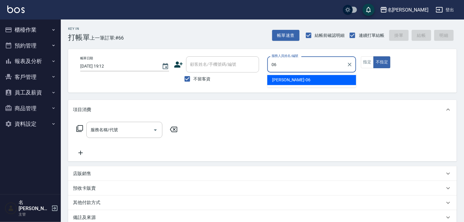
type input "阿龔-06"
type button "false"
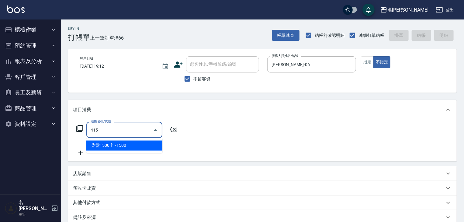
type input "染髮1500↑(415)"
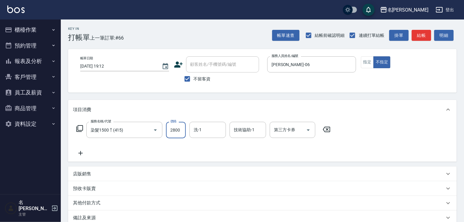
type input "2800"
type input "方羿筑-26"
click at [368, 61] on button "指定" at bounding box center [367, 62] width 13 height 12
click at [423, 37] on button "結帳" at bounding box center [421, 35] width 19 height 11
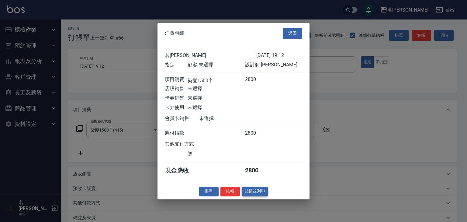
click at [258, 190] on button "結帳並列印" at bounding box center [255, 191] width 26 height 9
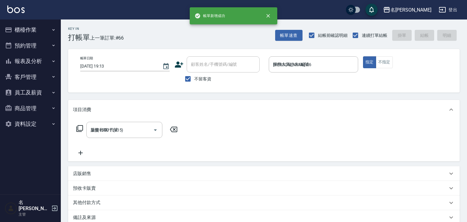
type input "2025/10/10 19:13"
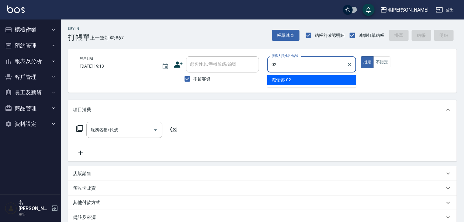
type input "蔡怡蓁-02"
type button "true"
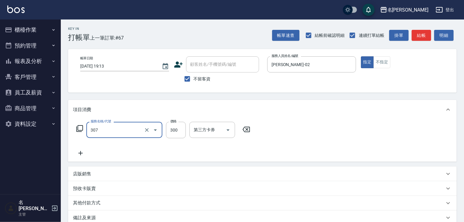
type input "剪髮(307)"
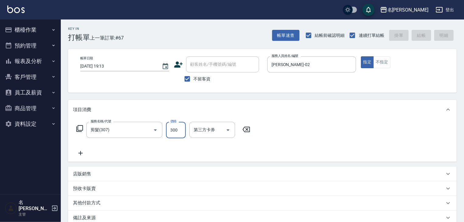
type input "2025/10/10 19:18"
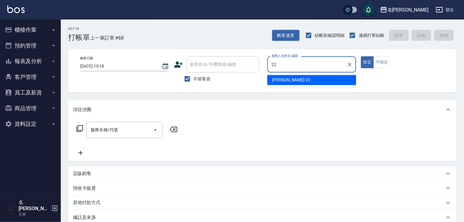
type input "王婕宇-22"
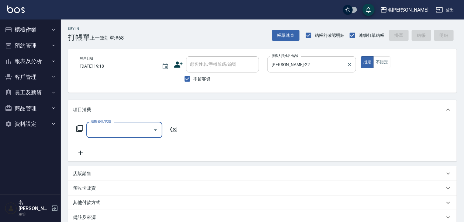
type input "5"
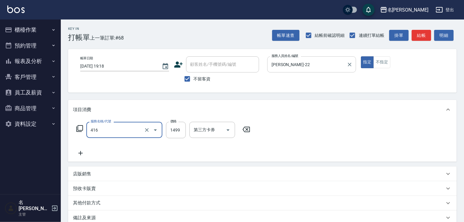
type input "染髮1499↓(416)"
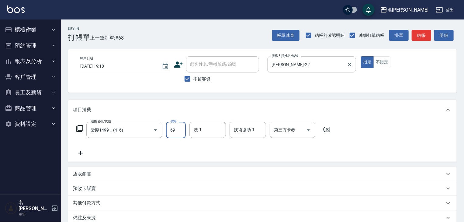
type input "699"
type input "2025/10/10 19:31"
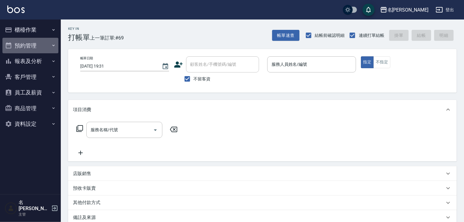
click at [34, 45] on button "預約管理" at bounding box center [30, 46] width 56 height 16
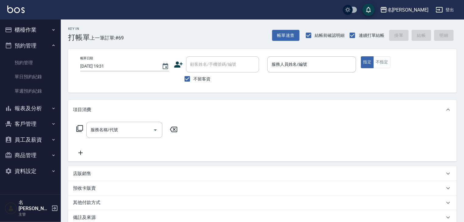
click at [39, 28] on button "櫃檯作業" at bounding box center [30, 30] width 56 height 16
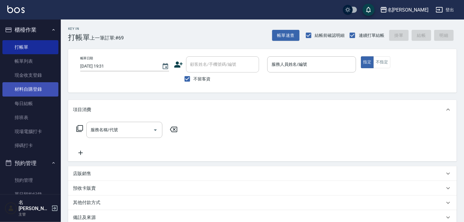
click at [40, 82] on link "材料自購登錄" at bounding box center [30, 89] width 56 height 14
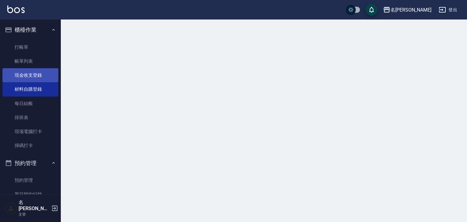
click at [41, 76] on link "現金收支登錄" at bounding box center [30, 75] width 56 height 14
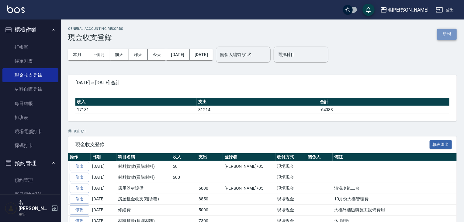
click at [449, 31] on button "新增" at bounding box center [447, 34] width 19 height 11
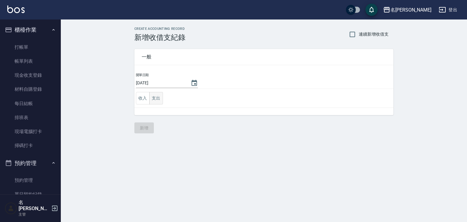
click at [151, 99] on button "支出" at bounding box center [156, 98] width 14 height 12
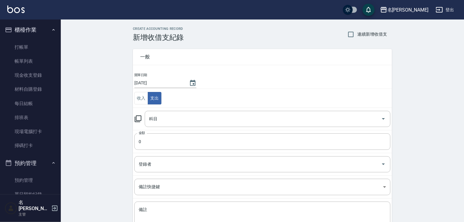
click at [136, 120] on icon at bounding box center [137, 118] width 7 height 7
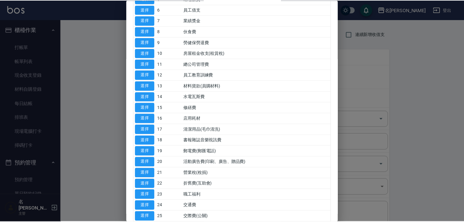
scroll to position [130, 0]
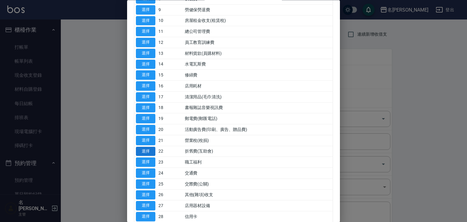
click at [148, 149] on button "選擇" at bounding box center [145, 151] width 19 height 9
type input "22 折舊費(互助會)"
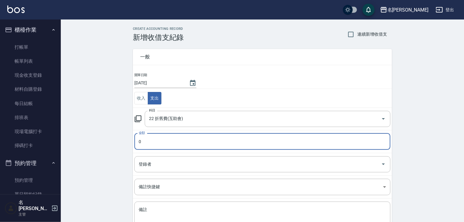
click at [152, 145] on input "0" at bounding box center [262, 141] width 256 height 16
type input "45000"
click at [182, 211] on textarea "備註" at bounding box center [263, 217] width 248 height 21
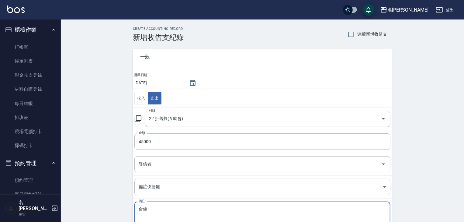
scroll to position [46, 0]
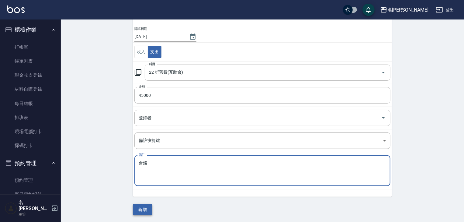
type textarea "會錢"
click at [148, 204] on button "新增" at bounding box center [142, 209] width 19 height 11
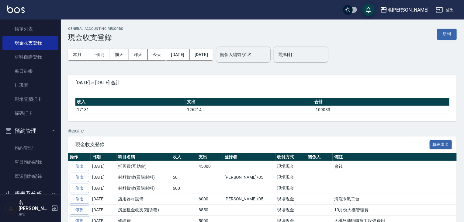
scroll to position [97, 0]
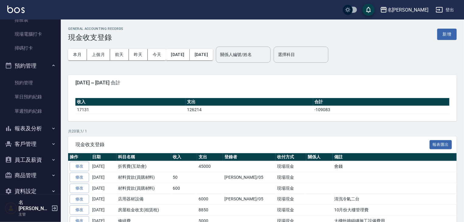
click at [27, 161] on button "員工及薪資" at bounding box center [30, 160] width 56 height 16
click at [35, 131] on button "報表及分析" at bounding box center [30, 128] width 56 height 16
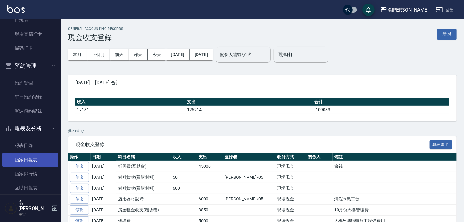
click at [37, 159] on link "店家日報表" at bounding box center [30, 160] width 56 height 14
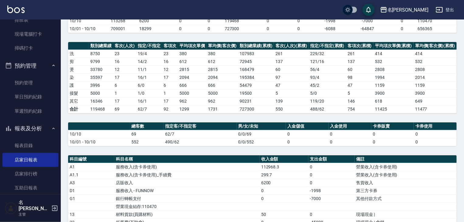
scroll to position [130, 0]
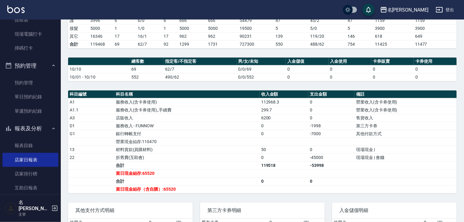
click at [280, 88] on div "名留林森 2025-10-10 店家日報表 列印時間： 2025-10-10-19:55 Merchant Daily Report 店家日報表 前天 昨天 …" at bounding box center [262, 89] width 403 height 399
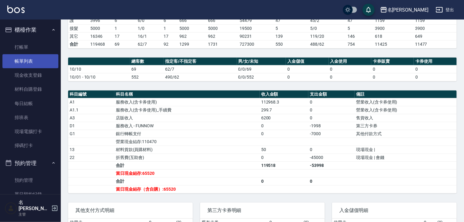
click at [31, 59] on link "帳單列表" at bounding box center [30, 61] width 56 height 14
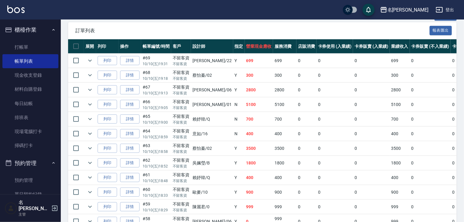
scroll to position [97, 0]
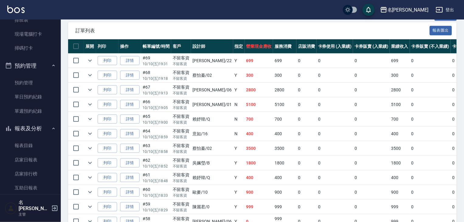
click at [16, 8] on img at bounding box center [15, 9] width 17 height 8
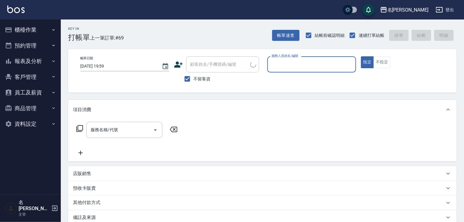
click at [307, 67] on input "服務人員姓名/編號" at bounding box center [311, 64] width 83 height 11
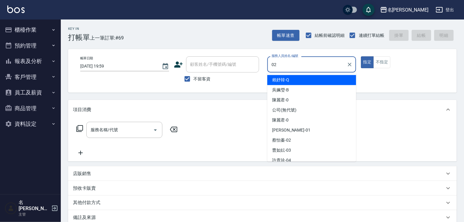
type input "蔡怡蓁-02"
type button "true"
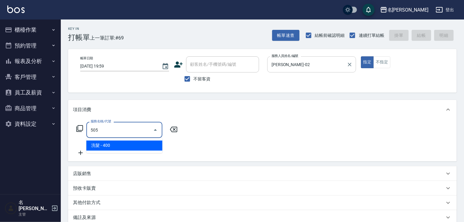
type input "洗髮(505)"
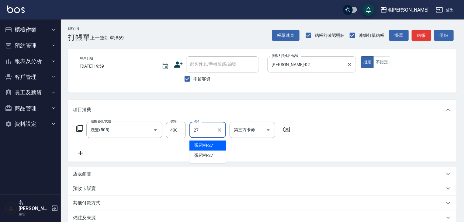
type input "張紹柏-27"
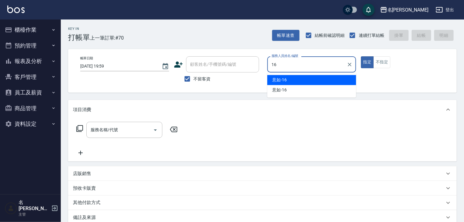
type input "意如-16"
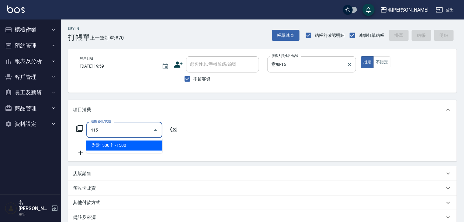
type input "染髮1500↑(415)"
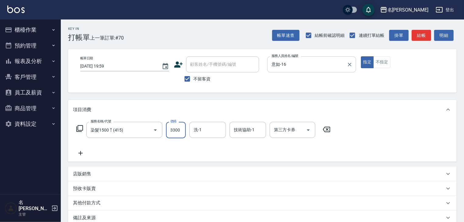
type input "3300"
type input "葉敏辰-23"
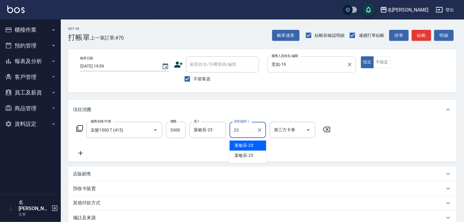
type input "葉敏辰-23"
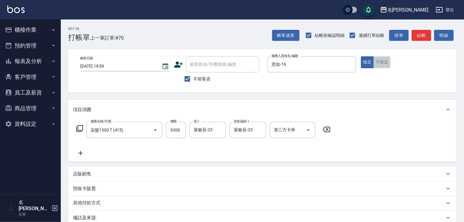
click at [378, 64] on button "不指定" at bounding box center [382, 62] width 17 height 12
type button "false"
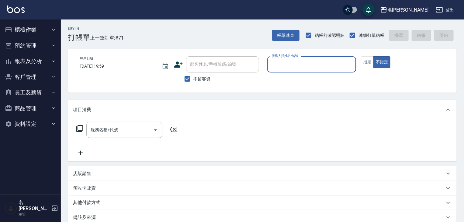
click at [39, 34] on button "櫃檯作業" at bounding box center [30, 30] width 56 height 16
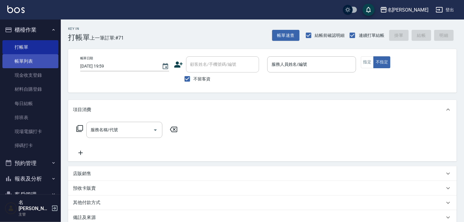
click at [36, 58] on link "帳單列表" at bounding box center [30, 61] width 56 height 14
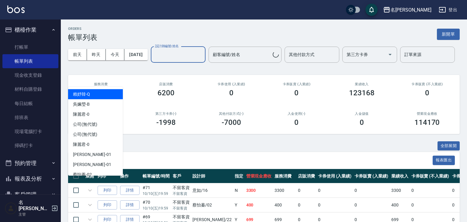
click at [154, 60] on input "設計師編號/姓名" at bounding box center [178, 54] width 49 height 11
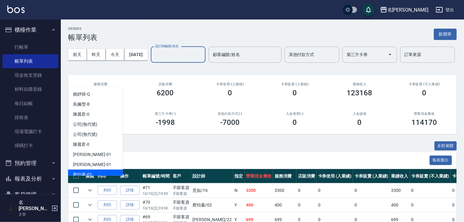
click at [100, 170] on div "蔡怡蓁 -02" at bounding box center [95, 174] width 55 height 10
type input "蔡怡蓁-02"
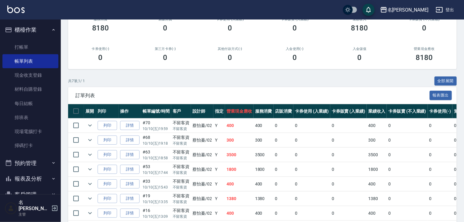
scroll to position [97, 0]
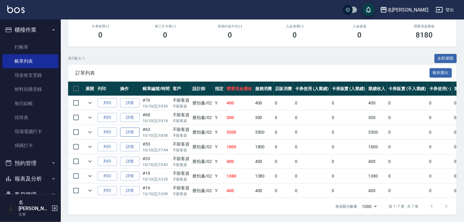
click at [130, 137] on link "詳情" at bounding box center [129, 131] width 19 height 9
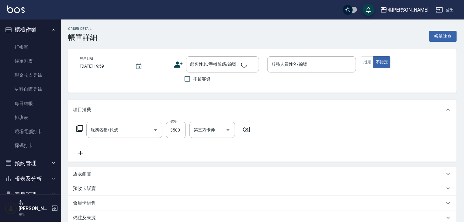
type input "2025/10/10 18:58"
checkbox input "true"
type input "蔡怡蓁-02"
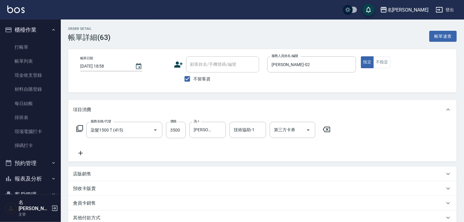
type input "染髮1500↑(415)"
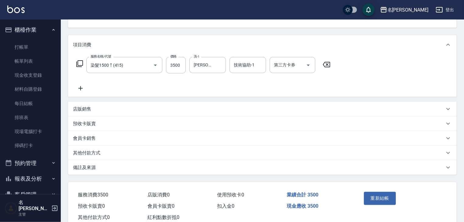
click at [108, 156] on div "其他付款方式" at bounding box center [262, 152] width 389 height 15
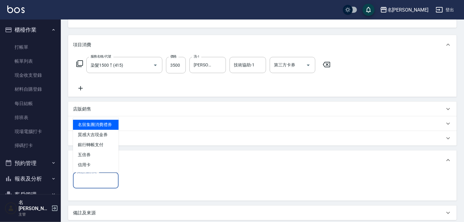
click at [102, 185] on input "其他付款方式" at bounding box center [96, 180] width 40 height 11
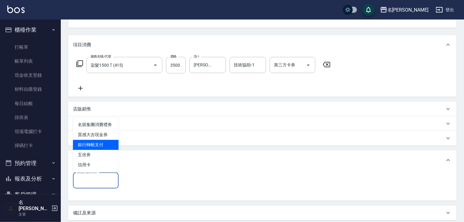
click at [109, 149] on span "銀行轉帳支付" at bounding box center [96, 145] width 46 height 10
type input "銀行轉帳支付"
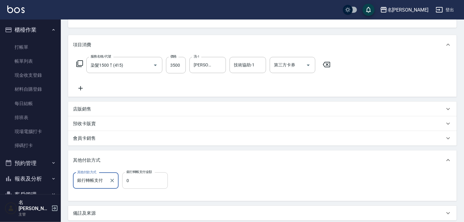
click at [138, 183] on input "0" at bounding box center [145, 180] width 46 height 16
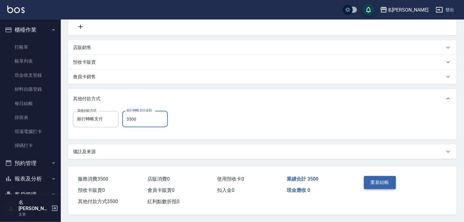
type input "3500"
click at [375, 177] on button "重新結帳" at bounding box center [380, 182] width 32 height 13
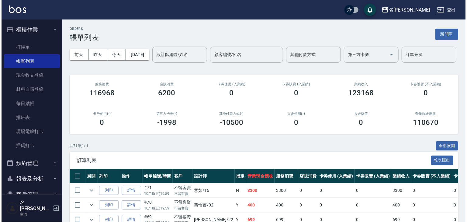
scroll to position [57, 0]
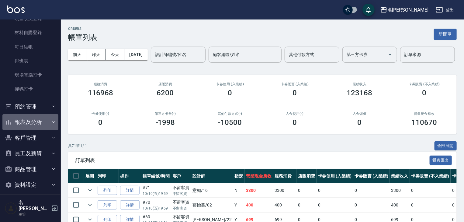
click at [37, 127] on button "報表及分析" at bounding box center [30, 122] width 56 height 16
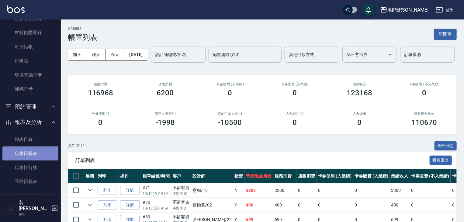
click at [43, 157] on link "店家日報表" at bounding box center [30, 153] width 56 height 14
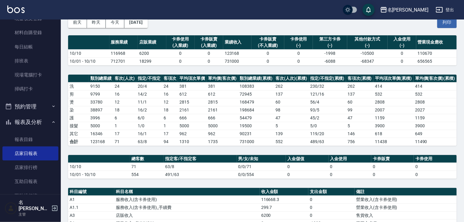
scroll to position [162, 0]
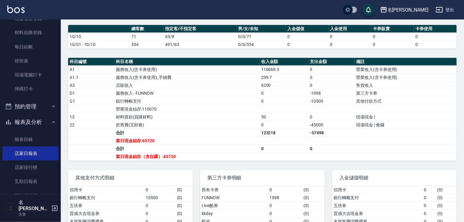
drag, startPoint x: 337, startPoint y: 12, endPoint x: 359, endPoint y: 12, distance: 22.2
click at [337, 12] on div "名留林森 登出" at bounding box center [232, 9] width 464 height 19
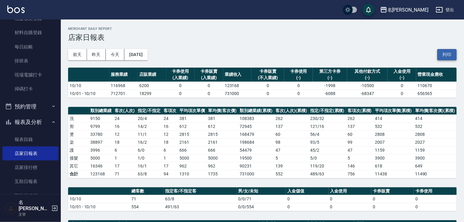
click at [446, 51] on button "列印" at bounding box center [447, 54] width 19 height 11
click at [40, 73] on link "現場電腦打卡" at bounding box center [30, 75] width 56 height 14
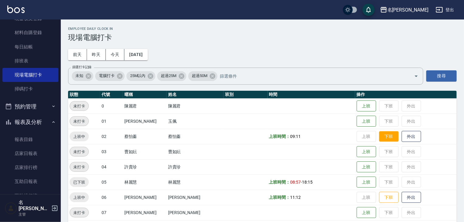
click at [379, 140] on button "下班" at bounding box center [388, 136] width 19 height 11
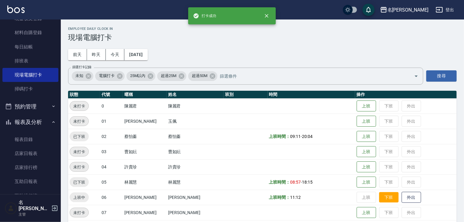
click at [379, 193] on button "下班" at bounding box center [388, 197] width 19 height 11
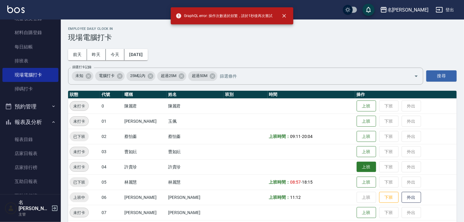
scroll to position [32, 0]
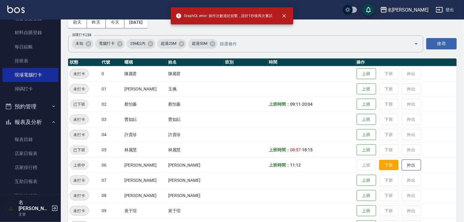
click at [380, 167] on button "下班" at bounding box center [388, 165] width 19 height 11
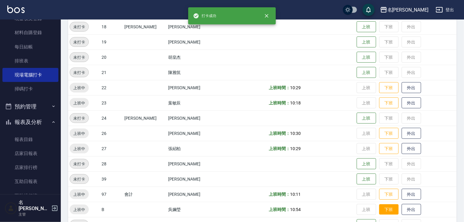
scroll to position [386, 0]
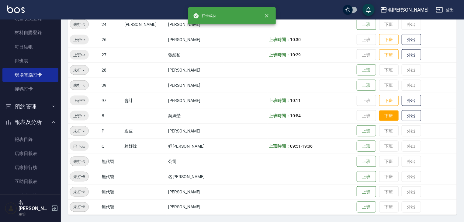
click at [379, 111] on button "下班" at bounding box center [388, 115] width 19 height 11
click at [379, 102] on button "下班" at bounding box center [388, 100] width 19 height 11
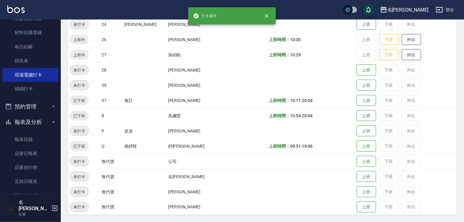
scroll to position [354, 0]
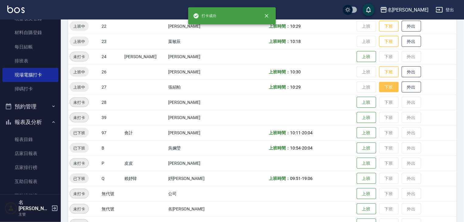
click at [379, 91] on button "下班" at bounding box center [388, 87] width 19 height 11
click at [381, 71] on button "下班" at bounding box center [388, 72] width 19 height 11
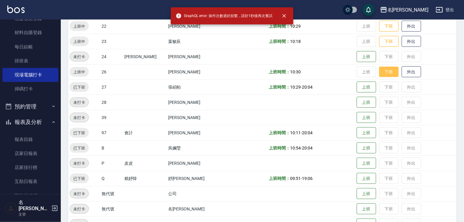
click at [380, 73] on button "下班" at bounding box center [388, 72] width 19 height 11
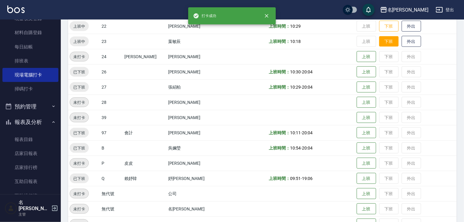
click at [381, 42] on button "下班" at bounding box center [388, 41] width 19 height 11
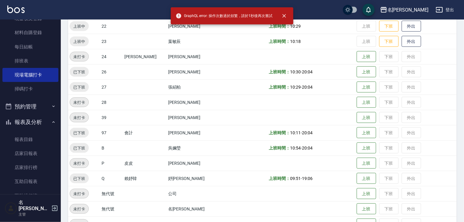
scroll to position [288, 0]
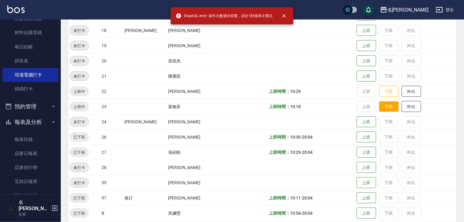
click at [381, 103] on button "下班" at bounding box center [388, 106] width 19 height 11
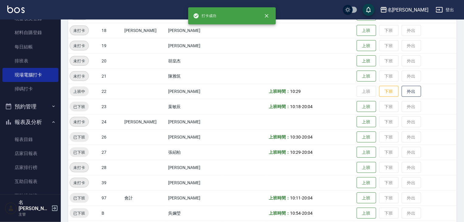
click at [382, 85] on td "上班 下班 外出" at bounding box center [406, 91] width 102 height 15
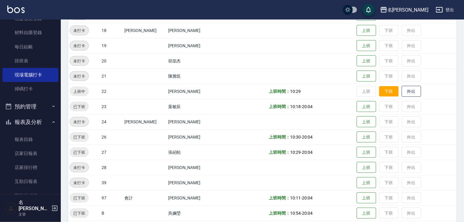
click at [382, 94] on button "下班" at bounding box center [388, 91] width 19 height 11
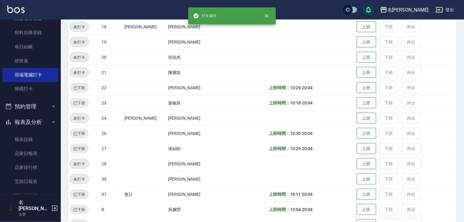
scroll to position [386, 0]
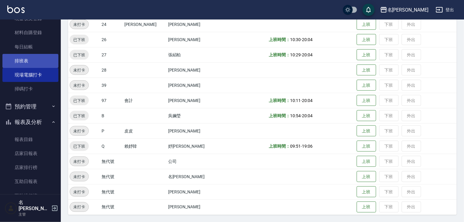
click at [30, 55] on link "排班表" at bounding box center [30, 61] width 56 height 14
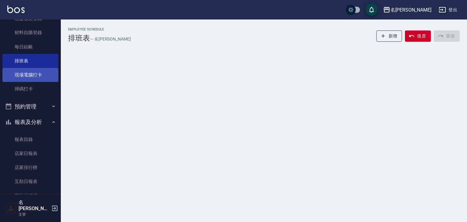
click at [41, 75] on link "現場電腦打卡" at bounding box center [30, 75] width 56 height 14
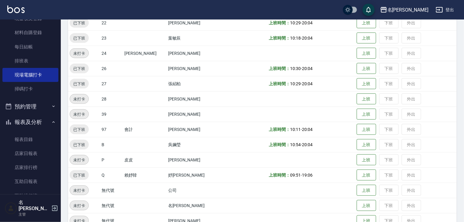
scroll to position [386, 0]
